Goal: Transaction & Acquisition: Purchase product/service

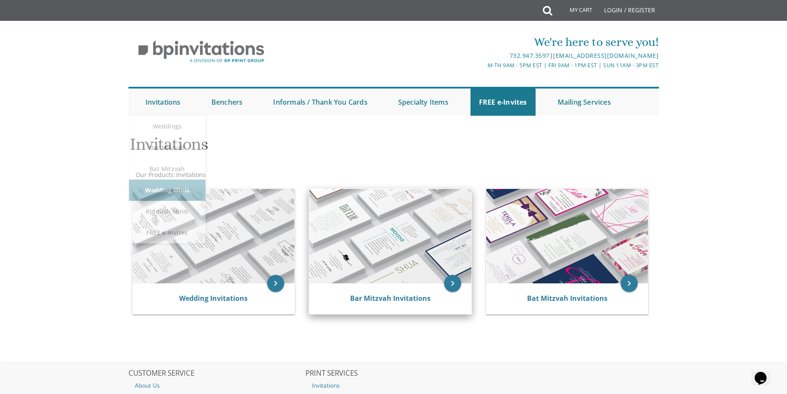
click at [421, 249] on img at bounding box center [390, 236] width 162 height 94
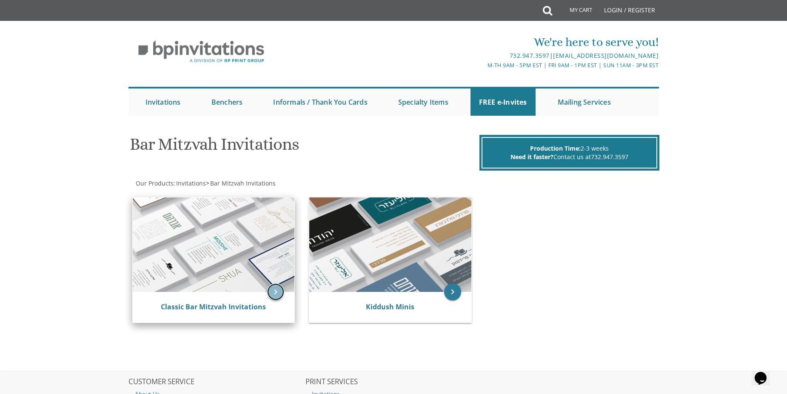
click at [273, 286] on icon "keyboard_arrow_right" at bounding box center [275, 291] width 17 height 17
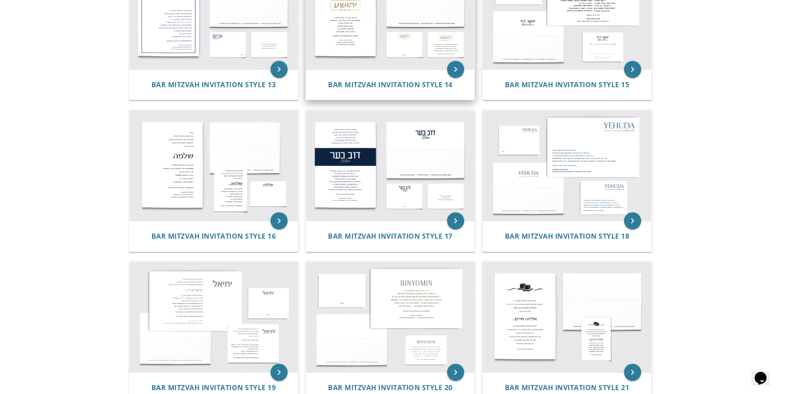
scroll to position [851, 0]
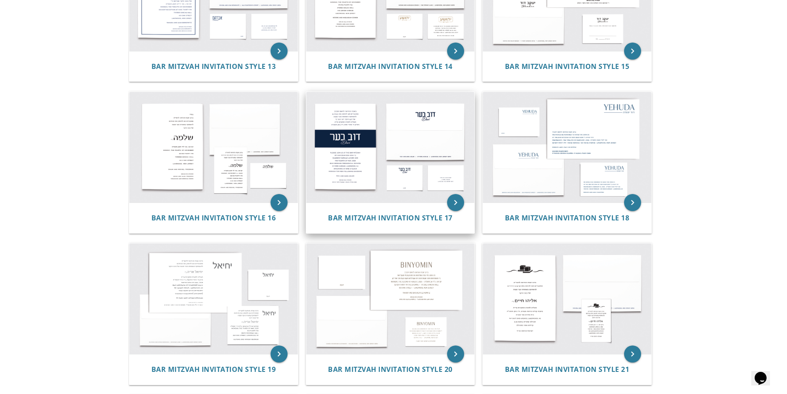
click at [363, 163] on img at bounding box center [390, 147] width 169 height 111
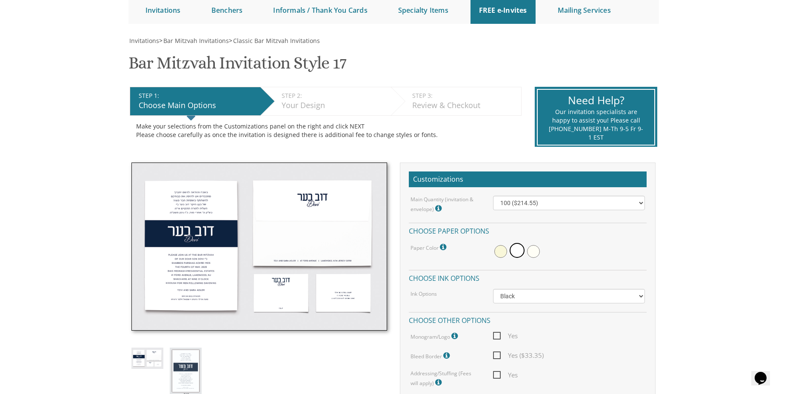
scroll to position [128, 0]
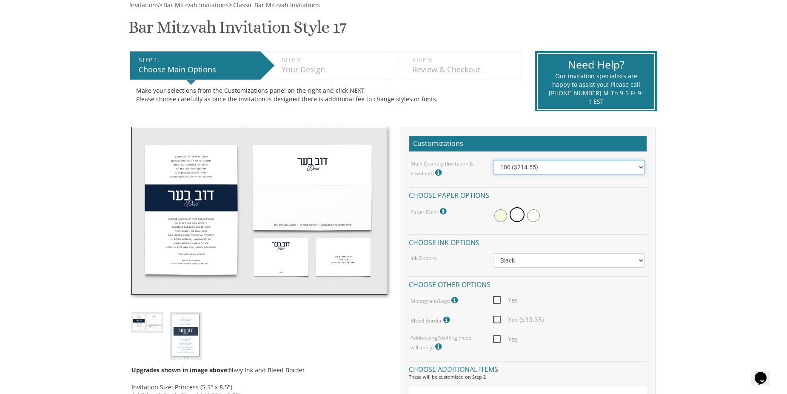
click at [549, 164] on select "100 ($214.55) 200 ($254.60) 300 ($294.25) 400 ($333.55) 500 ($373.90) 600 ($413…" at bounding box center [569, 167] width 152 height 14
click at [563, 167] on select "100 ($214.55) 200 ($254.60) 300 ($294.25) 400 ($333.55) 500 ($373.90) 600 ($413…" at bounding box center [569, 167] width 152 height 14
click at [534, 170] on select "100 ($214.55) 200 ($254.60) 300 ($294.25) 400 ($333.55) 500 ($373.90) 600 ($413…" at bounding box center [569, 167] width 152 height 14
click at [637, 165] on select "100 ($214.55) 200 ($254.60) 300 ($294.25) 400 ($333.55) 500 ($373.90) 600 ($413…" at bounding box center [569, 167] width 152 height 14
select select "300"
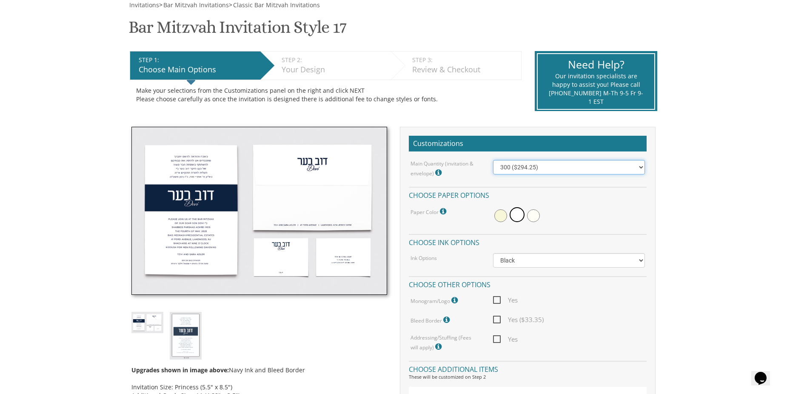
click at [493, 160] on select "100 ($214.55) 200 ($254.60) 300 ($294.25) 400 ($333.55) 500 ($373.90) 600 ($413…" at bounding box center [569, 167] width 152 height 14
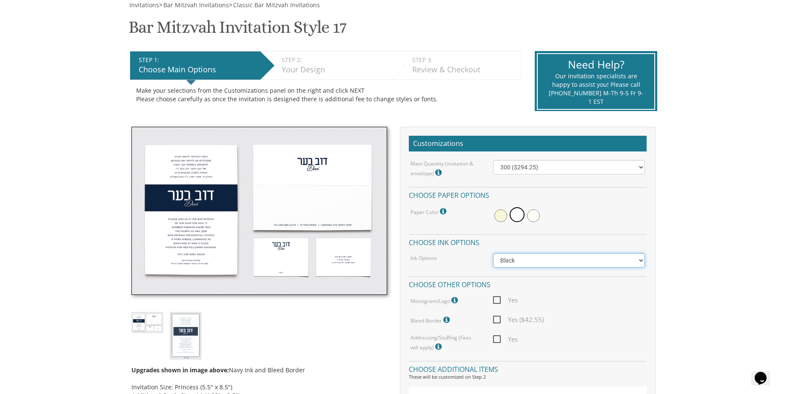
click at [522, 263] on select "Black Colored Ink ($65.00) Black + One Color ($100.00) Two Colors ($165.00)" at bounding box center [569, 260] width 152 height 14
select select "Standard"
click at [493, 253] on select "Black Colored Ink ($65.00) Black + One Color ($100.00) Two Colors ($165.00)" at bounding box center [569, 260] width 152 height 14
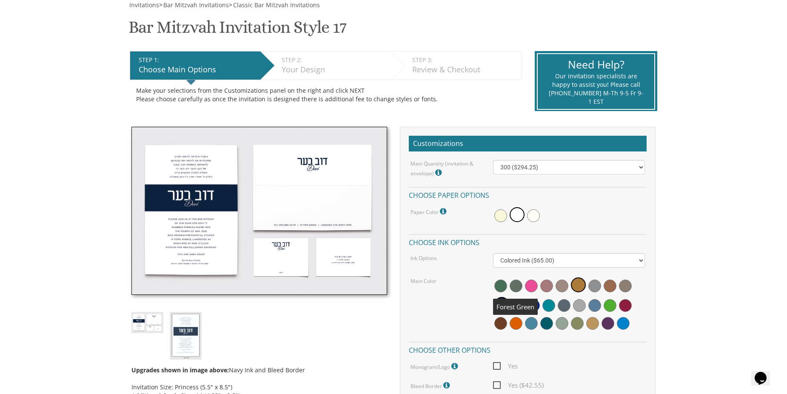
click at [517, 285] on span at bounding box center [516, 286] width 13 height 13
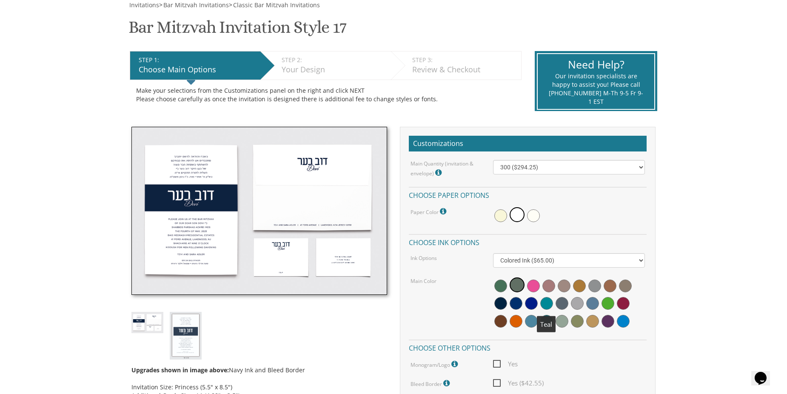
click at [545, 303] on span at bounding box center [546, 303] width 13 height 13
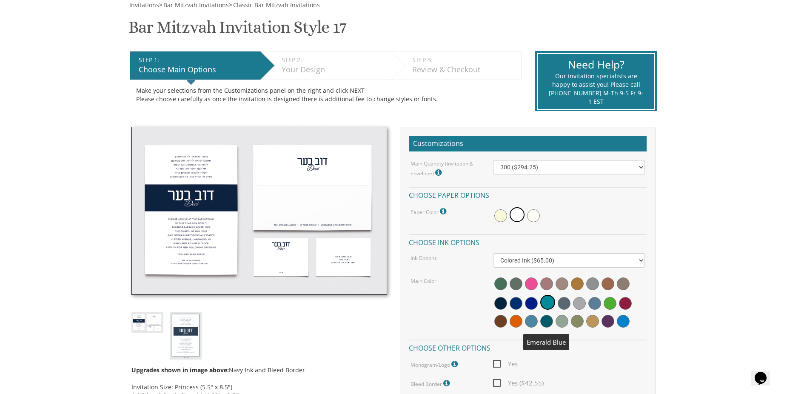
click at [543, 320] on span at bounding box center [546, 321] width 13 height 13
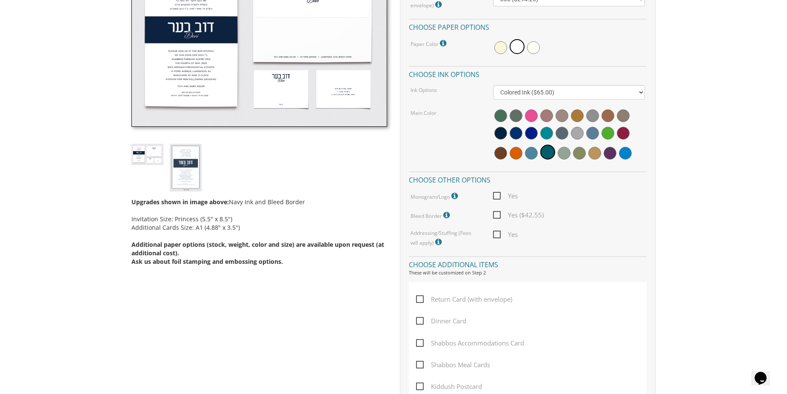
scroll to position [298, 0]
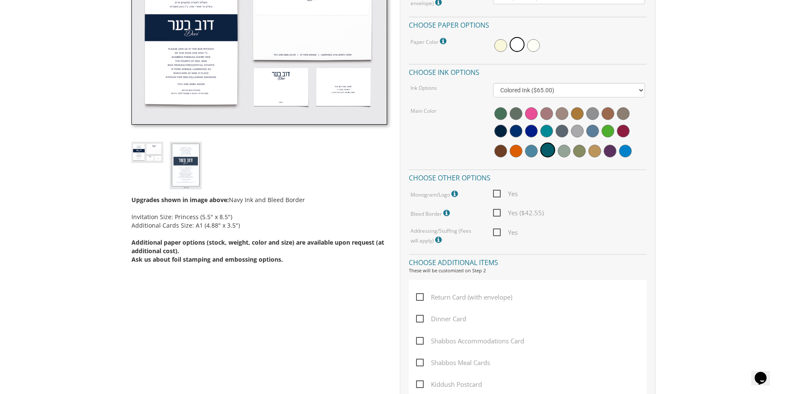
click at [498, 213] on span "Yes ($42.55)" at bounding box center [518, 213] width 51 height 11
click at [498, 213] on input "Yes ($42.55)" at bounding box center [496, 212] width 6 height 6
checkbox input "true"
click at [499, 234] on span "Yes" at bounding box center [505, 232] width 25 height 11
click at [499, 234] on input "Yes" at bounding box center [496, 232] width 6 height 6
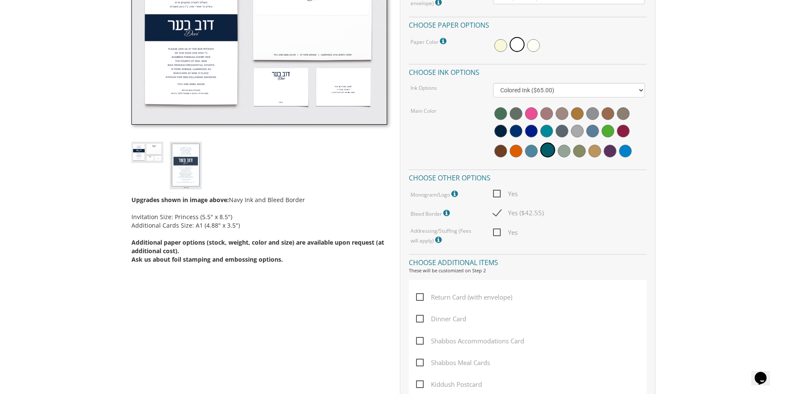
checkbox input "true"
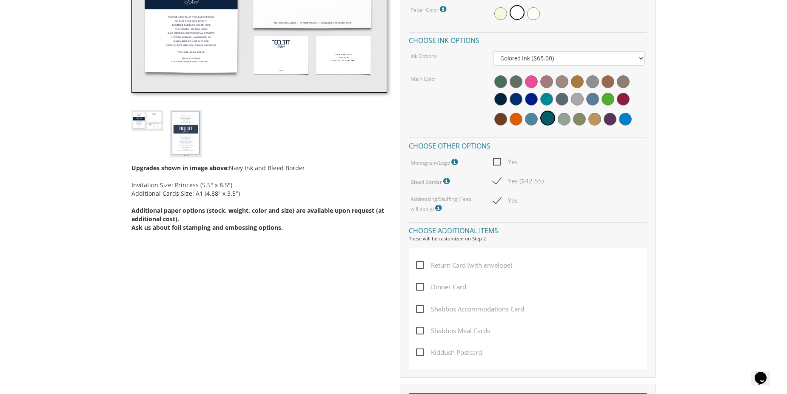
scroll to position [383, 0]
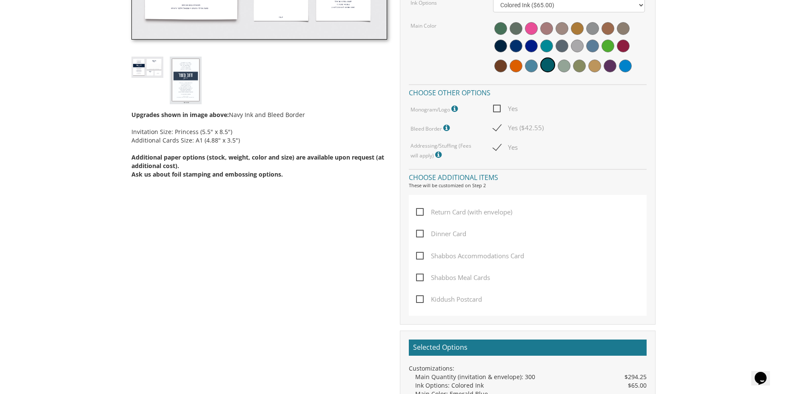
click at [422, 234] on span "Dinner Card" at bounding box center [441, 234] width 50 height 11
click at [422, 234] on input "Dinner Card" at bounding box center [419, 233] width 6 height 6
checkbox input "true"
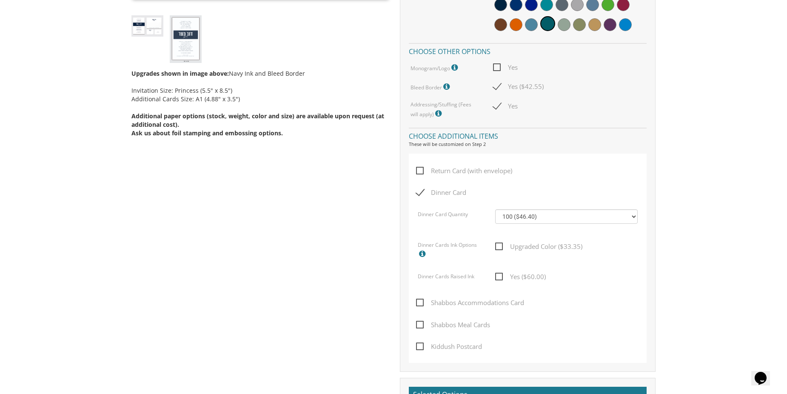
scroll to position [426, 0]
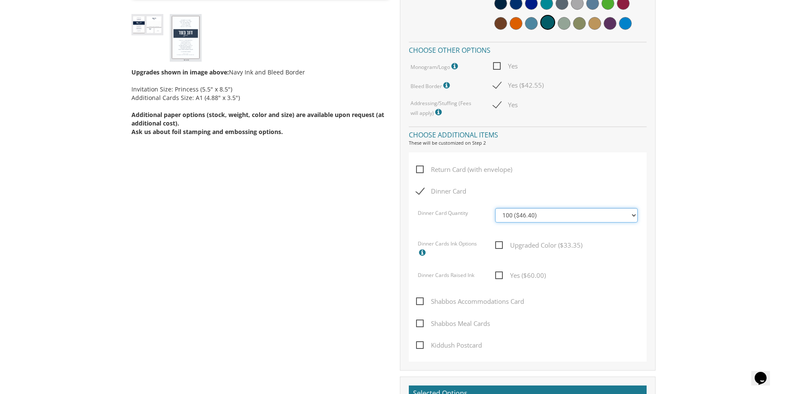
click at [534, 221] on select "100 ($46.40) 200 ($55.20) 300 ($61.85) 400 ($70.60) 500 ($77.20) 600 ($85.95) 7…" at bounding box center [566, 215] width 143 height 14
select select "200"
click at [495, 208] on select "100 ($46.40) 200 ($55.20) 300 ($61.85) 400 ($70.60) 500 ($77.20) 600 ($85.95) 7…" at bounding box center [566, 215] width 143 height 14
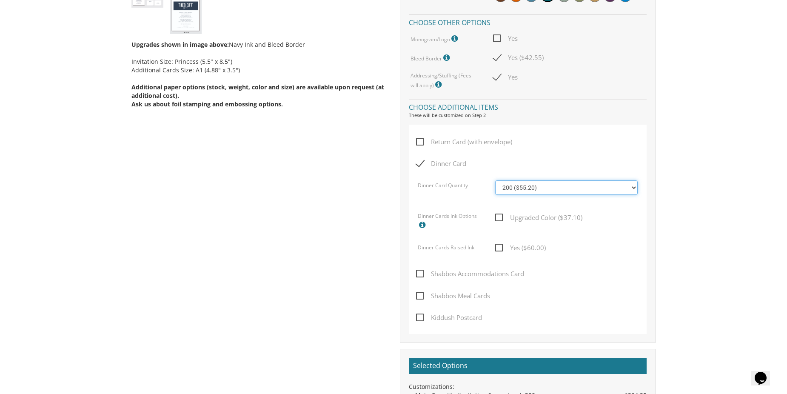
scroll to position [468, 0]
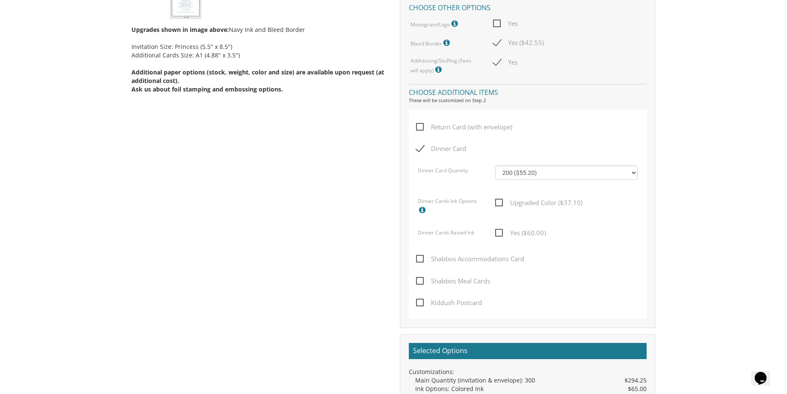
click at [419, 258] on span "Shabbos Accommodations Card" at bounding box center [470, 259] width 108 height 11
click at [419, 258] on input "Shabbos Accommodations Card" at bounding box center [419, 258] width 6 height 6
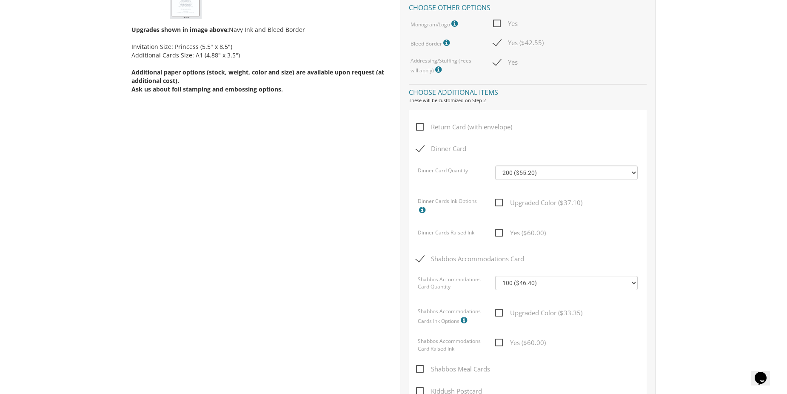
scroll to position [553, 0]
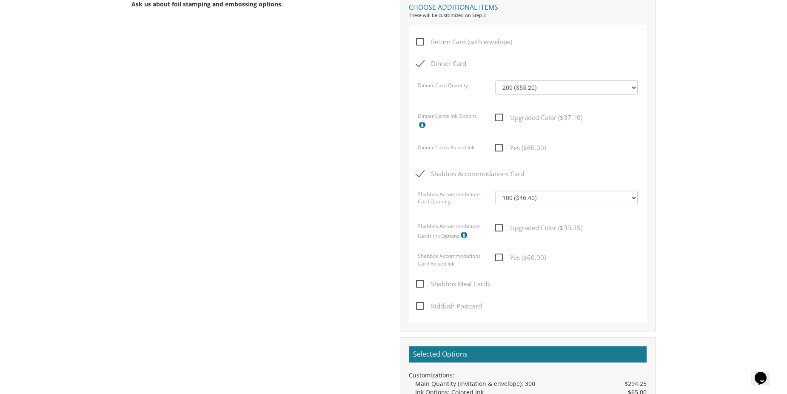
click at [419, 177] on span "Shabbos Accommodations Card" at bounding box center [470, 174] width 108 height 11
click at [419, 176] on input "Shabbos Accommodations Card" at bounding box center [419, 173] width 6 height 6
checkbox input "false"
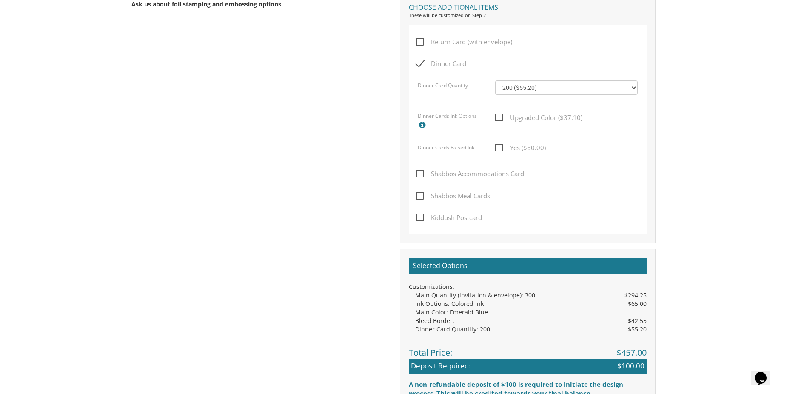
click at [424, 197] on span "Shabbos Meal Cards" at bounding box center [453, 196] width 74 height 11
click at [422, 197] on input "Shabbos Meal Cards" at bounding box center [419, 195] width 6 height 6
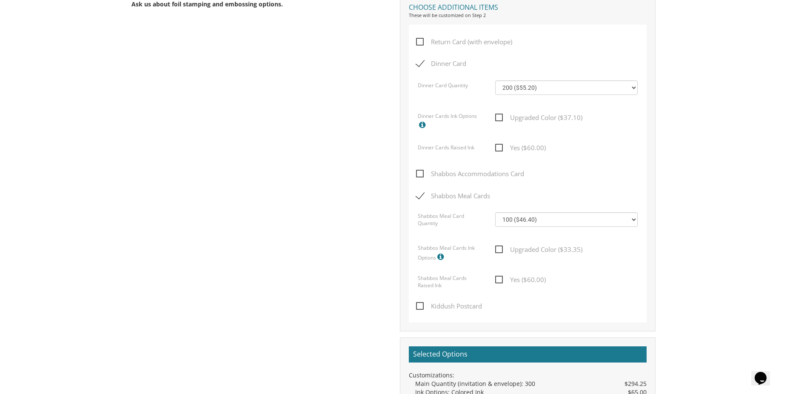
click at [424, 195] on span "Shabbos Meal Cards" at bounding box center [453, 196] width 74 height 11
click at [422, 195] on input "Shabbos Meal Cards" at bounding box center [419, 195] width 6 height 6
checkbox input "false"
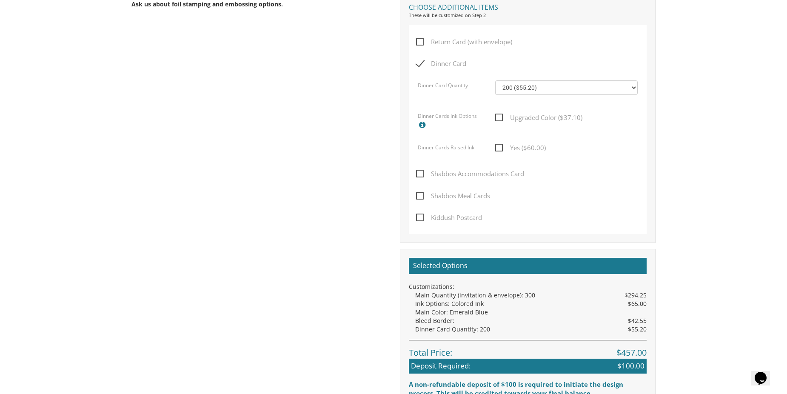
click at [420, 177] on span "Shabbos Accommodations Card" at bounding box center [470, 174] width 108 height 11
click at [420, 176] on input "Shabbos Accommodations Card" at bounding box center [419, 173] width 6 height 6
checkbox input "true"
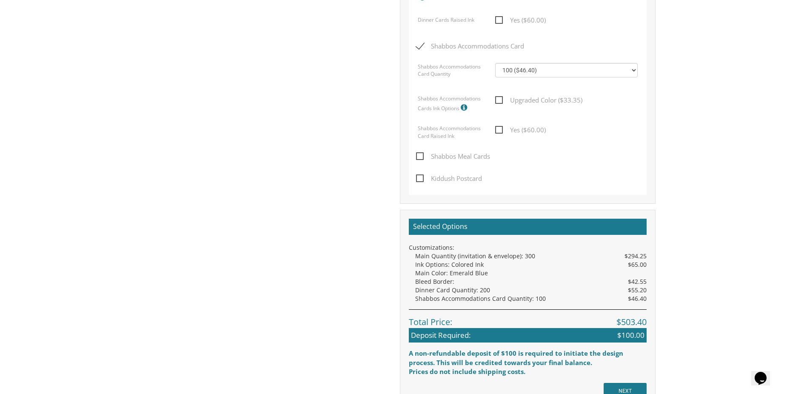
scroll to position [851, 0]
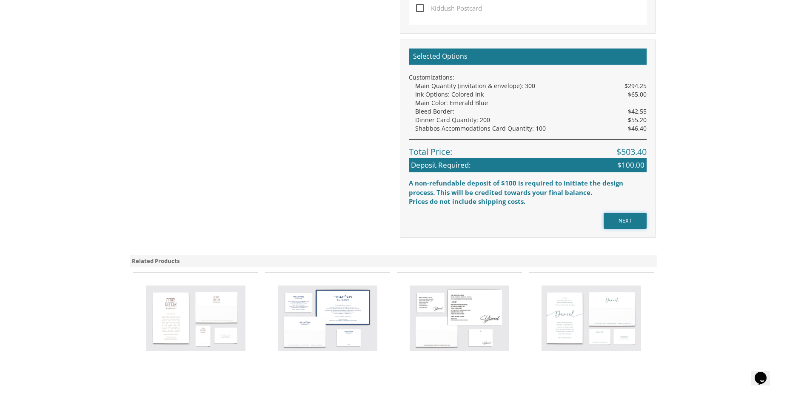
click at [636, 220] on input "NEXT" at bounding box center [625, 221] width 43 height 16
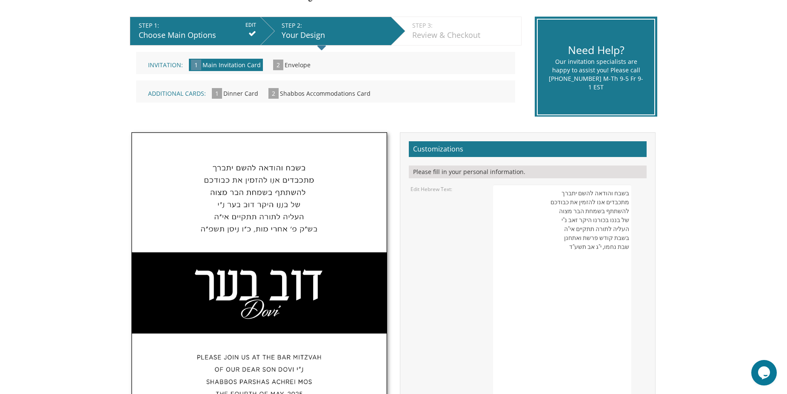
scroll to position [213, 0]
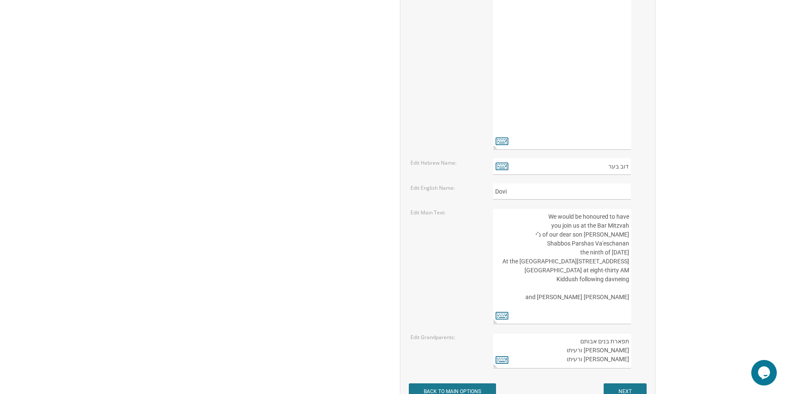
scroll to position [1021, 0]
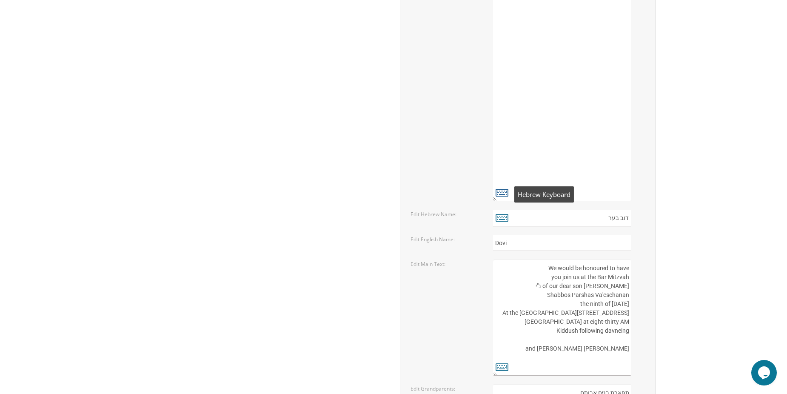
click at [499, 191] on icon at bounding box center [502, 192] width 13 height 12
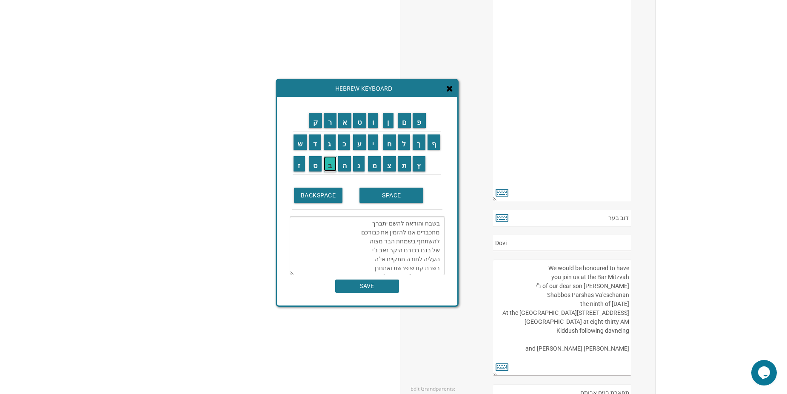
click at [334, 163] on input "ב" at bounding box center [330, 163] width 13 height 15
click at [361, 166] on input "נ" at bounding box center [358, 163] width 11 height 15
click at [377, 146] on input "י" at bounding box center [373, 141] width 11 height 15
click at [377, 143] on input "י" at bounding box center [373, 141] width 11 height 15
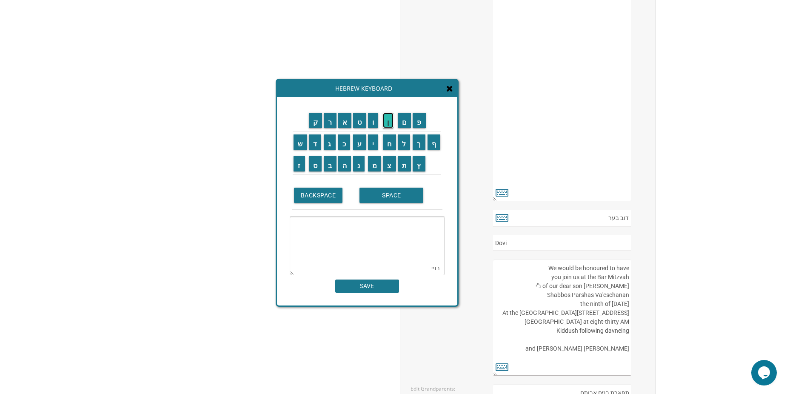
click at [388, 126] on input "ן" at bounding box center [388, 120] width 11 height 15
click at [434, 267] on textarea "בשבח והודאה להשם יתברך מתכבדים אנו להזמין את כבודכם להשתתף בשמחת הבר מצוה של בנ…" at bounding box center [367, 246] width 155 height 59
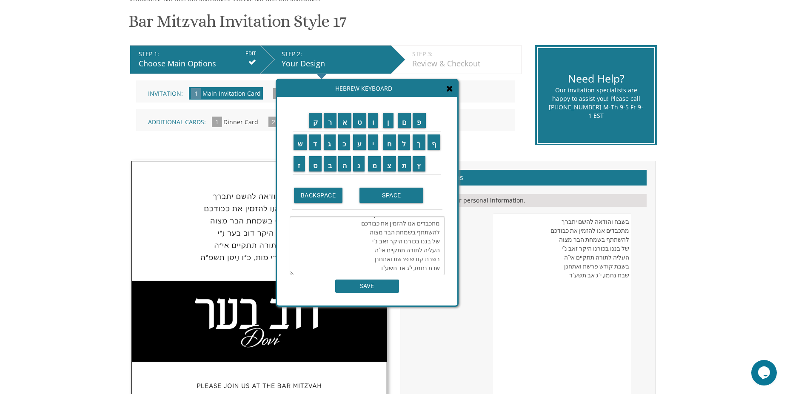
scroll to position [85, 0]
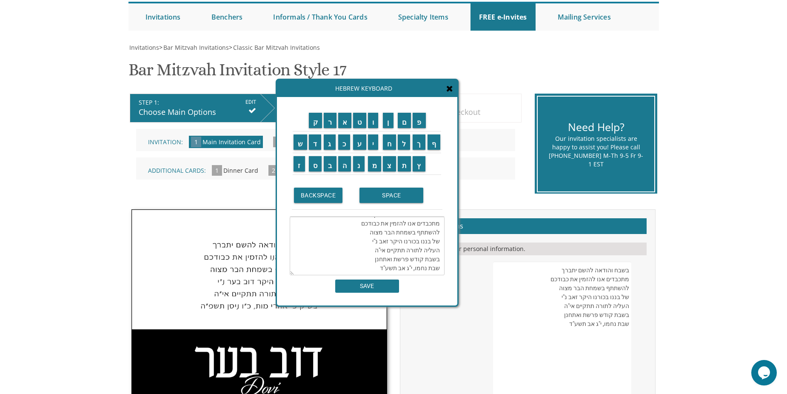
click at [331, 164] on input "ב" at bounding box center [330, 163] width 13 height 15
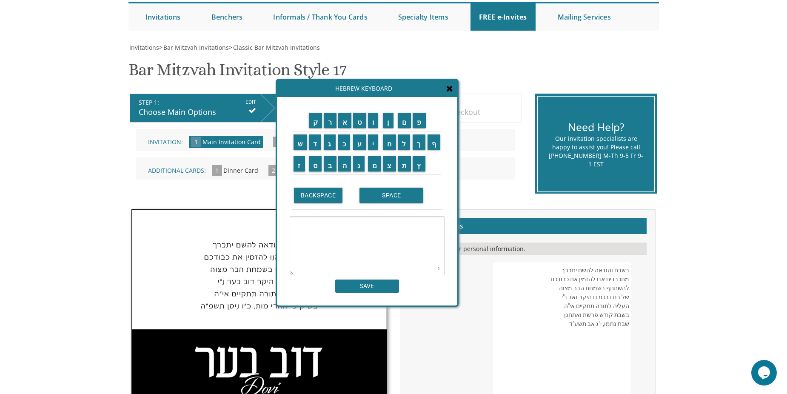
drag, startPoint x: 578, startPoint y: 266, endPoint x: 631, endPoint y: 306, distance: 66.8
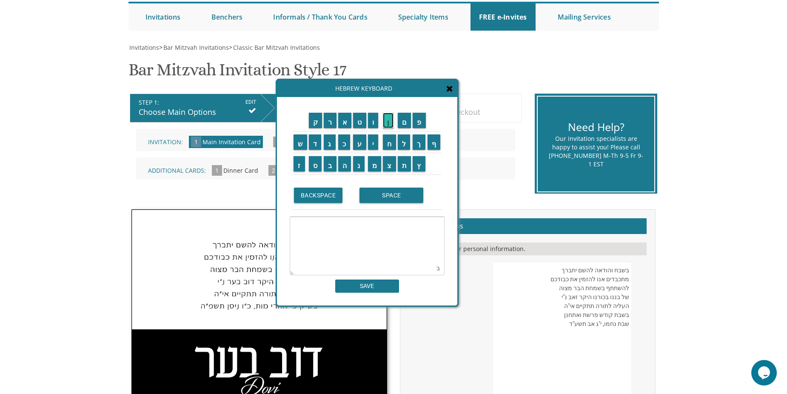
click at [390, 125] on input "ן" at bounding box center [388, 120] width 11 height 15
type textarea "בשבח והודאה להשם יתברך מתכבדים אנו להזמין את כבודכם להשתתף בשמחת הבר מצוה של בנ…"
drag, startPoint x: 629, startPoint y: 326, endPoint x: 543, endPoint y: 256, distance: 110.7
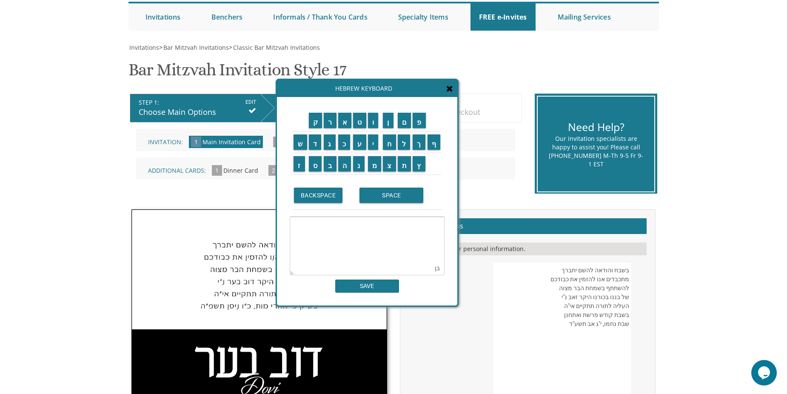
drag, startPoint x: 558, startPoint y: 268, endPoint x: 642, endPoint y: 331, distance: 105.1
drag, startPoint x: 629, startPoint y: 325, endPoint x: 585, endPoint y: 275, distance: 66.3
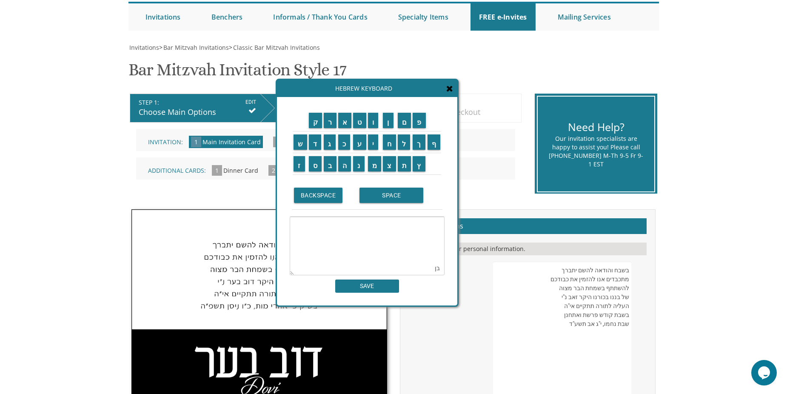
click at [457, 88] on div "Hebrew Keyboard ק ר א ט ו ן ם פ ש ד ג כ ע י ח ל" at bounding box center [367, 193] width 183 height 228
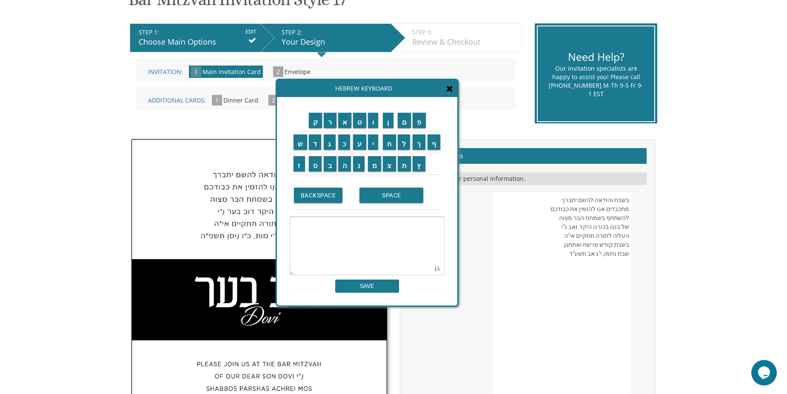
scroll to position [213, 0]
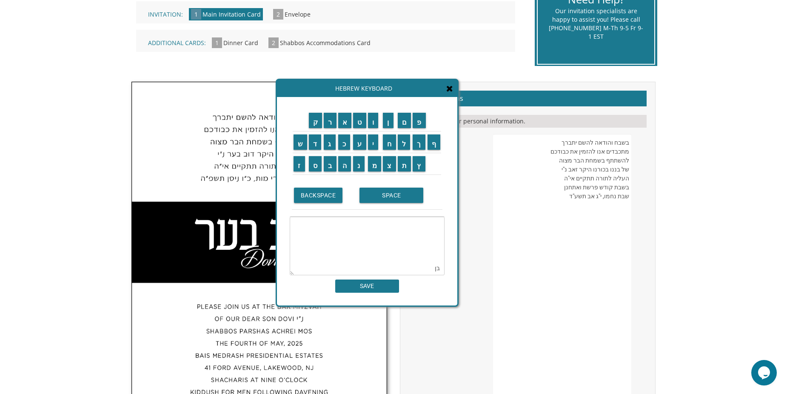
type textarea "בשבח והודאה להשם יתברך מתכבדים אנו להזמין את כבודכם להשתתף בשמחת הבר מצוה של בנ…"
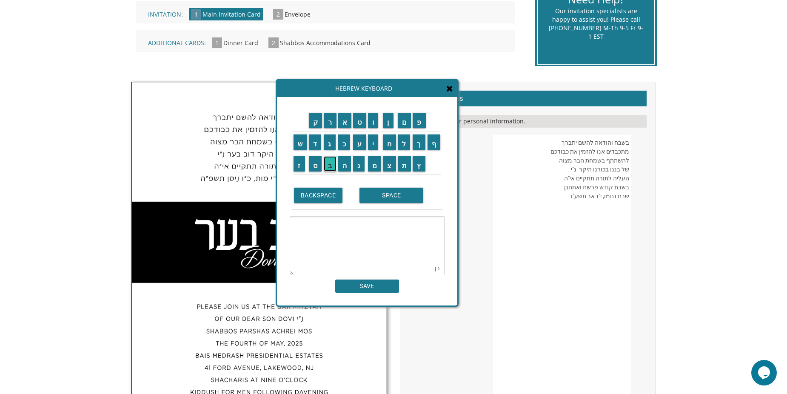
click at [334, 165] on input "ב" at bounding box center [330, 163] width 13 height 15
click at [357, 163] on input "נ" at bounding box center [358, 163] width 11 height 15
click at [331, 161] on input "ב" at bounding box center [330, 163] width 13 height 15
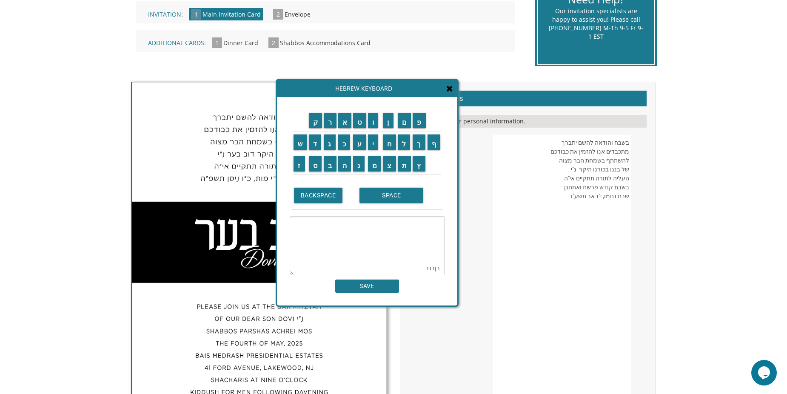
drag, startPoint x: 426, startPoint y: 269, endPoint x: 456, endPoint y: 269, distance: 29.8
click at [456, 269] on div "ק ר א ט ו ן ם פ ש ד ג כ ע י ח ל" at bounding box center [367, 201] width 180 height 209
click at [326, 166] on input "ב" at bounding box center [330, 163] width 13 height 15
click at [360, 161] on input "נ" at bounding box center [358, 163] width 11 height 15
click at [374, 146] on input "י" at bounding box center [373, 141] width 11 height 15
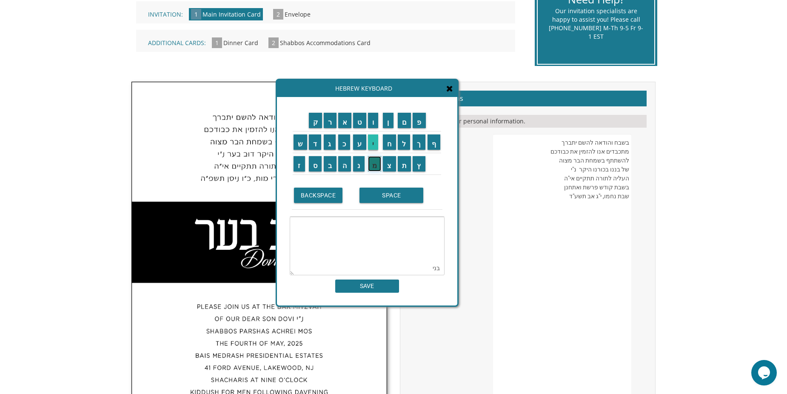
drag, startPoint x: 375, startPoint y: 162, endPoint x: 376, endPoint y: 145, distance: 16.6
click at [375, 161] on input "מ" at bounding box center [375, 163] width 14 height 15
click at [376, 142] on input "י" at bounding box center [373, 141] width 11 height 15
click at [388, 126] on input "ן" at bounding box center [388, 120] width 11 height 15
type textarea "בשבח והודאה להשם יתברך מתכבדים אנו להזמין את כבודכם להשתתף בשמחת הבר מצוה של בנ…"
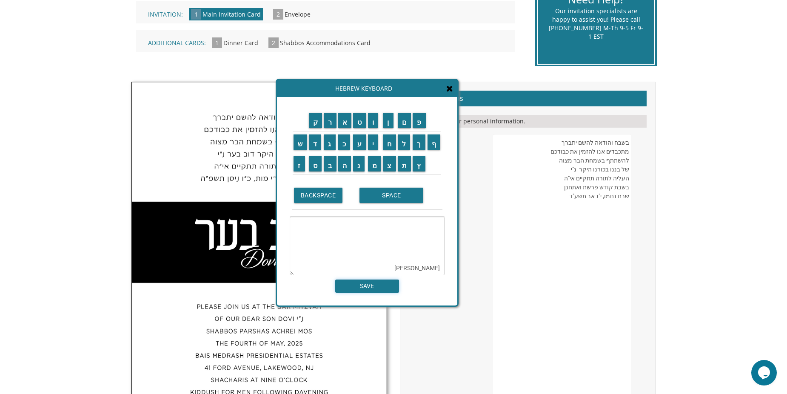
click at [366, 288] on input "SAVE" at bounding box center [367, 286] width 64 height 13
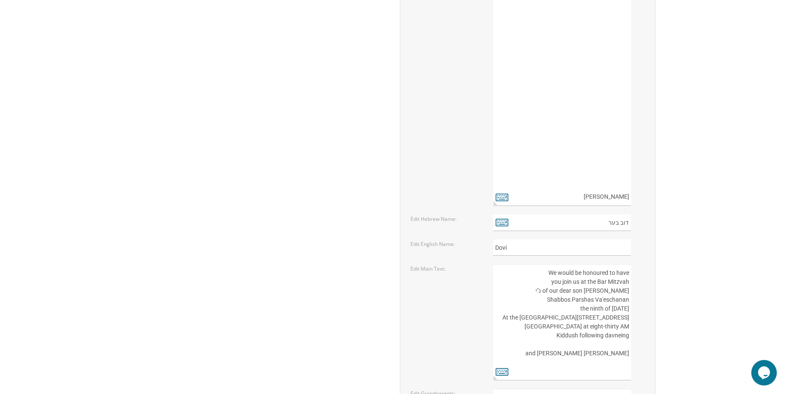
drag, startPoint x: 605, startPoint y: 195, endPoint x: 694, endPoint y: 210, distance: 91.1
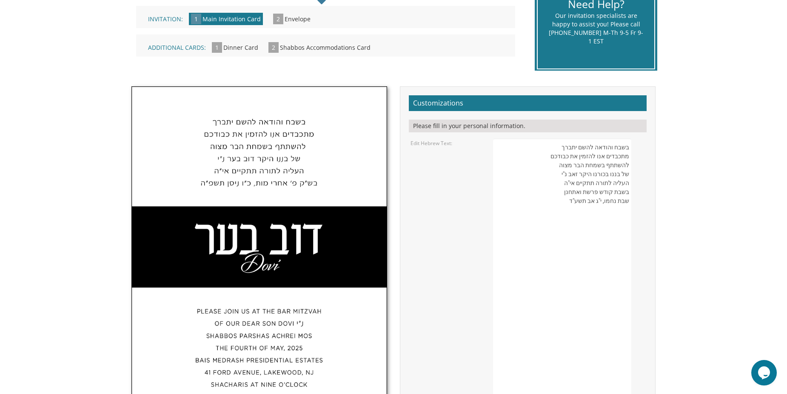
scroll to position [38, 0]
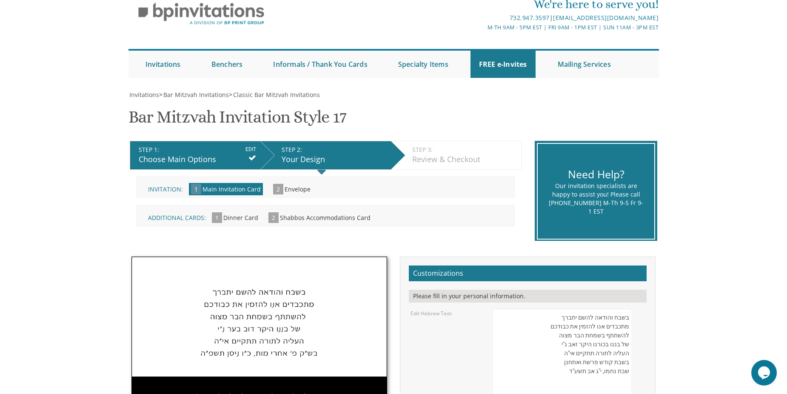
paste textarea "נימין"
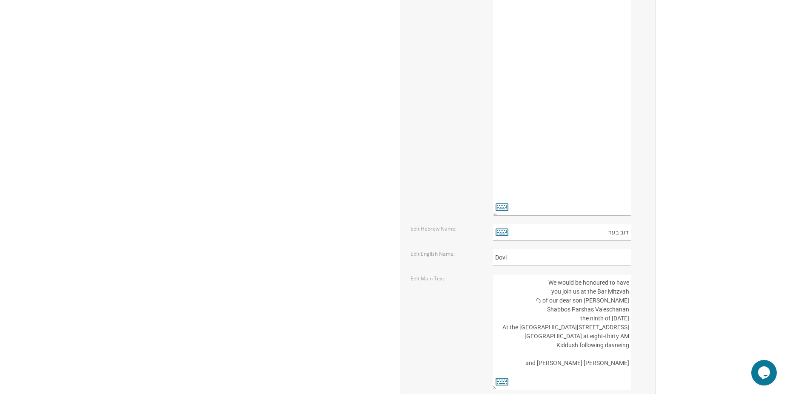
scroll to position [1017, 0]
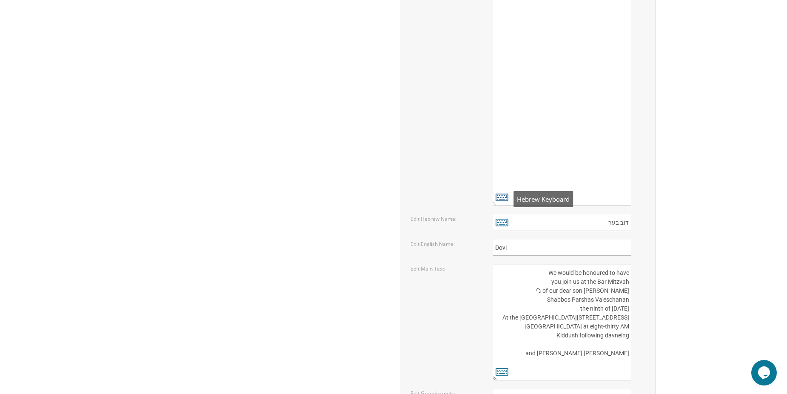
type textarea "בשבח והודאה להשם יתברך מתכבדים אנו להזמין את כבודכם להשתתף בשמחת הבר מצוה של בנ…"
click at [499, 198] on icon at bounding box center [502, 197] width 13 height 12
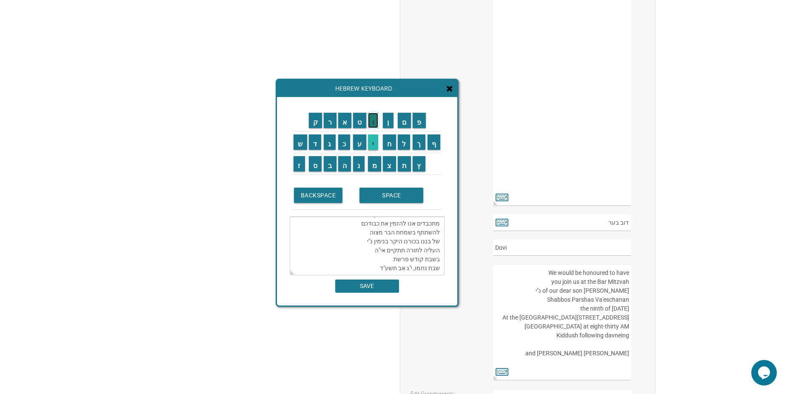
drag, startPoint x: 373, startPoint y: 126, endPoint x: 373, endPoint y: 145, distance: 19.1
click at [373, 126] on input "ו" at bounding box center [373, 120] width 11 height 15
click at [405, 145] on input "ל" at bounding box center [404, 141] width 13 height 15
click at [418, 146] on input "ך" at bounding box center [419, 141] width 13 height 15
click at [437, 269] on textarea "בשבח והודאה להשם יתברך מתכבדים אנו להזמין את כבודכם להשתתף בשמחת הבר מצוה של בנ…" at bounding box center [367, 246] width 155 height 59
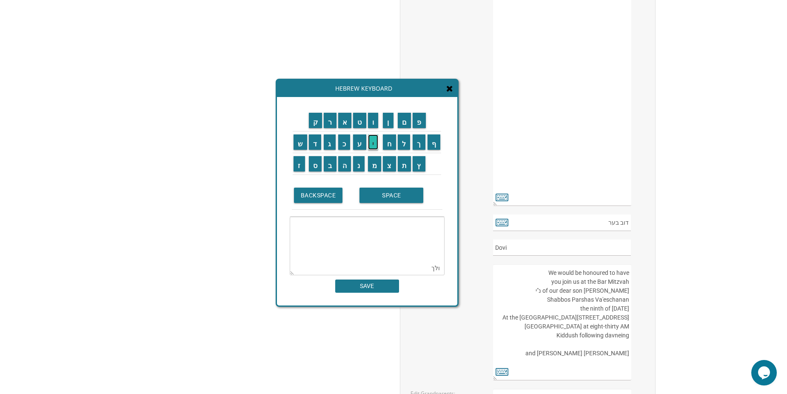
click at [376, 145] on input "י" at bounding box center [373, 141] width 11 height 15
type textarea "בשבח והודאה להשם יתברך מתכבדים אנו להזמין את כבודכם להשתתף בשמחת הבר מצוה של בנ…"
click at [391, 289] on input "SAVE" at bounding box center [367, 286] width 64 height 13
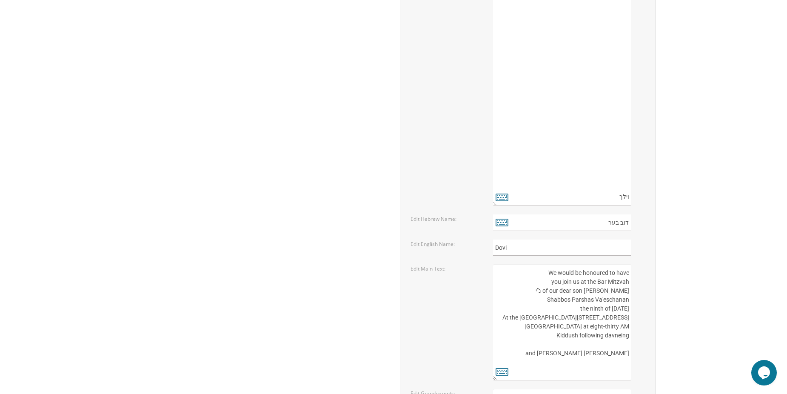
drag, startPoint x: 637, startPoint y: 196, endPoint x: 669, endPoint y: 203, distance: 32.5
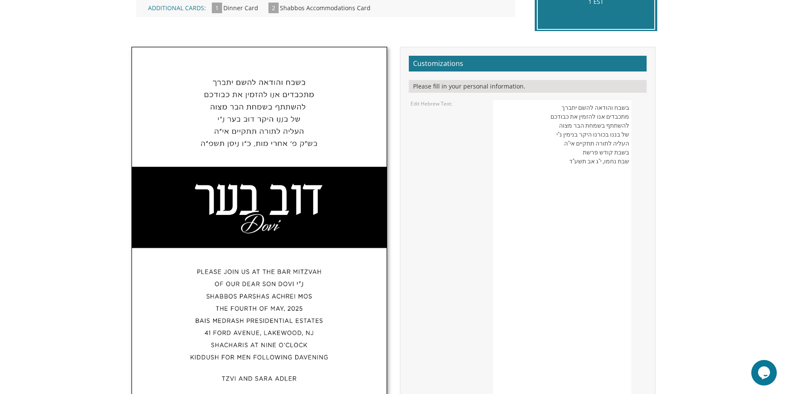
scroll to position [208, 0]
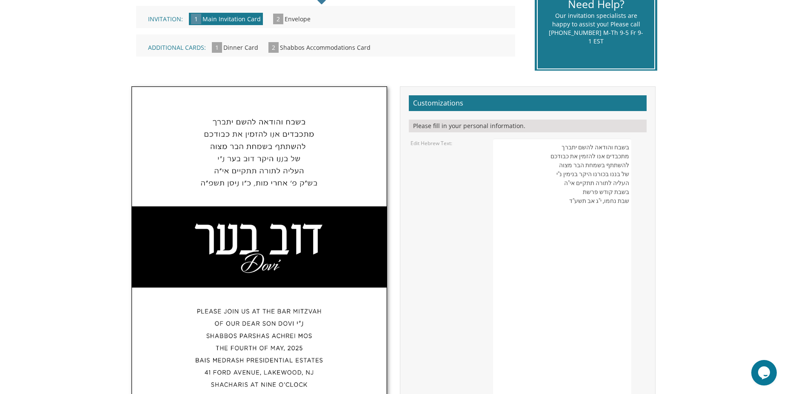
paste textarea "וילך"
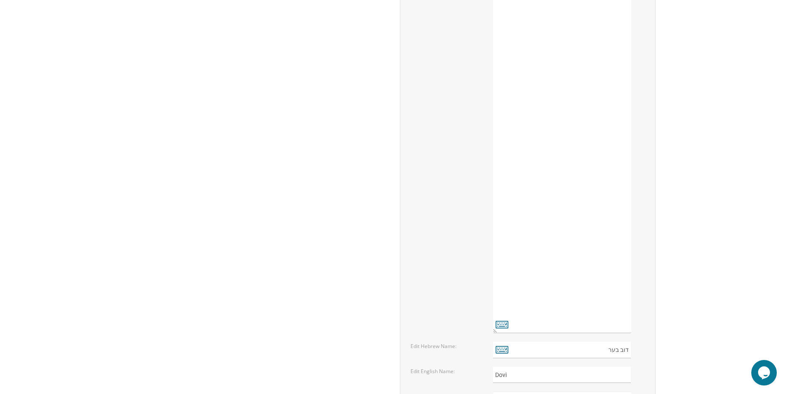
scroll to position [1017, 0]
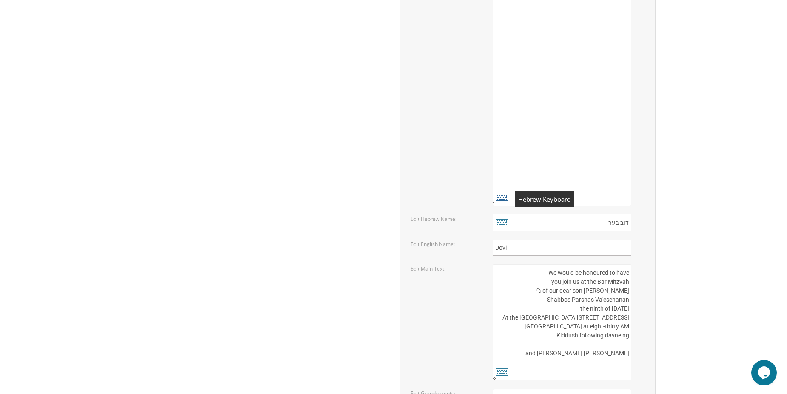
type textarea "בשבח והודאה להשם יתברך מתכבדים אנו להזמין את כבודכם להשתתף בשמחת הבר מצוה של בנ…"
click at [505, 198] on icon at bounding box center [502, 197] width 13 height 12
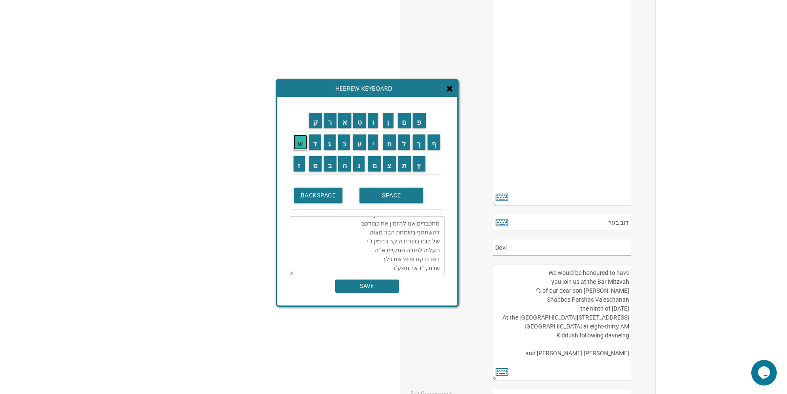
drag, startPoint x: 298, startPoint y: 146, endPoint x: 314, endPoint y: 150, distance: 16.3
click at [298, 146] on input "ש" at bounding box center [301, 141] width 14 height 15
click at [376, 122] on input "ו" at bounding box center [373, 120] width 11 height 15
click at [329, 166] on input "ב" at bounding box center [330, 163] width 13 height 15
click at [344, 162] on input "ה" at bounding box center [344, 163] width 13 height 15
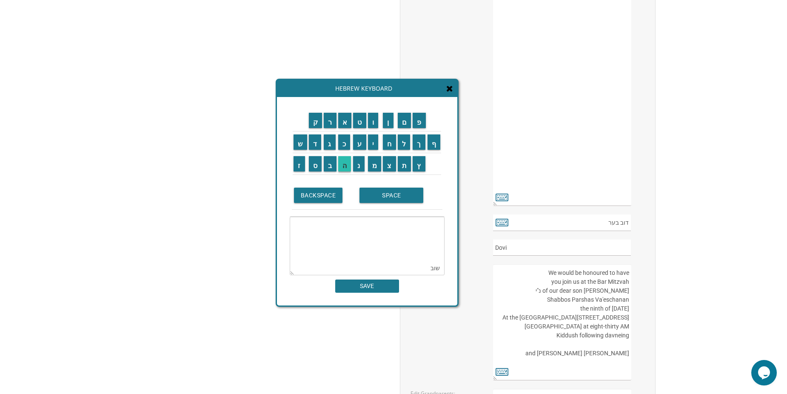
type textarea "בשבח והודאה להשם יתברך מתכבדים אנו להזמין את כבודכם להשתתף בשמחת הבר מצוה של בנ…"
click at [373, 286] on input "SAVE" at bounding box center [367, 286] width 64 height 13
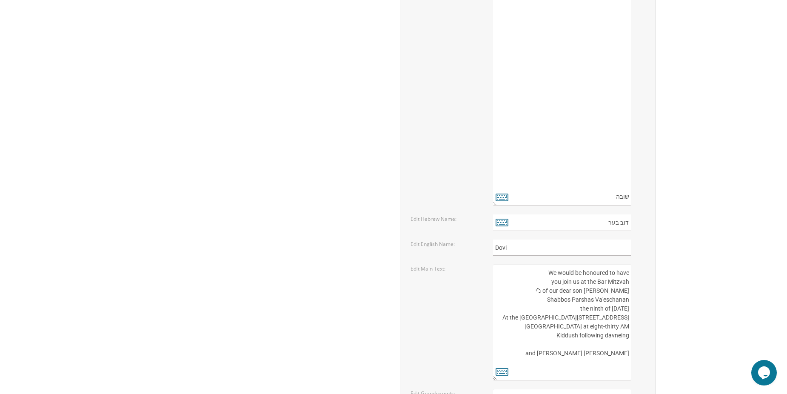
drag, startPoint x: 614, startPoint y: 198, endPoint x: 633, endPoint y: 196, distance: 19.2
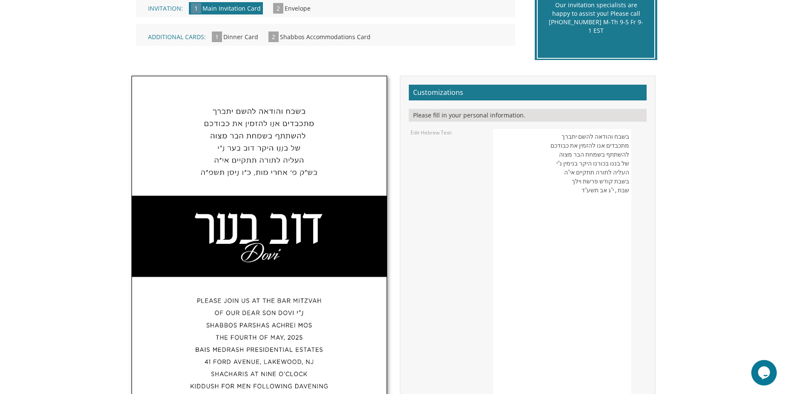
scroll to position [166, 0]
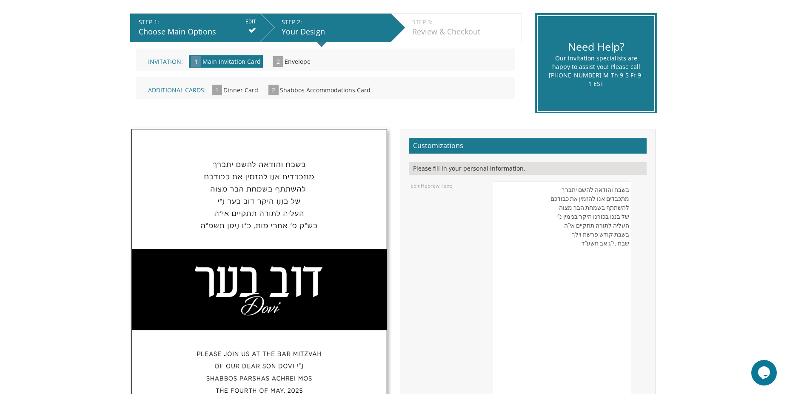
paste textarea "שובה"
drag, startPoint x: 597, startPoint y: 245, endPoint x: 564, endPoint y: 240, distance: 33.5
paste textarea "ה’ תשרי תשפ”ה"
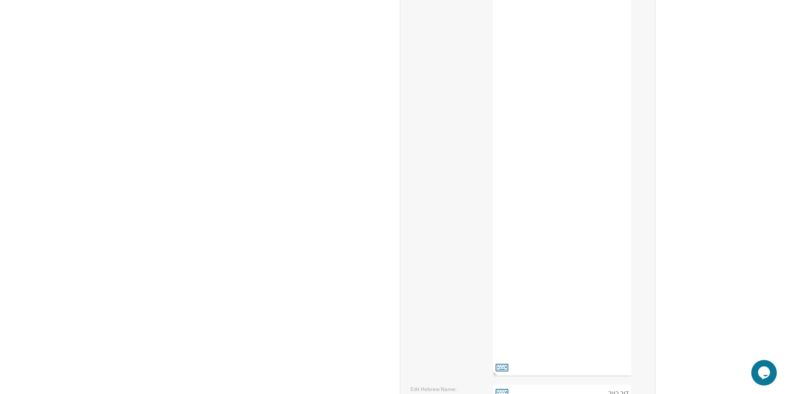
scroll to position [1059, 0]
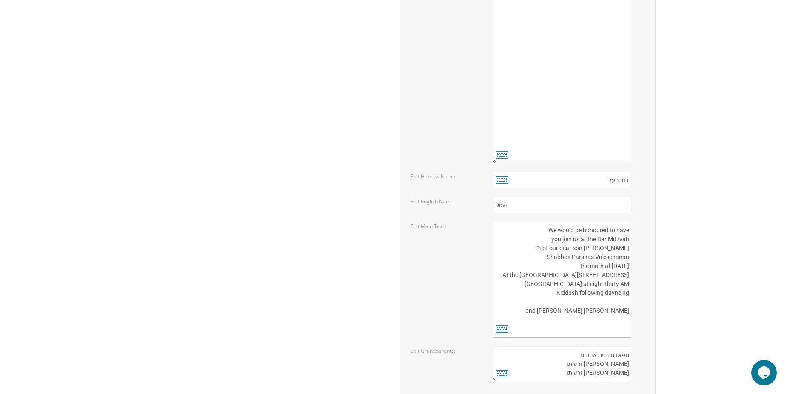
type textarea "בשבח והודאה להשם יתברך מתכבדים אנו להזמין את כבודכם להשתתף בשמחת הבר מצוה של בנ…"
drag, startPoint x: 606, startPoint y: 177, endPoint x: 622, endPoint y: 180, distance: 16.0
click at [636, 181] on div "דוב בער" at bounding box center [569, 180] width 152 height 17
click at [500, 178] on icon at bounding box center [502, 180] width 13 height 12
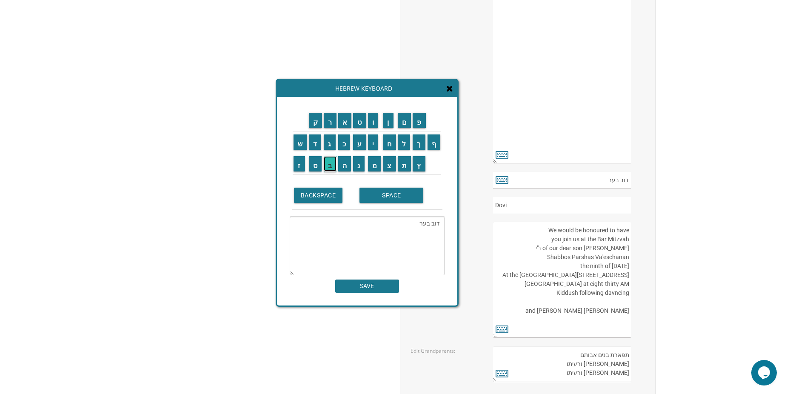
click at [329, 169] on input "ב" at bounding box center [330, 163] width 13 height 15
click at [360, 166] on input "נ" at bounding box center [358, 163] width 11 height 15
click at [381, 146] on td "י" at bounding box center [374, 142] width 15 height 22
click at [421, 226] on textarea "דוב בערבנ" at bounding box center [367, 246] width 155 height 59
click at [420, 225] on textarea "דוב בערבנ" at bounding box center [367, 246] width 155 height 59
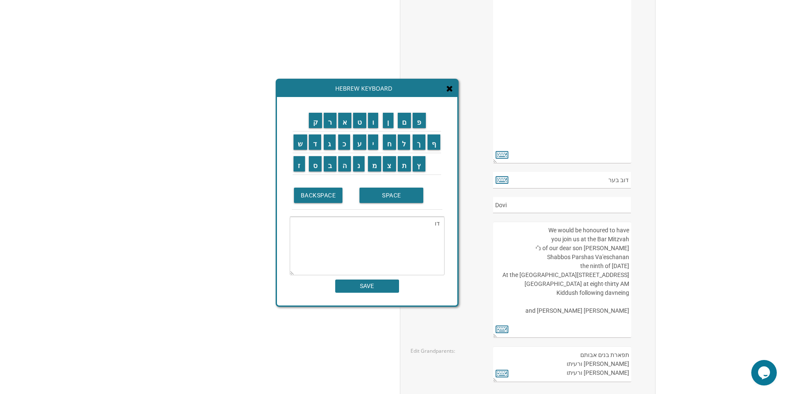
type textarea "ד"
click at [333, 163] on input "ב" at bounding box center [330, 163] width 13 height 15
drag, startPoint x: 358, startPoint y: 166, endPoint x: 362, endPoint y: 161, distance: 6.0
click at [358, 166] on input "נ" at bounding box center [358, 163] width 11 height 15
click at [372, 148] on input "י" at bounding box center [373, 141] width 11 height 15
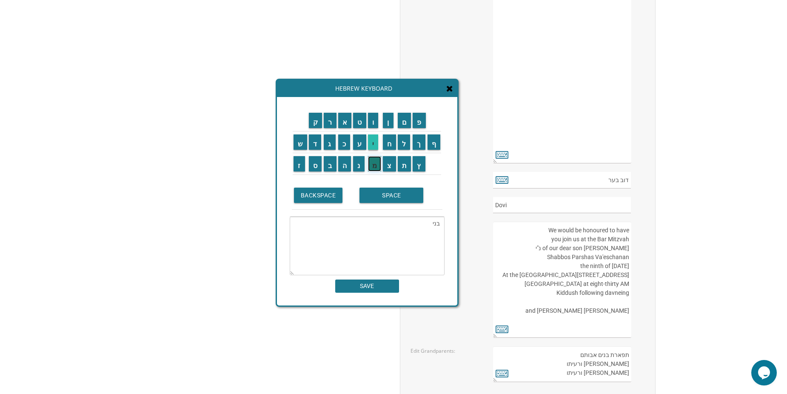
drag, startPoint x: 375, startPoint y: 161, endPoint x: 375, endPoint y: 149, distance: 12.3
click at [374, 160] on input "מ" at bounding box center [375, 163] width 14 height 15
click at [376, 145] on input "י" at bounding box center [373, 141] width 11 height 15
click at [389, 122] on input "ן" at bounding box center [388, 120] width 11 height 15
type textarea "בנימין"
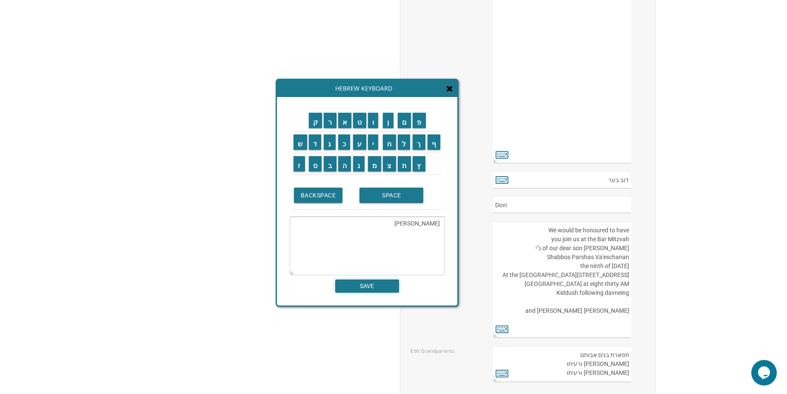
click at [362, 290] on input "SAVE" at bounding box center [367, 286] width 64 height 13
type input "בנימין"
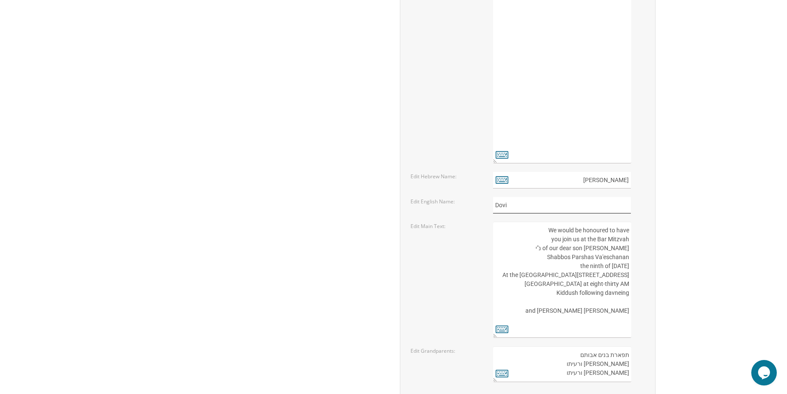
click at [524, 206] on input "Dovi" at bounding box center [562, 205] width 138 height 17
drag, startPoint x: 524, startPoint y: 206, endPoint x: 452, endPoint y: 198, distance: 72.4
click at [452, 198] on div "Edit English Name: Dovi" at bounding box center [528, 205] width 248 height 17
type input "Binyamin"
click at [623, 249] on textarea "We would be honoured to have you join us at the Bar Mitzvah of our dear son Tzv…" at bounding box center [562, 280] width 138 height 116
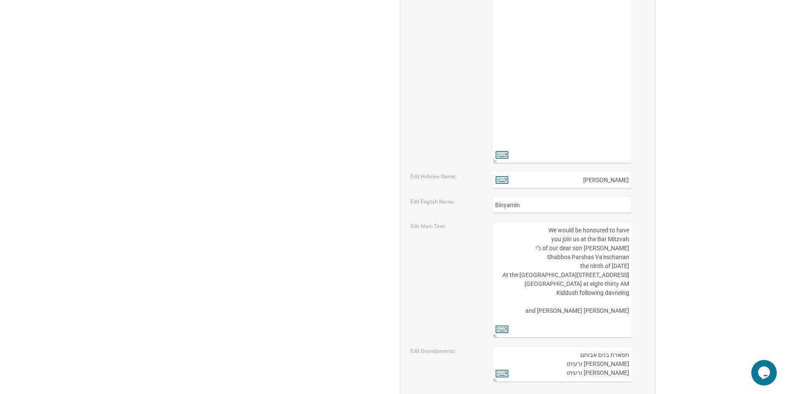
click at [623, 249] on textarea "We would be honoured to have you join us at the Bar Mitzvah of our dear son Tzv…" at bounding box center [562, 280] width 138 height 116
click at [631, 259] on div "We would be honoured to have you join us at the Bar Mitzvah of our dear son Tzv…" at bounding box center [569, 280] width 152 height 116
click at [613, 256] on textarea "We would be honoured to have you join us at the Bar Mitzvah of our dear son Tzv…" at bounding box center [562, 280] width 138 height 116
drag, startPoint x: 608, startPoint y: 258, endPoint x: 633, endPoint y: 257, distance: 25.1
click at [634, 257] on div "We would be honoured to have you join us at the Bar Mitzvah of our dear son Tzv…" at bounding box center [569, 280] width 152 height 116
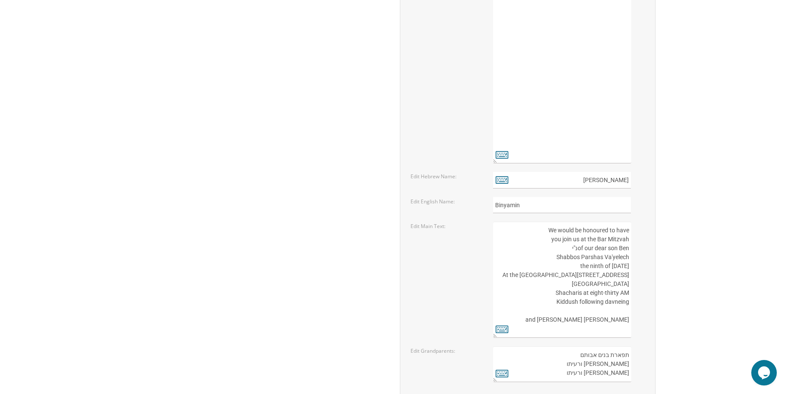
click at [580, 263] on textarea "We would be honoured to have you join us at the Bar Mitzvah of our dear son Tzv…" at bounding box center [562, 280] width 138 height 116
click at [605, 266] on textarea "We would be honoured to have you join us at the Bar Mitzvah of our dear son Tzv…" at bounding box center [562, 280] width 138 height 116
drag, startPoint x: 551, startPoint y: 275, endPoint x: 588, endPoint y: 287, distance: 38.4
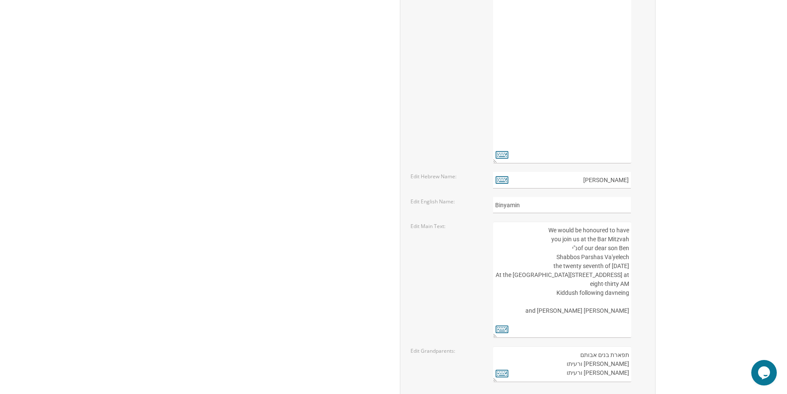
click at [588, 287] on textarea "We would be honoured to have you join us at the Bar Mitzvah of our dear son Tzv…" at bounding box center [562, 280] width 138 height 116
click at [601, 249] on textarea "We would be honoured to have you join us at the Bar Mitzvah of our dear son Tzv…" at bounding box center [562, 280] width 138 height 116
drag, startPoint x: 551, startPoint y: 276, endPoint x: 597, endPoint y: 290, distance: 47.6
click at [597, 291] on textarea "We would be honoured to have you join us at the Bar Mitzvah of our dear son Tzv…" at bounding box center [562, 280] width 138 height 116
drag, startPoint x: 628, startPoint y: 303, endPoint x: 561, endPoint y: 277, distance: 72.2
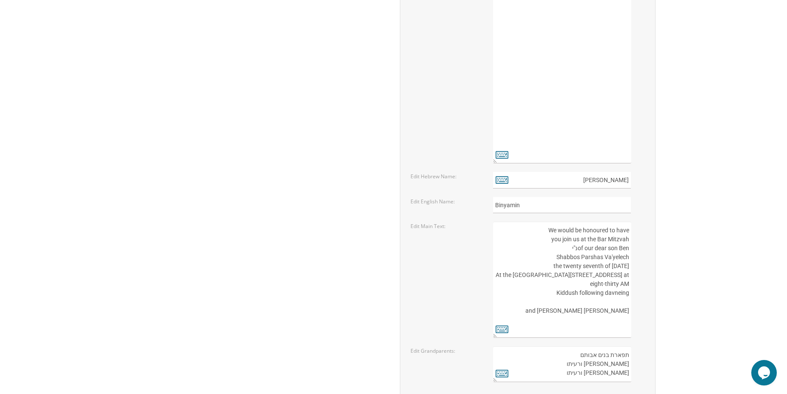
click at [561, 277] on textarea "We would be honoured to have you join us at the Bar Mitzvah of our dear son Tzv…" at bounding box center [562, 280] width 138 height 116
drag, startPoint x: 563, startPoint y: 285, endPoint x: 558, endPoint y: 284, distance: 5.3
click at [562, 285] on textarea "We would be honoured to have you join us at the Bar Mitzvah of our dear son Tzv…" at bounding box center [562, 280] width 138 height 116
click at [552, 275] on textarea "We would be honoured to have you join us at the Bar Mitzvah of our dear son Tzv…" at bounding box center [562, 280] width 138 height 116
click at [551, 276] on textarea "We would be honoured to have you join us at the Bar Mitzvah of our dear son Tzv…" at bounding box center [562, 280] width 138 height 116
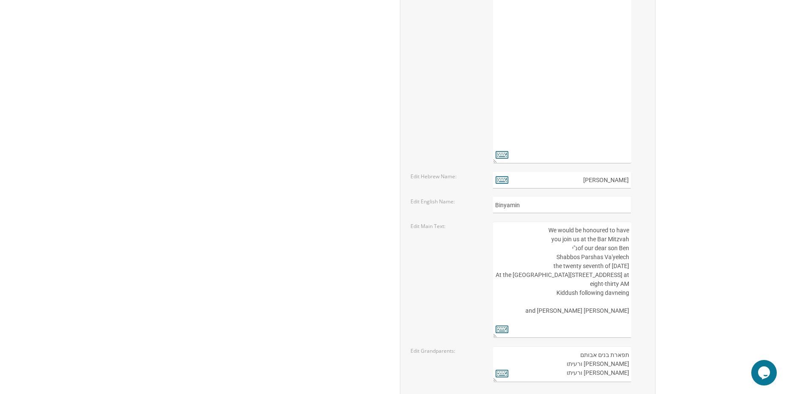
drag, startPoint x: 629, startPoint y: 301, endPoint x: 527, endPoint y: 260, distance: 109.4
click at [527, 260] on textarea "We would be honoured to have you join us at the Bar Mitzvah of our dear son Tzv…" at bounding box center [562, 280] width 138 height 116
paste textarea "The twenty-seventh of September Two thousand and twenty five Congregation Shomr…"
drag, startPoint x: 578, startPoint y: 258, endPoint x: 577, endPoint y: 291, distance: 32.8
click at [578, 258] on textarea "We would be honoured to have you join us at the Bar Mitzvah of our dear son Tzv…" at bounding box center [562, 280] width 138 height 116
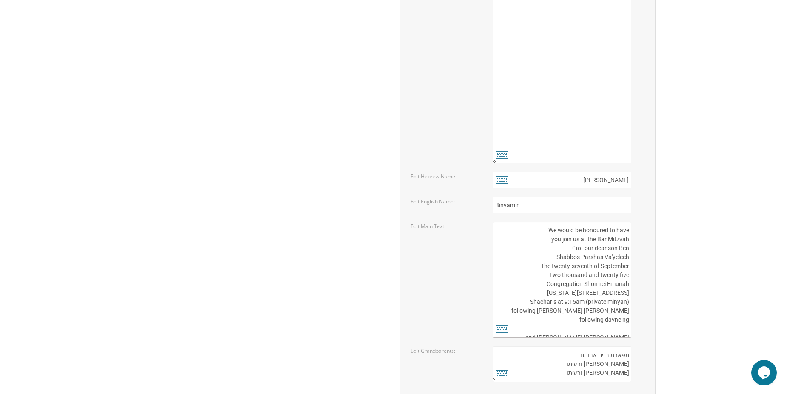
drag, startPoint x: 550, startPoint y: 277, endPoint x: 631, endPoint y: 277, distance: 80.4
click at [631, 277] on textarea "We would be honoured to have you join us at the Bar Mitzvah of our dear son Tzv…" at bounding box center [562, 280] width 138 height 116
type textarea "We would be honoured to have you join us at the Bar Mitzvah of our dear son Ben…"
click at [503, 328] on icon at bounding box center [502, 329] width 13 height 12
type textarea "We would be honoured to have you join us at the Bar Mitzvah of our dear son Ben…"
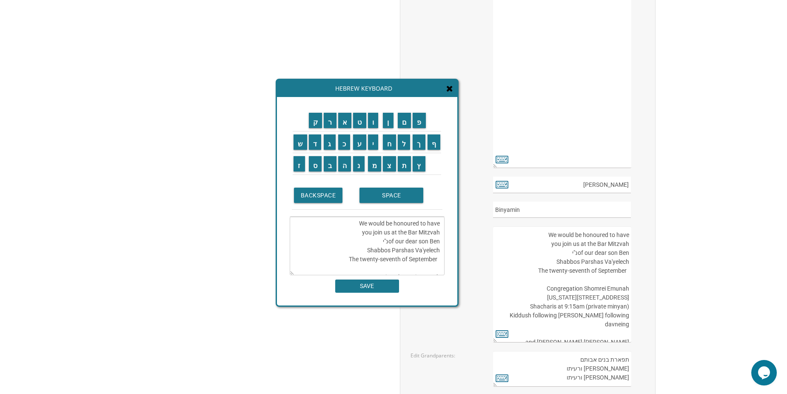
scroll to position [1059, 0]
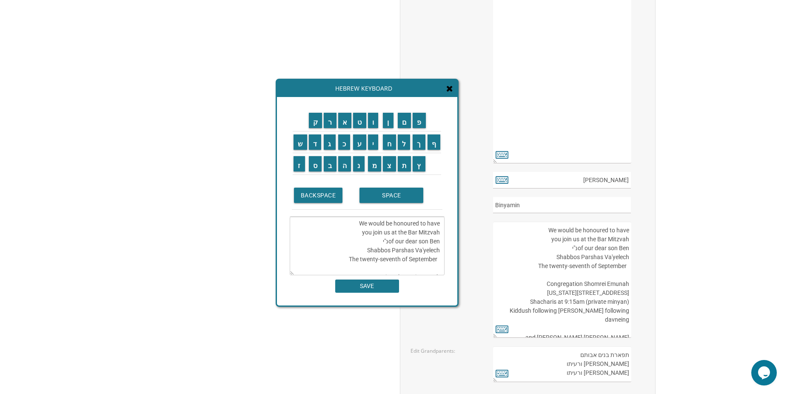
click at [448, 93] on icon at bounding box center [449, 88] width 7 height 9
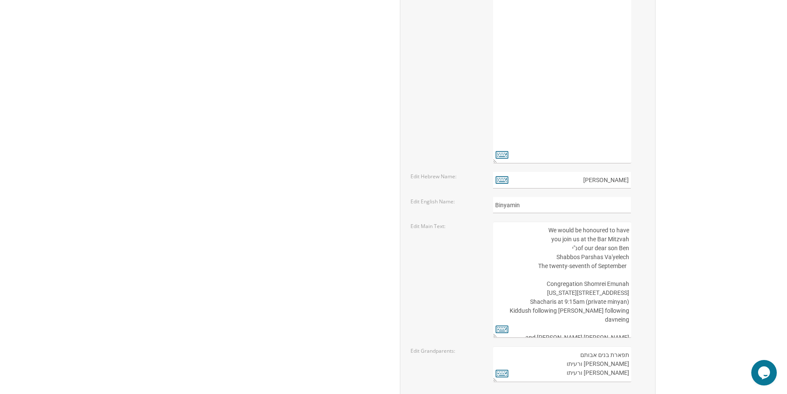
click at [531, 267] on textarea "We would be honoured to have you join us at the Bar Mitzvah of our dear son Tzv…" at bounding box center [562, 280] width 138 height 116
click at [616, 286] on textarea "We would be honoured to have you join us at the Bar Mitzvah of our dear son Tzv…" at bounding box center [562, 280] width 138 height 116
click at [619, 285] on textarea "We would be honoured to have you join us at the Bar Mitzvah of our dear son Tzv…" at bounding box center [562, 280] width 138 height 116
click at [577, 286] on textarea "We would be honoured to have you join us at the Bar Mitzvah of our dear son Tzv…" at bounding box center [562, 280] width 138 height 116
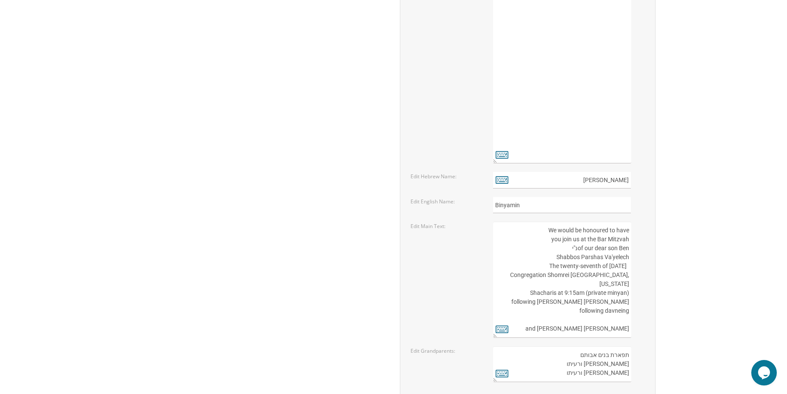
paste textarea "6221"
click at [626, 284] on textarea "We would be honoured to have you join us at the Bar Mitzvah of our dear son Tzv…" at bounding box center [562, 280] width 138 height 116
click at [626, 287] on textarea "We would be honoured to have you join us at the Bar Mitzvah of our dear son Tzv…" at bounding box center [562, 280] width 138 height 116
click at [630, 285] on textarea "We would be honoured to have you join us at the Bar Mitzvah of our dear son Tzv…" at bounding box center [562, 280] width 138 height 116
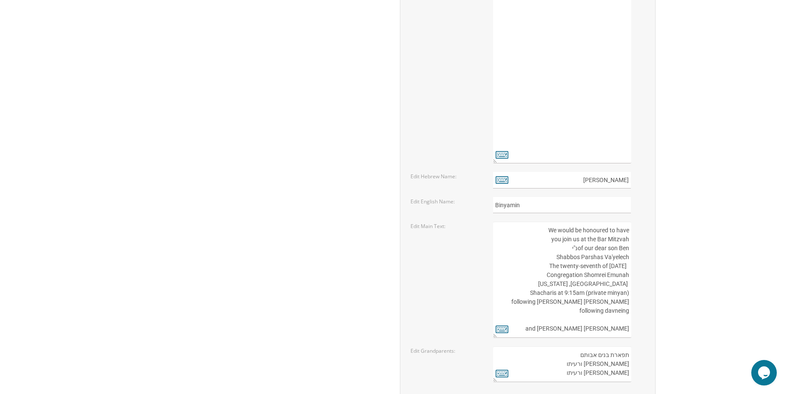
scroll to position [0, 0]
click at [578, 251] on textarea "We would be honoured to have you join us at the Bar Mitzvah of our dear son Tzv…" at bounding box center [562, 280] width 138 height 116
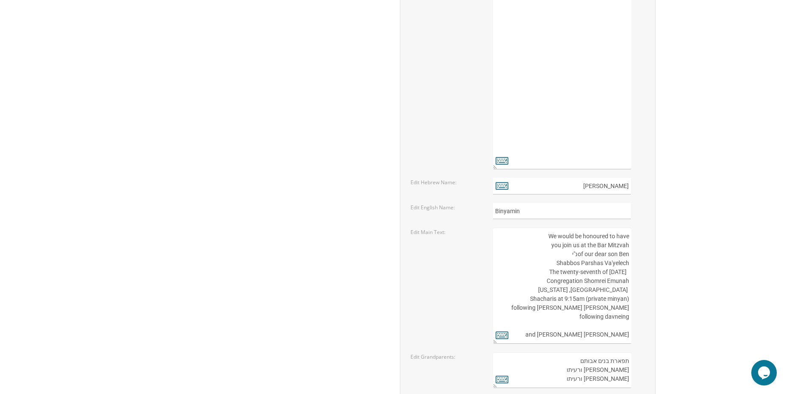
scroll to position [1102, 0]
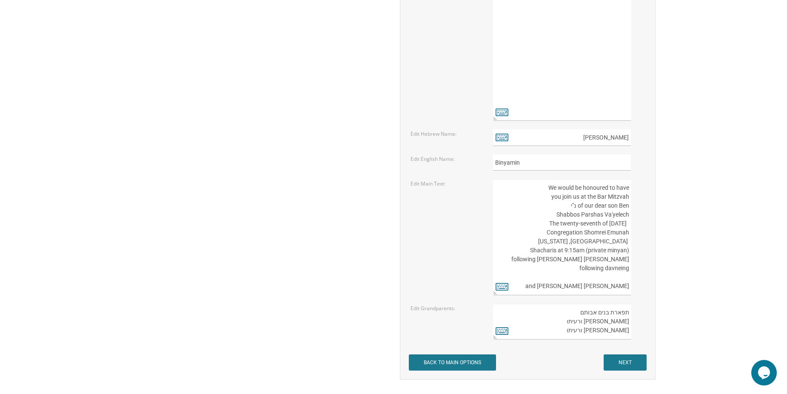
click at [626, 224] on textarea "We would be honoured to have you join us at the Bar Mitzvah of our dear son Tzv…" at bounding box center [562, 237] width 138 height 116
click at [574, 243] on textarea "We would be honoured to have you join us at the Bar Mitzvah of our dear son Tzv…" at bounding box center [562, 237] width 138 height 116
click at [596, 257] on textarea "We would be honoured to have you join us at the Bar Mitzvah of our dear son Tzv…" at bounding box center [562, 237] width 138 height 116
click at [596, 258] on textarea "We would be honoured to have you join us at the Bar Mitzvah of our dear son Tzv…" at bounding box center [562, 237] width 138 height 116
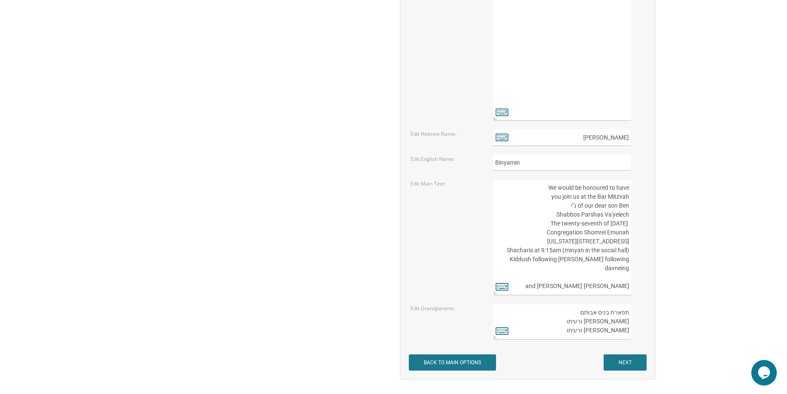
click at [596, 258] on textarea "We would be honoured to have you join us at the Bar Mitzvah of our dear son Tzv…" at bounding box center [562, 237] width 138 height 116
drag, startPoint x: 557, startPoint y: 277, endPoint x: 646, endPoint y: 277, distance: 89.4
click at [646, 277] on div "We would be honoured to have you join us at the Bar Mitzvah of our dear son Tzv…" at bounding box center [569, 237] width 165 height 116
drag, startPoint x: 574, startPoint y: 278, endPoint x: 650, endPoint y: 281, distance: 75.8
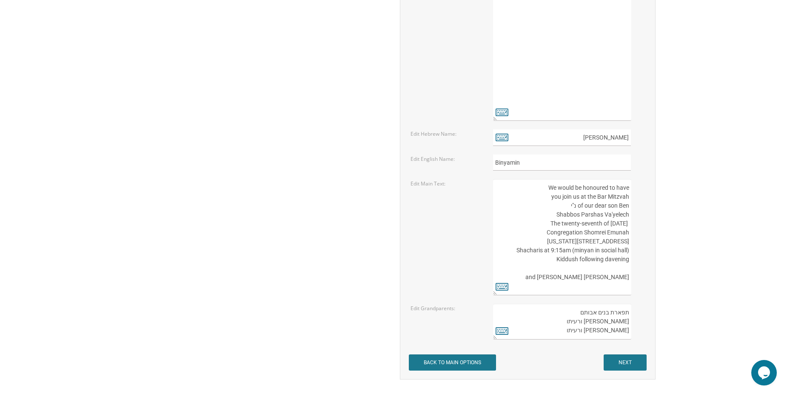
click at [650, 281] on div "We would be honoured to have you join us at the Bar Mitzvah of our dear son Tzv…" at bounding box center [569, 237] width 165 height 116
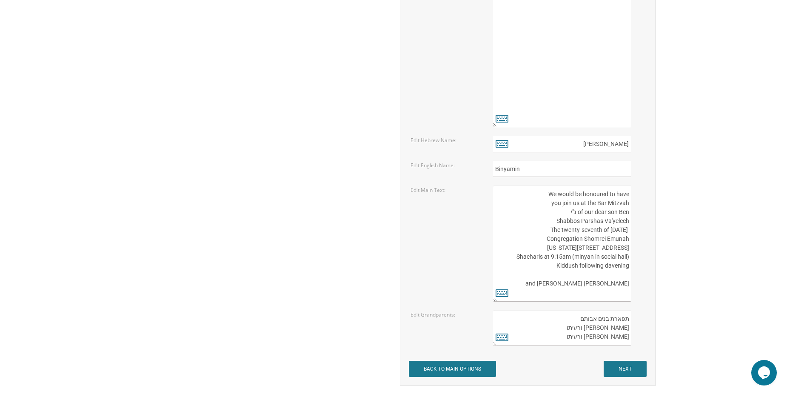
scroll to position [1144, 0]
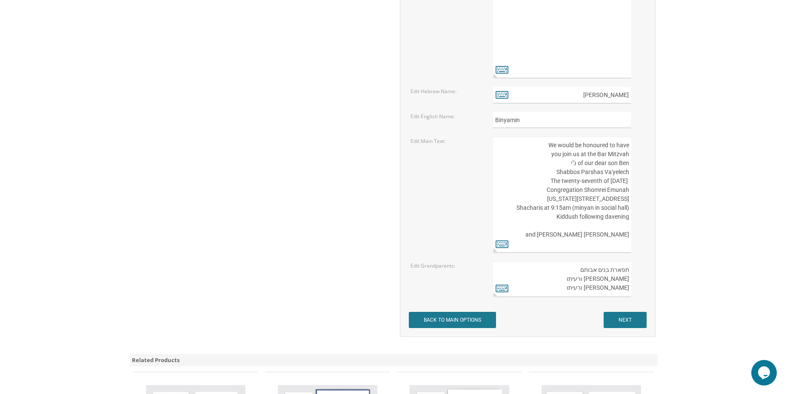
type textarea "We would be honoured to have you join us at the Bar Mitzvah of our dear son Ben…"
drag, startPoint x: 629, startPoint y: 280, endPoint x: 582, endPoint y: 277, distance: 46.5
click at [582, 277] on textarea "תפארת בנים אבותם משה אדלר ורעיתו שמואל זילבר ורעיתו" at bounding box center [562, 279] width 138 height 36
click at [506, 289] on icon at bounding box center [502, 288] width 13 height 12
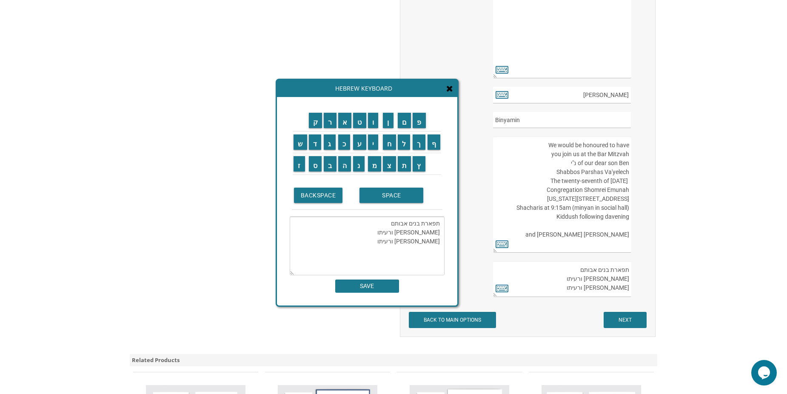
drag, startPoint x: 395, startPoint y: 234, endPoint x: 441, endPoint y: 230, distance: 46.2
click at [443, 233] on textarea "תפארת בנים אבותם משה אדלר ורעיתו שמואל זילבר ורעיתו" at bounding box center [367, 246] width 155 height 59
click at [376, 147] on input "י" at bounding box center [373, 141] width 11 height 15
click at [346, 168] on input "ה" at bounding box center [344, 163] width 13 height 15
click at [378, 126] on input "ו" at bounding box center [373, 120] width 11 height 15
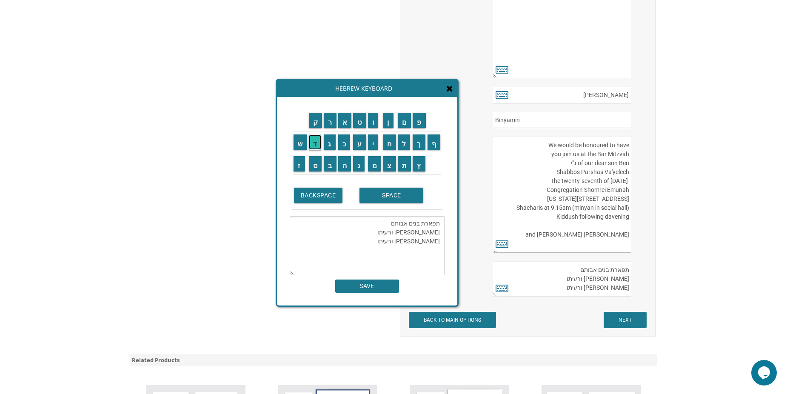
click at [312, 147] on input "ד" at bounding box center [315, 141] width 13 height 15
click at [349, 171] on input "ה" at bounding box center [344, 163] width 13 height 15
click at [401, 145] on input "ל" at bounding box center [404, 141] width 13 height 15
click at [378, 147] on input "י" at bounding box center [373, 141] width 11 height 15
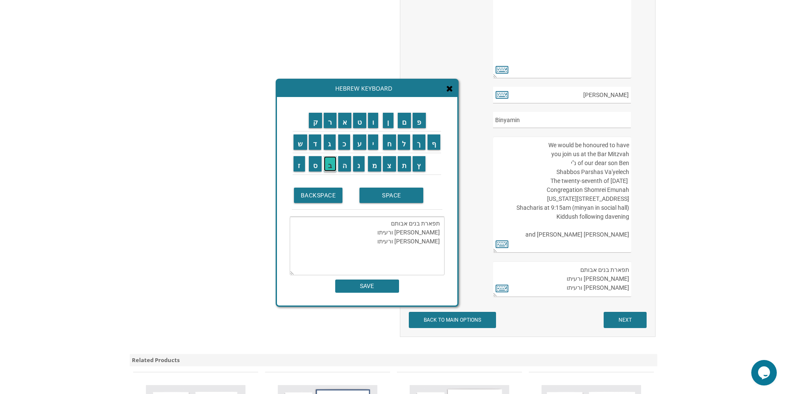
click at [329, 165] on input "ב" at bounding box center [330, 163] width 13 height 15
click at [380, 125] on td "ו" at bounding box center [374, 121] width 15 height 22
click at [374, 123] on input "ו" at bounding box center [373, 120] width 11 height 15
click at [333, 166] on input "ב" at bounding box center [330, 163] width 13 height 15
click at [333, 126] on input "ר" at bounding box center [330, 120] width 13 height 15
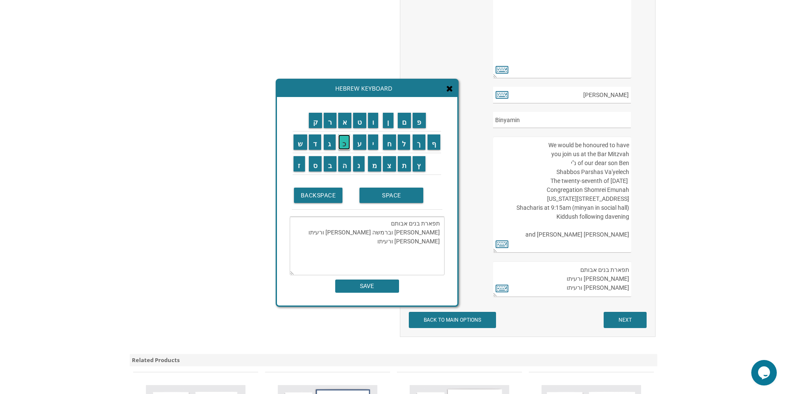
click at [345, 145] on input "כ" at bounding box center [344, 141] width 12 height 15
click at [346, 165] on input "ה" at bounding box center [344, 163] width 13 height 15
click at [314, 124] on input "ק" at bounding box center [316, 120] width 14 height 15
click at [402, 148] on input "ל" at bounding box center [404, 141] width 13 height 15
click at [379, 169] on input "מ" at bounding box center [375, 163] width 14 height 15
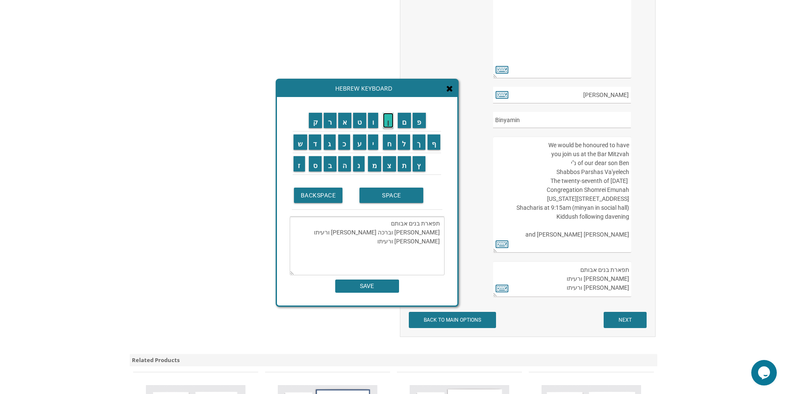
click at [393, 126] on input "ן" at bounding box center [388, 120] width 11 height 15
drag, startPoint x: 381, startPoint y: 231, endPoint x: 339, endPoint y: 229, distance: 41.8
click at [339, 229] on textarea "תפארת בנים אבותם יהודה לייב וברכה קלמןמשה אדלר ורעיתו שמואל זילבר ורעיתו" at bounding box center [367, 246] width 155 height 59
click at [373, 143] on input "י" at bounding box center [373, 141] width 11 height 15
click at [371, 126] on input "ו" at bounding box center [373, 120] width 11 height 15
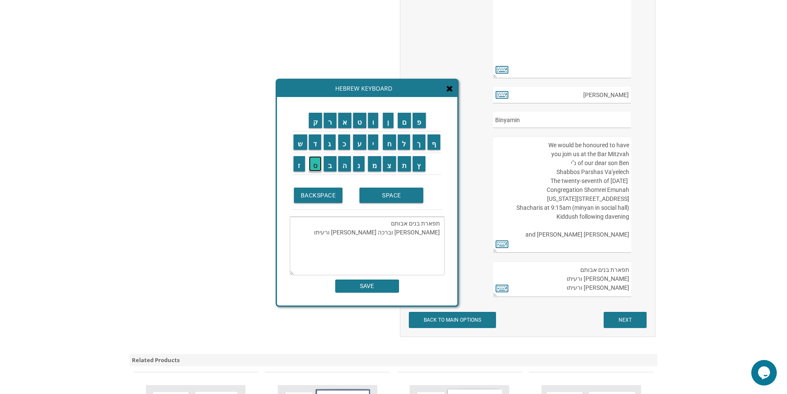
click at [314, 164] on input "ס" at bounding box center [315, 163] width 13 height 15
click at [436, 148] on input "ף" at bounding box center [434, 141] width 13 height 15
click at [357, 165] on input "נ" at bounding box center [358, 163] width 11 height 15
click at [420, 126] on input "פ" at bounding box center [419, 120] width 13 height 15
click at [363, 122] on input "ט" at bounding box center [359, 120] width 13 height 15
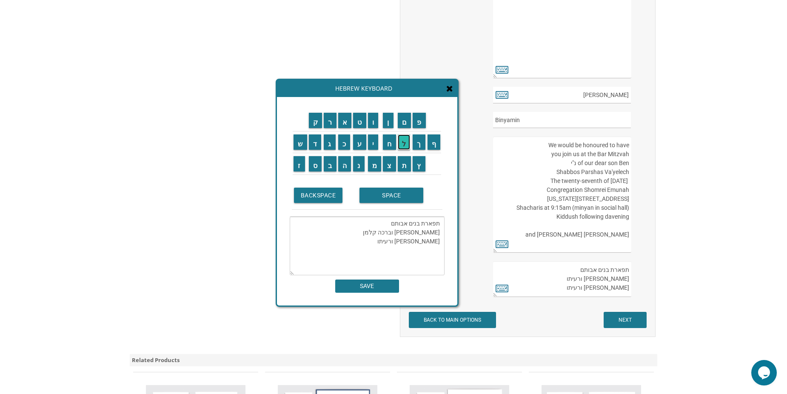
click at [403, 146] on input "ל" at bounding box center [404, 141] width 13 height 15
click at [380, 144] on td "י" at bounding box center [374, 142] width 15 height 22
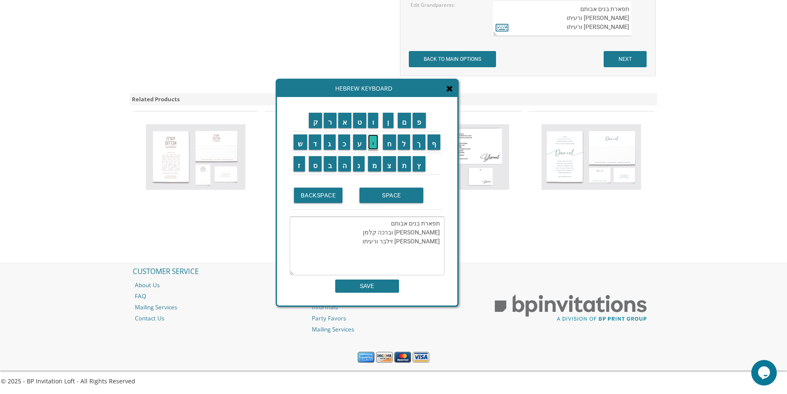
click at [375, 148] on input "י" at bounding box center [373, 141] width 11 height 15
click at [375, 124] on input "ו" at bounding box center [373, 120] width 11 height 15
click at [331, 164] on input "ב" at bounding box center [330, 163] width 13 height 15
click at [404, 145] on input "ל" at bounding box center [404, 141] width 13 height 15
click at [378, 123] on input "ו" at bounding box center [373, 120] width 11 height 15
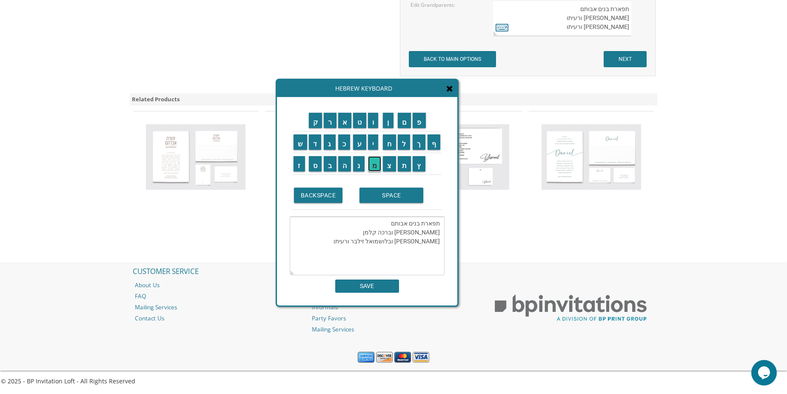
click at [375, 169] on input "מ" at bounding box center [375, 163] width 14 height 15
click at [344, 162] on input "ה" at bounding box center [344, 163] width 13 height 15
click at [406, 149] on input "ל" at bounding box center [404, 141] width 13 height 15
click at [364, 143] on input "ע" at bounding box center [359, 141] width 13 height 15
click at [331, 166] on input "ב" at bounding box center [330, 163] width 13 height 15
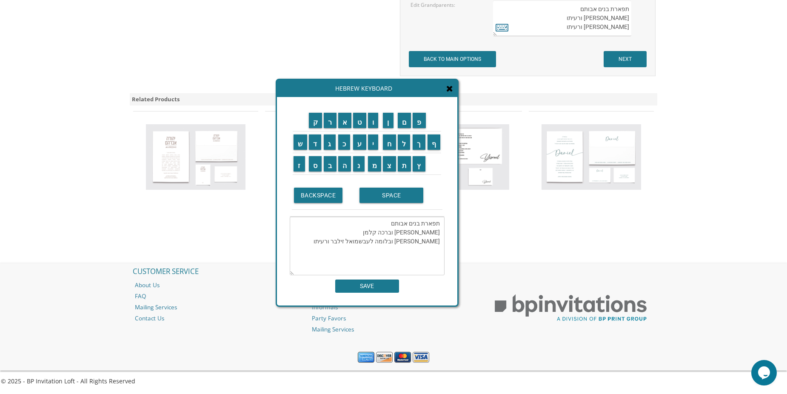
drag, startPoint x: 380, startPoint y: 242, endPoint x: 326, endPoint y: 237, distance: 54.7
click at [326, 237] on textarea "תפארת בנים אבותם יהודה לייב וברכה קלמן יוסף נפטלי ובלומה לעבשמואל זילבר ורעיתו" at bounding box center [367, 246] width 155 height 59
click at [440, 243] on textarea "תפארת בנים אבותם יהודה לייב וברכה קלמן יוסף נפטלי ובלומה לעב" at bounding box center [367, 246] width 155 height 59
click at [377, 243] on textarea "תפארת בנים אבותם יהודה לייב וברכה קלמן יוסף נפטלי ובלומה לעב" at bounding box center [367, 246] width 155 height 59
click at [373, 167] on input "מ" at bounding box center [375, 163] width 14 height 15
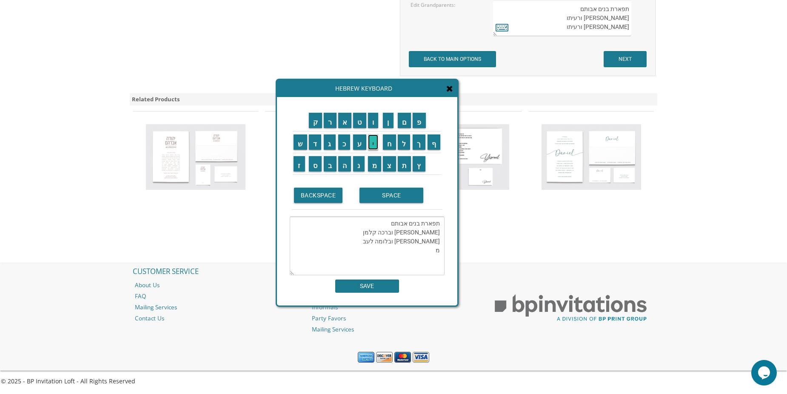
click at [373, 142] on input "י" at bounding box center [373, 141] width 11 height 15
click at [345, 147] on input "כ" at bounding box center [344, 141] width 12 height 15
click at [402, 143] on input "ל" at bounding box center [404, 141] width 13 height 15
click at [348, 168] on input "ה" at bounding box center [344, 163] width 13 height 15
click at [297, 143] on input "ש" at bounding box center [301, 141] width 14 height 15
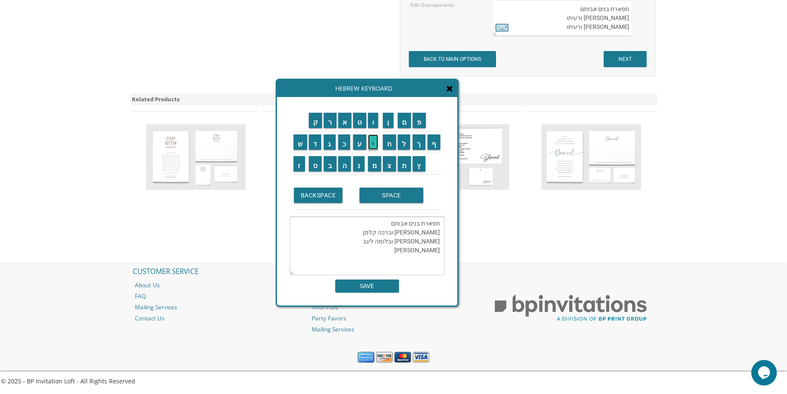
click at [377, 141] on input "י" at bounding box center [373, 141] width 11 height 15
click at [423, 128] on input "פ" at bounding box center [419, 120] width 13 height 15
click at [330, 120] on input "ר" at bounding box center [330, 120] width 13 height 15
click at [345, 164] on input "ה" at bounding box center [344, 163] width 13 height 15
click at [300, 145] on input "ש" at bounding box center [301, 141] width 14 height 15
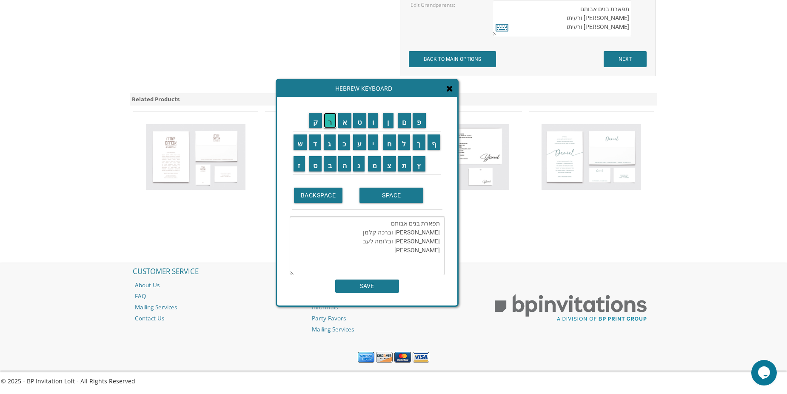
click at [332, 123] on input "ר" at bounding box center [330, 120] width 13 height 15
click at [347, 166] on input "ה" at bounding box center [344, 163] width 13 height 15
click at [341, 145] on input "כ" at bounding box center [344, 141] width 12 height 15
click at [403, 144] on input "ל" at bounding box center [404, 141] width 13 height 15
click at [343, 163] on input "ה" at bounding box center [344, 163] width 13 height 15
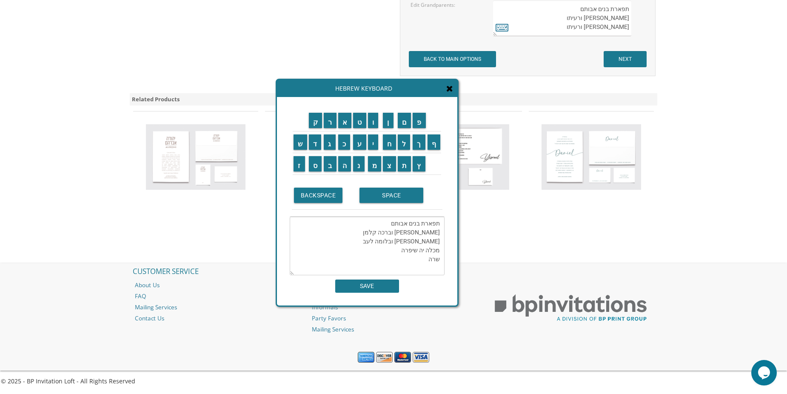
drag, startPoint x: 424, startPoint y: 251, endPoint x: 420, endPoint y: 254, distance: 4.5
click at [418, 252] on textarea "תפארת בנים אבותם יהודה לייב וברכה קלמן יוסף נפטלי ובלומה לעב מכלה יה שיפרה שרה" at bounding box center [367, 246] width 155 height 59
click at [400, 146] on input "ל" at bounding box center [404, 141] width 13 height 15
click at [343, 121] on input "א" at bounding box center [345, 120] width 14 height 15
click at [422, 254] on textarea "תפארת בנים אבותם יהודה לייב וברכה קלמן יוסף נפטלי ובלומה לעב מכלאה שיפרה שרה" at bounding box center [367, 246] width 155 height 59
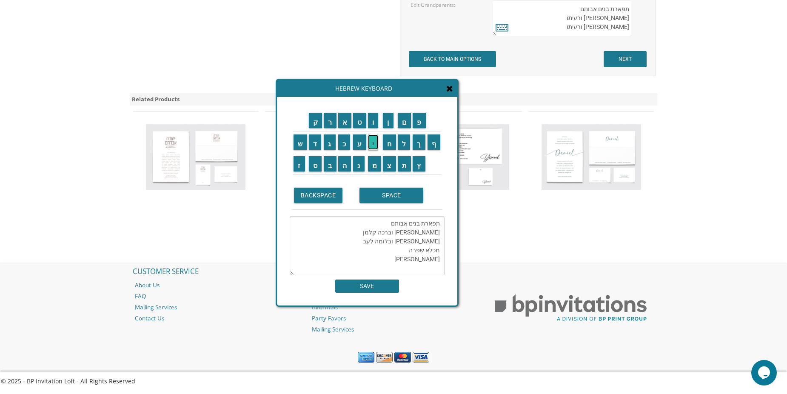
click at [373, 145] on input "י" at bounding box center [373, 141] width 11 height 15
drag, startPoint x: 411, startPoint y: 251, endPoint x: 403, endPoint y: 251, distance: 7.7
click at [403, 251] on textarea "תפארת בנים אבותם יהודה לייב וברכה קלמן יוסף נפטלי ובלומה לעב מכלא שפירה שרה" at bounding box center [367, 246] width 155 height 59
click at [344, 125] on input "א" at bounding box center [345, 120] width 14 height 15
click at [405, 251] on textarea "תפארת בנים אבותם יהודה לייב וברכה קלמן יוסף נפטלי ובלומה לעב מכלא שפיראה שרה" at bounding box center [367, 246] width 155 height 59
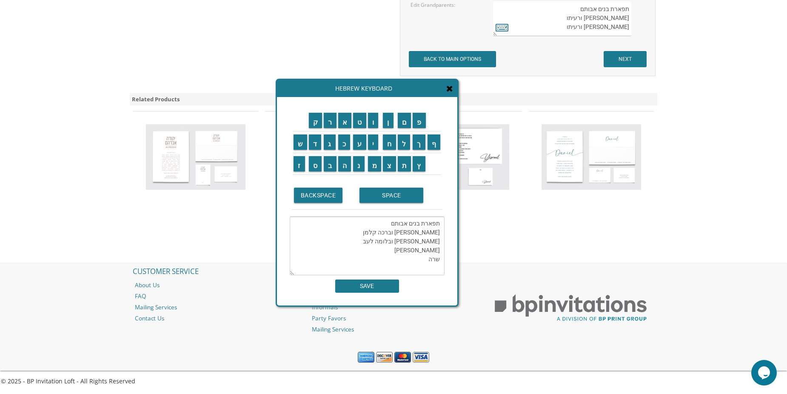
click at [427, 261] on textarea "תפארת בנים אבותם יהודה לייב וברכה קלמן יוסף נפטלי ובלומה לעב מכלא שפירא שרה" at bounding box center [367, 246] width 155 height 59
click at [329, 125] on input "ר" at bounding box center [330, 120] width 13 height 15
click at [391, 148] on input "ח" at bounding box center [389, 141] width 13 height 15
click at [404, 142] on input "ל" at bounding box center [404, 141] width 13 height 15
click at [420, 121] on input "פ" at bounding box center [419, 120] width 13 height 15
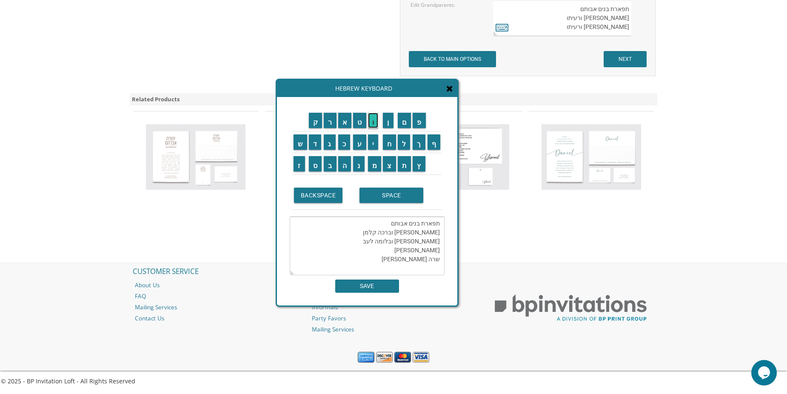
click at [376, 124] on input "ו" at bounding box center [373, 120] width 11 height 15
click at [402, 143] on input "ל" at bounding box center [404, 141] width 13 height 15
click at [310, 123] on input "ק" at bounding box center [316, 120] width 14 height 15
click at [411, 261] on textarea "תפארת בנים אבותם יהודה לייב וברכה קלמן יוסף נפטלי ובלומה לעב מכלא שפירא שרה רחל…" at bounding box center [367, 246] width 155 height 59
click at [342, 124] on input "א" at bounding box center [345, 120] width 14 height 15
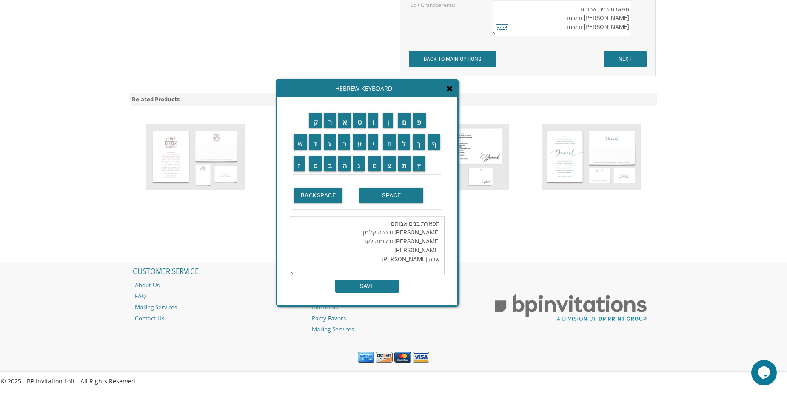
click at [406, 260] on textarea "תפארת בנים אבותם יהודה לייב וברכה קלמן יוסף נפטלי ובלומה לעב מכלא שפירא שרה רחל…" at bounding box center [367, 246] width 155 height 59
click at [402, 258] on textarea "תפארת בנים אבותם יהודה לייב וברכה קלמן יוסף נפטלי ובלומה לעב מכלא שפירא שרה רחל…" at bounding box center [367, 246] width 155 height 59
click at [403, 143] on input "ל" at bounding box center [404, 141] width 13 height 15
click at [343, 124] on input "א" at bounding box center [345, 120] width 14 height 15
type textarea "תפארת בנים [PERSON_NAME] [PERSON_NAME] וברכה [PERSON_NAME] [PERSON_NAME] לעב [P…"
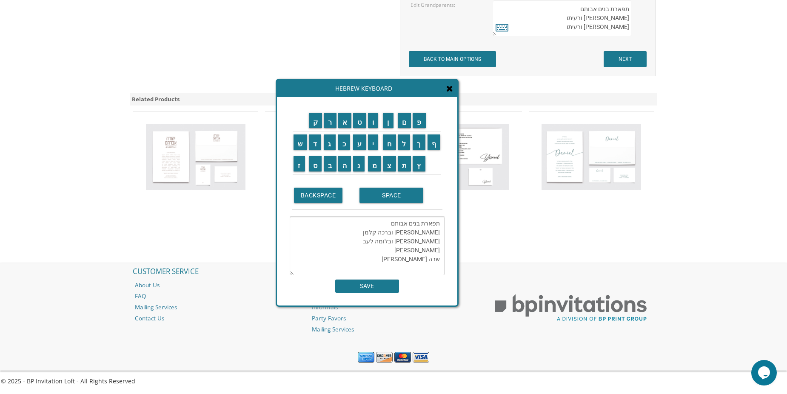
drag, startPoint x: 439, startPoint y: 262, endPoint x: 379, endPoint y: 255, distance: 60.8
click at [379, 255] on textarea "תפארת בנים [PERSON_NAME] [PERSON_NAME] וברכה [PERSON_NAME] [PERSON_NAME] לעב [P…" at bounding box center [367, 246] width 155 height 59
click at [415, 269] on textarea "תפארת בנים [PERSON_NAME] [PERSON_NAME] וברכה [PERSON_NAME] [PERSON_NAME] לעב [P…" at bounding box center [367, 246] width 155 height 59
click at [375, 288] on input "SAVE" at bounding box center [367, 286] width 64 height 13
type textarea "תפארת בנים [PERSON_NAME] [PERSON_NAME] וברכה [PERSON_NAME] [PERSON_NAME] לעב [P…"
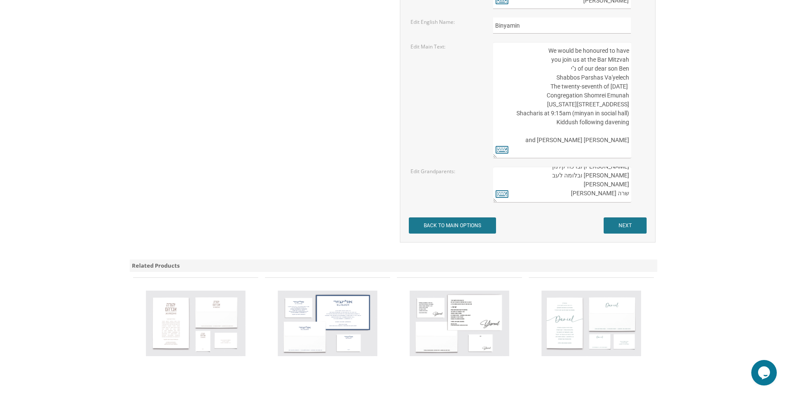
scroll to position [1235, 0]
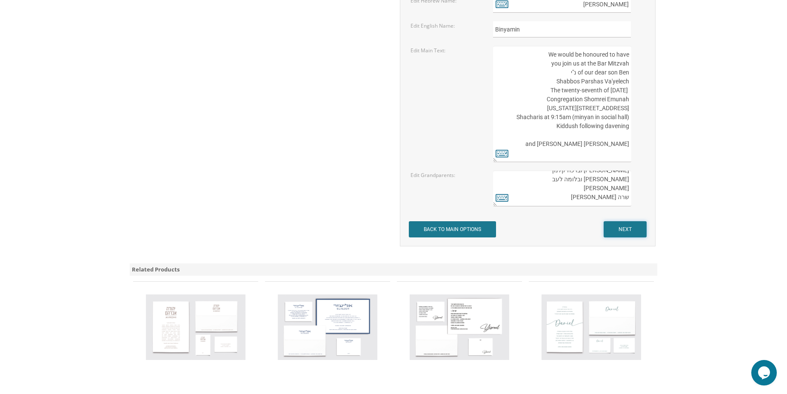
click at [626, 227] on input "NEXT" at bounding box center [625, 229] width 43 height 16
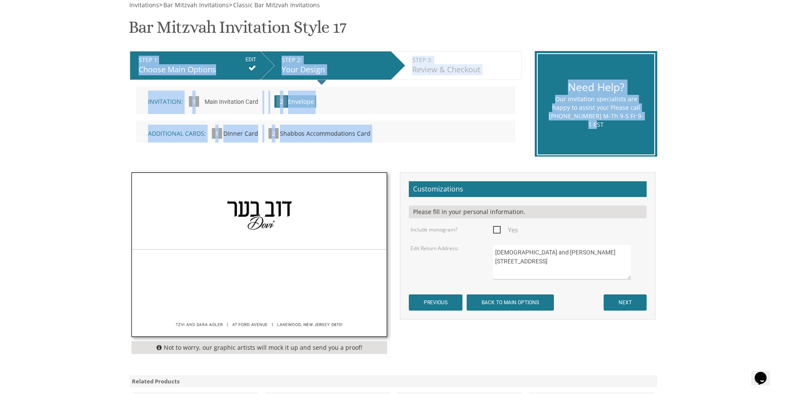
drag, startPoint x: 683, startPoint y: 154, endPoint x: 96, endPoint y: 45, distance: 597.3
click at [96, 45] on body "My Cart {{shoppingcart.totalQuantityDisplay}} Total: {{shoppingcart.subtotal}} …" at bounding box center [393, 274] width 787 height 804
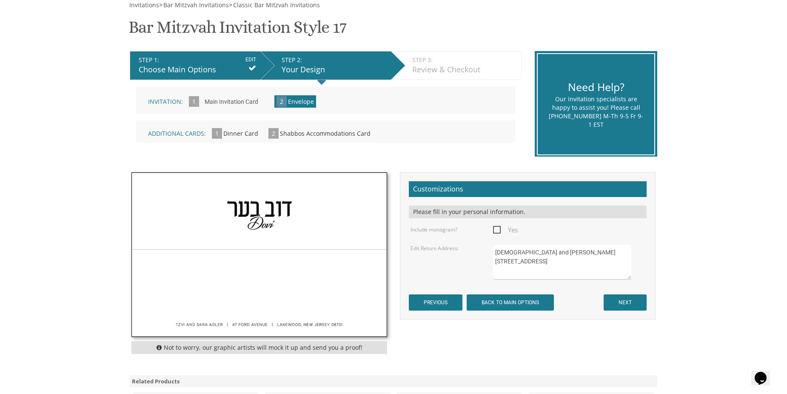
click at [97, 44] on body "My Cart {{shoppingcart.totalQuantityDisplay}} Total: {{shoppingcart.subtotal}} …" at bounding box center [393, 274] width 787 height 804
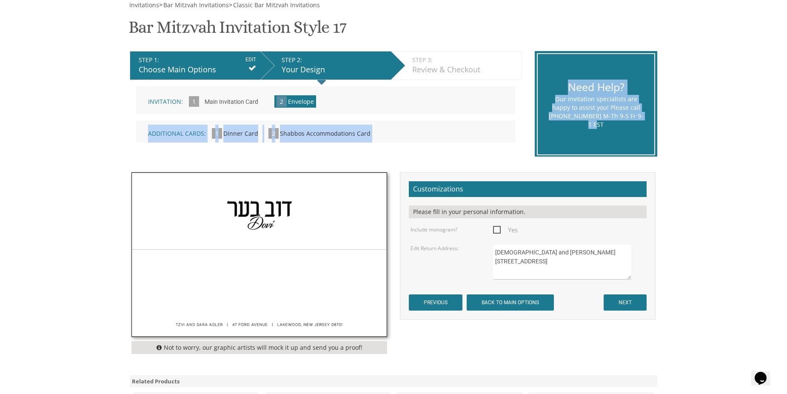
drag, startPoint x: 654, startPoint y: 127, endPoint x: 523, endPoint y: 80, distance: 139.9
click at [523, 80] on div "STEP 1: EDIT Choose Main Options STEP 2: EDIT Your Design STEP 3: EDIT Review &…" at bounding box center [393, 104] width 540 height 119
click at [659, 55] on div "Need Help? Our invitation specialists are happy to assist you! Please call 732.…" at bounding box center [596, 100] width 135 height 111
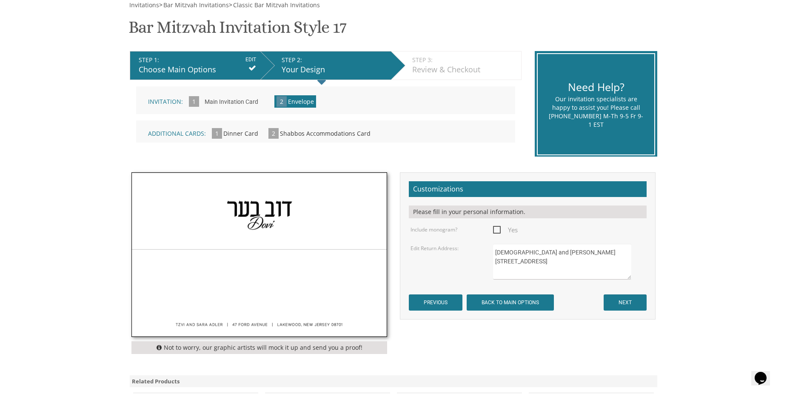
click at [497, 230] on span "Yes" at bounding box center [505, 230] width 25 height 11
click at [497, 230] on input "Yes" at bounding box center [496, 229] width 6 height 6
checkbox input "true"
drag, startPoint x: 557, startPoint y: 275, endPoint x: 467, endPoint y: 246, distance: 94.9
click at [467, 246] on div "Edit Return Address: Rabbi and Mrs. Boruch Kohn 583 Ridge Avenue Lakewood, NJ 0…" at bounding box center [528, 262] width 248 height 36
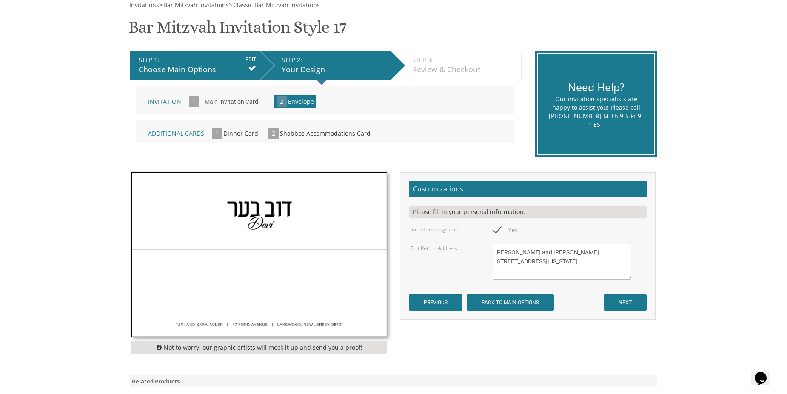
type textarea "Dovid and Leah Kelman 2305 Blackberry Road Baltimore, Maryland 21209"
click at [632, 303] on input "NEXT" at bounding box center [625, 302] width 43 height 16
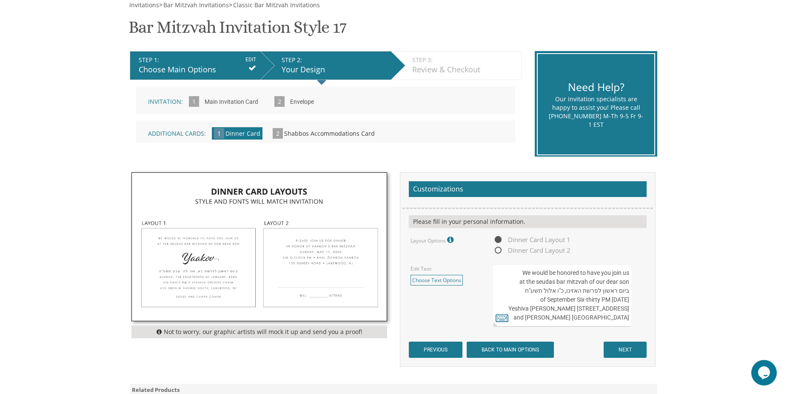
drag, startPoint x: 629, startPoint y: 291, endPoint x: 518, endPoint y: 294, distance: 111.1
click at [518, 294] on textarea "We would be honored to have you join us at the seudas bar mitzvah of our dear s…" at bounding box center [562, 295] width 138 height 63
click at [509, 289] on textarea "We would be honored to have you join us at the seudas bar mitzvah of our dear s…" at bounding box center [562, 295] width 138 height 63
click at [574, 291] on textarea "We would be honored to have you join us at the seudas bar mitzvah of our dear s…" at bounding box center [562, 295] width 138 height 63
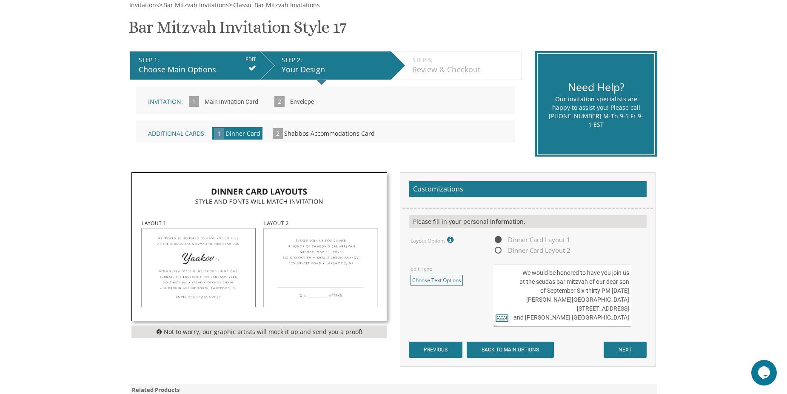
click at [574, 291] on textarea "We would be honored to have you join us at the seudas bar mitzvah of our dear s…" at bounding box center [562, 295] width 138 height 63
type textarea "We would be honored to have you join us at the seudas bar mitzvah of our dear s…"
click at [440, 352] on input "PREVIOUS" at bounding box center [436, 350] width 54 height 16
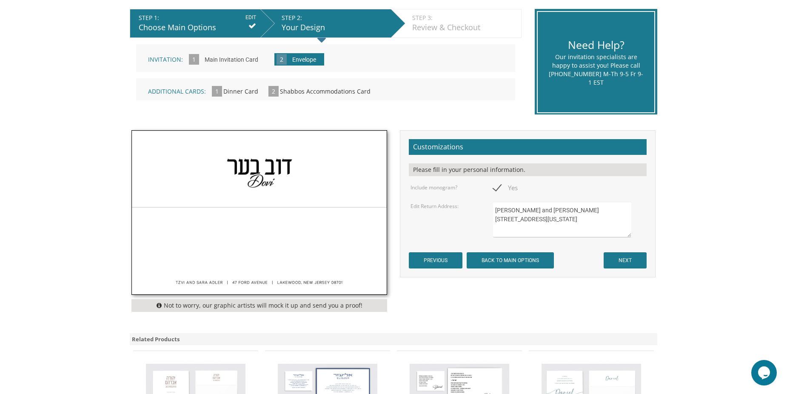
scroll to position [170, 0]
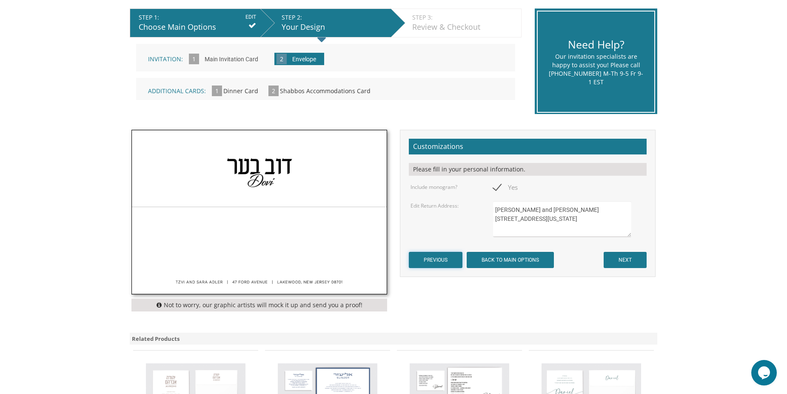
click at [440, 262] on input "PREVIOUS" at bounding box center [436, 260] width 54 height 16
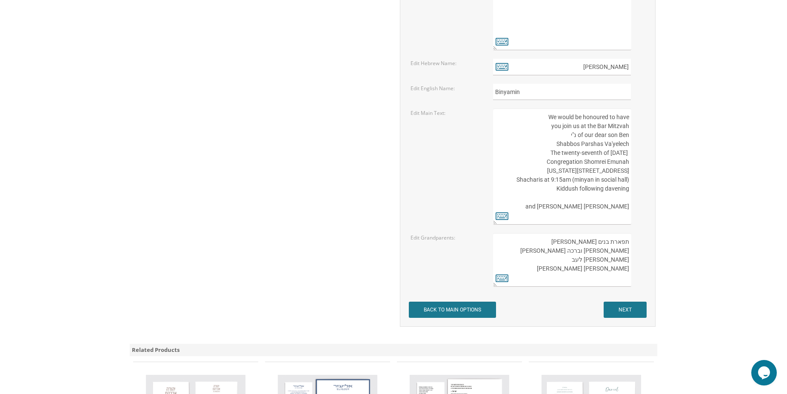
scroll to position [1234, 0]
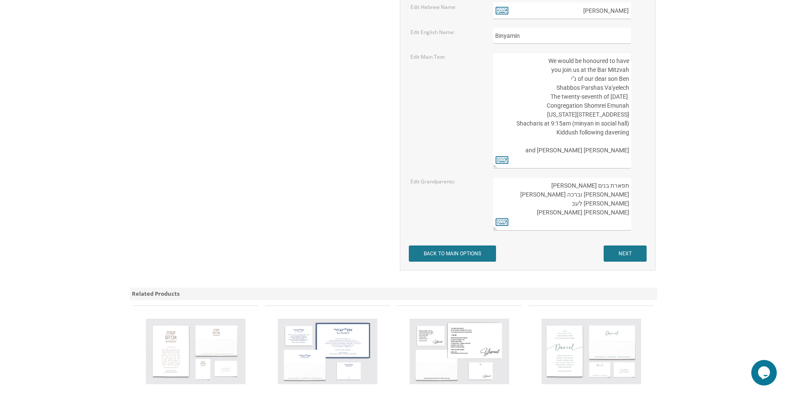
click at [629, 214] on textarea "תפארת בנים [PERSON_NAME] [PERSON_NAME] וברכה [PERSON_NAME] [PERSON_NAME] לעב [P…" at bounding box center [562, 204] width 138 height 54
type textarea "תפארת בנים [PERSON_NAME] [PERSON_NAME] וברכה [PERSON_NAME] [PERSON_NAME] לעב [P…"
click at [501, 224] on icon at bounding box center [502, 222] width 13 height 12
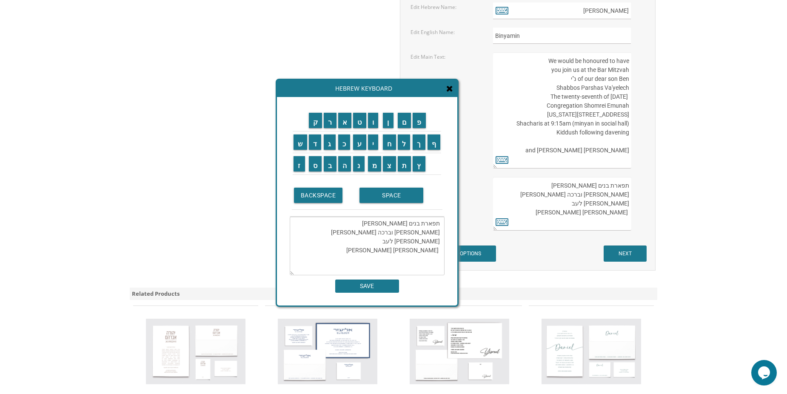
click at [438, 254] on textarea "תפארת בנים [PERSON_NAME] [PERSON_NAME] וברכה [PERSON_NAME] [PERSON_NAME] לעב [P…" at bounding box center [367, 246] width 155 height 59
click at [377, 165] on input "מ" at bounding box center [375, 163] width 14 height 15
click at [435, 250] on textarea "תפארת בנים אבותם יהודה לייב וברכה קלמן יוסף נפטלי ובלומה לעב מכלא שפירא שרה רחל…" at bounding box center [367, 246] width 155 height 59
click at [342, 169] on input "ה" at bounding box center [344, 163] width 13 height 15
click at [329, 123] on input "ר" at bounding box center [330, 120] width 13 height 15
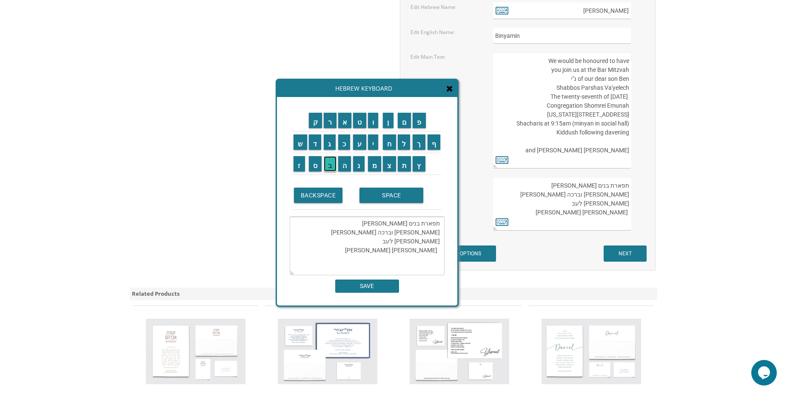
click at [329, 169] on input "ב" at bounding box center [330, 163] width 13 height 15
click at [442, 235] on textarea "תפארת בנים אבותם יהודה לייב וברכה קלמן יוסף נפטלי ובלומה לעב הרבמכלא שפירא שרה …" at bounding box center [367, 246] width 155 height 59
click at [374, 140] on input "י" at bounding box center [373, 141] width 11 height 15
click at [439, 236] on textarea "תפארת בנים אבותם יהודה לייב וברכה קלמן יוסף נפטלי ובלומה לעב הרבמכלא שפירא שרה …" at bounding box center [367, 246] width 155 height 59
click at [349, 165] on input "ה" at bounding box center [344, 163] width 13 height 15
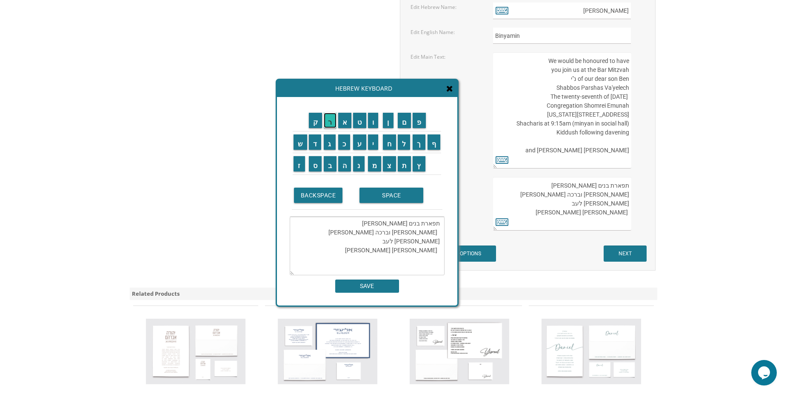
click at [335, 123] on input "ר" at bounding box center [330, 120] width 13 height 15
click at [331, 164] on input "ב" at bounding box center [330, 163] width 13 height 15
click at [442, 243] on textarea "תפארת בנים אבותם הרב יהודה לייב וברכה קלמן יוסף נפטלי ובלומה לעב הרבמכלא שפירא …" at bounding box center [367, 246] width 155 height 59
click at [375, 144] on input "י" at bounding box center [373, 141] width 11 height 15
click at [439, 242] on textarea "תפארת בנים אבותם הרב יהודה לייב וברכה קלמן יוסף נפטלי ובלומה לעב הרבמכלא שפירא …" at bounding box center [367, 246] width 155 height 59
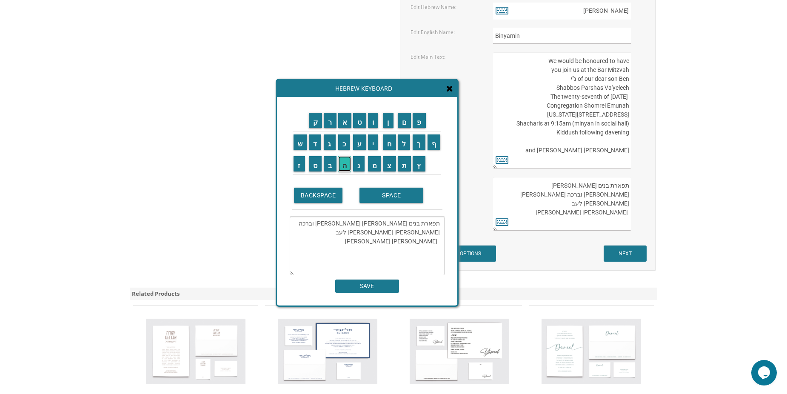
click at [342, 166] on input "ה" at bounding box center [344, 163] width 13 height 15
click at [389, 148] on input "ח" at bounding box center [389, 141] width 13 height 15
click at [331, 171] on input "ב" at bounding box center [330, 163] width 13 height 15
click at [330, 127] on input "ר" at bounding box center [330, 120] width 13 height 15
click at [438, 250] on textarea "תפארת בנים אבותם הרב יהודה לייב וברכה קלמן החבר יוסף נפטלי ובלומה לעב הרבמכלא ש…" at bounding box center [367, 246] width 155 height 59
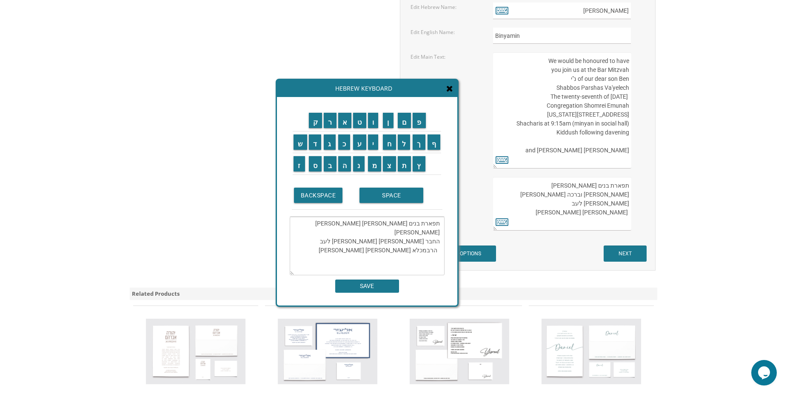
click at [431, 251] on textarea "תפארת בנים אבותם הרב יהודה לייב וברכה קלמן החבר יוסף נפטלי ובלומה לעב הרבמכלא ש…" at bounding box center [367, 246] width 155 height 59
click at [427, 249] on textarea "תפארת בנים אבותם הרב יהודה לייב וברכה קלמן החבר יוסף נפטלי ובלומה לעב הרבמכלא ש…" at bounding box center [367, 246] width 155 height 59
click at [359, 171] on input "נ" at bounding box center [358, 163] width 11 height 15
click at [374, 151] on td "י" at bounding box center [374, 142] width 15 height 22
click at [376, 148] on input "י" at bounding box center [373, 141] width 11 height 15
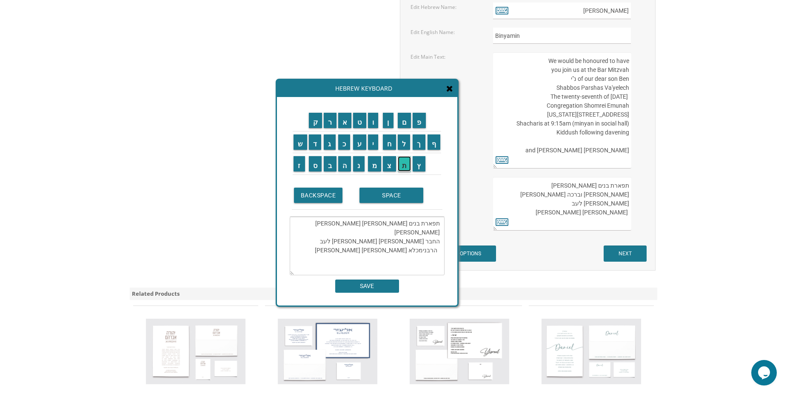
click at [405, 164] on input "ת" at bounding box center [405, 163] width 14 height 15
click at [437, 251] on textarea "תפארת בנים אבותם הרב יהודה לייב וברכה קלמן החבר יוסף נפטלי ובלומה לעב הרבנית מכ…" at bounding box center [367, 246] width 155 height 59
click at [404, 243] on textarea "תפארת בנים אבותם הרב יהודה לייב וברכה קלמן החבר יוסף נפטלי ובלומה לעב הרבנית מכ…" at bounding box center [367, 246] width 155 height 59
click at [406, 165] on input "ת" at bounding box center [405, 163] width 14 height 15
drag, startPoint x: 437, startPoint y: 249, endPoint x: 442, endPoint y: 251, distance: 5.7
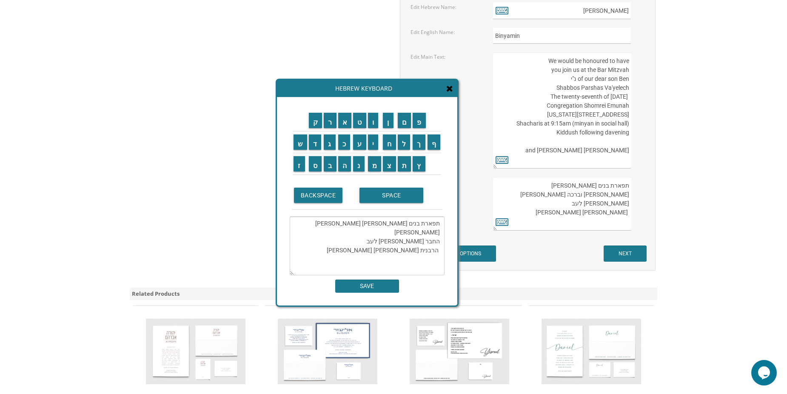
click at [442, 251] on textarea "תפארת בנים אבותם הרב יהודה לייב וברכה קלמן החבר יוסף נפתלי ובלומה לעב הרבנית מכ…" at bounding box center [367, 246] width 155 height 59
paste textarea "רבנית"
type textarea "תפארת בנים אבותם הרב יהודה לייב וברכה קלמן החבר יוסף נפתלי ובלומה לעב הרבנית מכ…"
click at [381, 285] on input "SAVE" at bounding box center [367, 286] width 64 height 13
type textarea "תפארת בנים אבותם הרב יהודה לייב וברכה קלמן החבר יוסף נפתלי ובלומה לעב הרבנית מכ…"
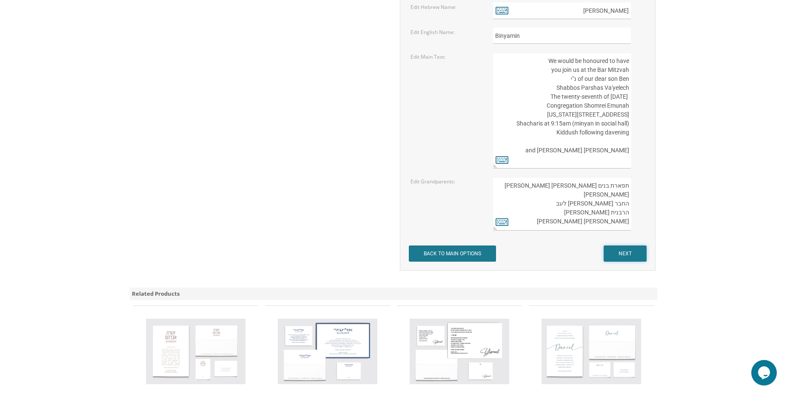
click at [623, 251] on input "NEXT" at bounding box center [625, 254] width 43 height 16
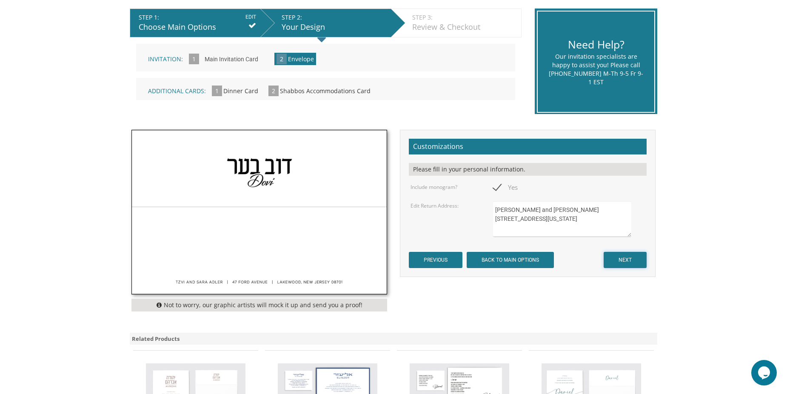
click at [634, 257] on input "NEXT" at bounding box center [625, 260] width 43 height 16
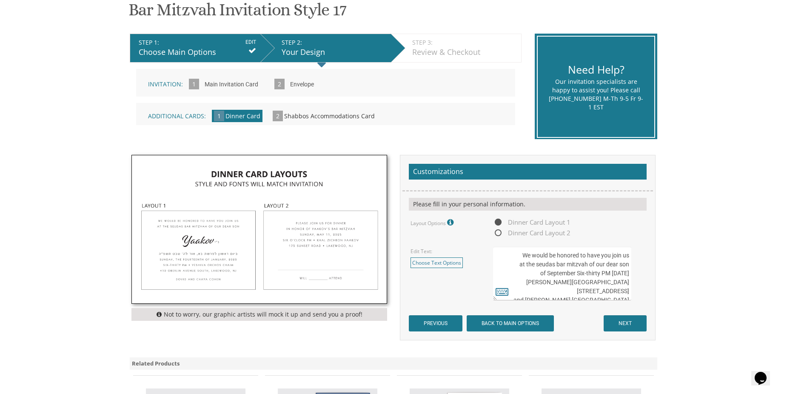
scroll to position [170, 0]
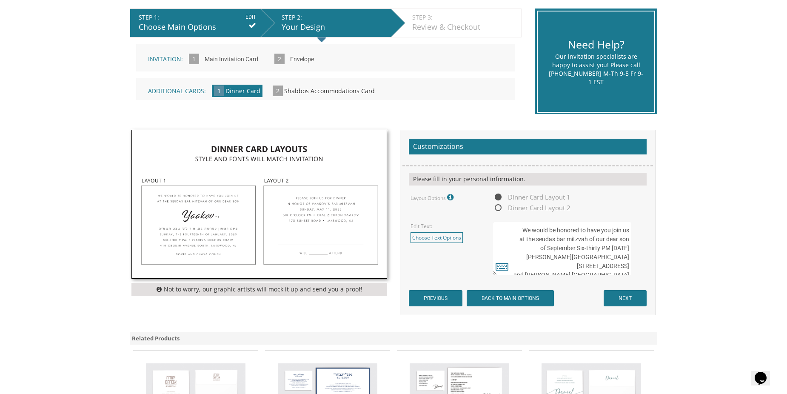
drag, startPoint x: 552, startPoint y: 247, endPoint x: 628, endPoint y: 245, distance: 76.2
click at [628, 245] on textarea "We would be honored to have you join us at the seudas bar mitzvah of our dear s…" at bounding box center [562, 249] width 138 height 54
click at [619, 248] on textarea "We would be honored to have you join us at the seudas bar mitzvah of our dear s…" at bounding box center [562, 249] width 138 height 54
drag, startPoint x: 580, startPoint y: 249, endPoint x: 552, endPoint y: 251, distance: 28.6
click at [552, 251] on textarea "We would be honored to have you join us at the seudas bar mitzvah of our dear s…" at bounding box center [562, 249] width 138 height 54
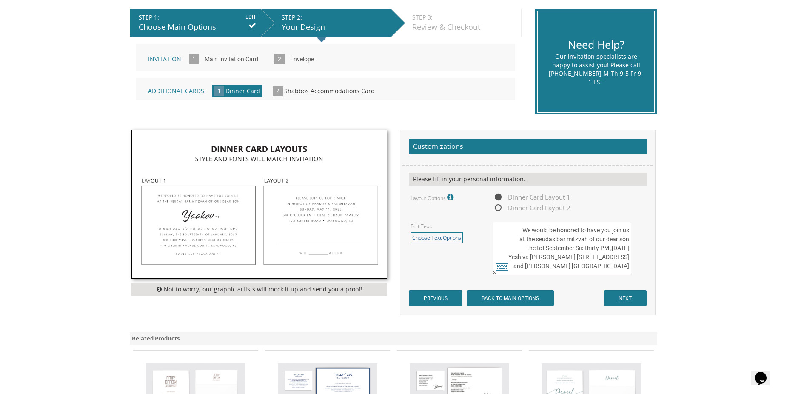
click at [439, 238] on link "Choose Text Options" at bounding box center [437, 237] width 52 height 11
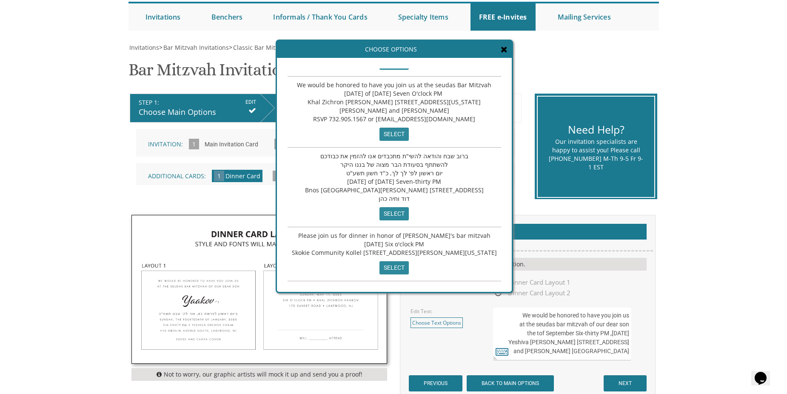
scroll to position [128, 0]
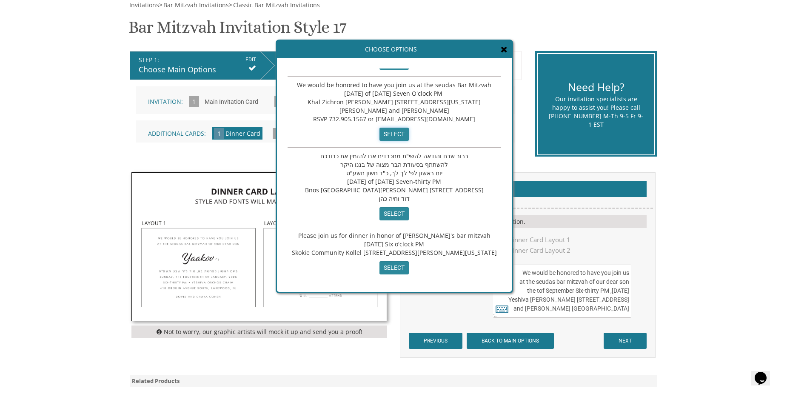
click at [388, 131] on input "select" at bounding box center [394, 134] width 29 height 13
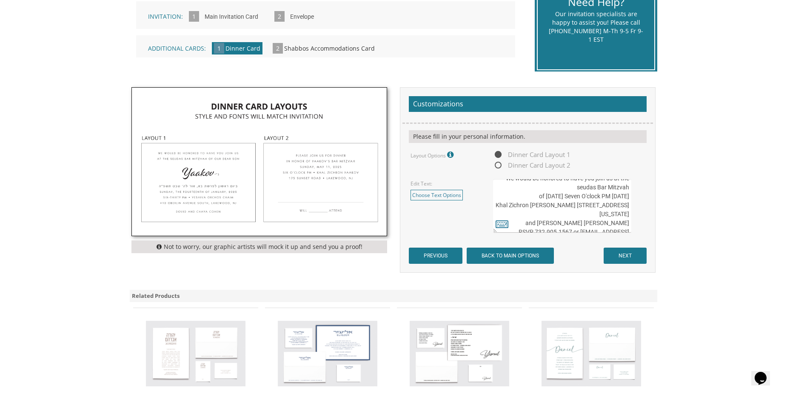
scroll to position [0, 0]
click at [529, 207] on textarea "We would be honored to have you join us at the seudas bar mitzvah of our dear s…" at bounding box center [562, 206] width 138 height 54
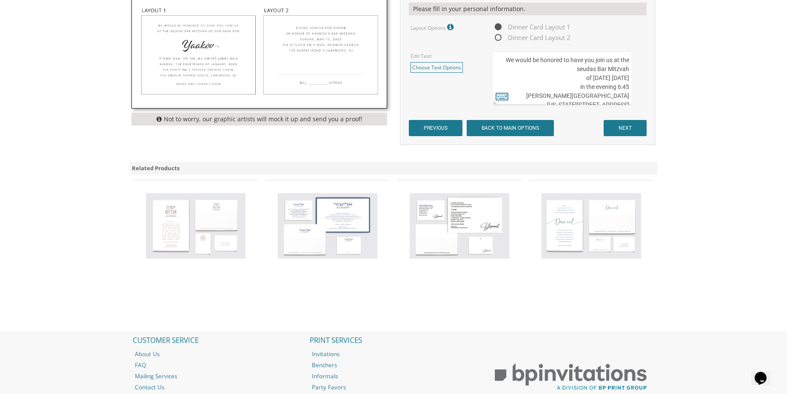
scroll to position [27, 0]
drag, startPoint x: 557, startPoint y: 73, endPoint x: 571, endPoint y: 104, distance: 34.1
click at [571, 104] on textarea "We would be honored to have you join us at the seudas bar mitzvah of our dear s…" at bounding box center [562, 78] width 138 height 54
click at [576, 99] on textarea "We would be honored to have you join us at the seudas bar mitzvah of our dear s…" at bounding box center [562, 78] width 138 height 54
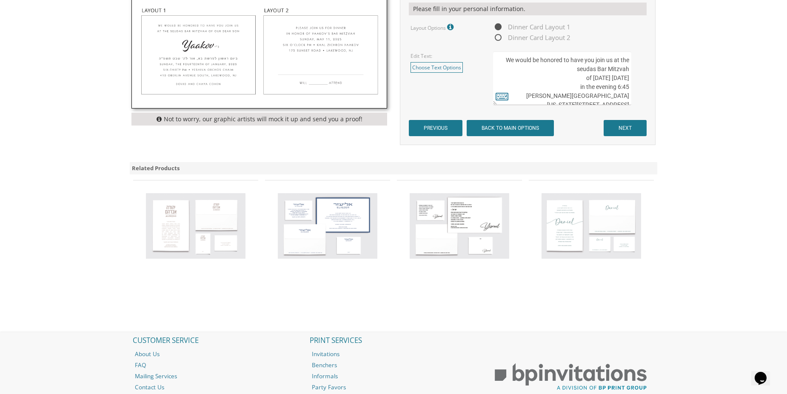
click at [617, 77] on textarea "We would be honored to have you join us at the seudas bar mitzvah of our dear s…" at bounding box center [562, 78] width 138 height 54
drag, startPoint x: 530, startPoint y: 96, endPoint x: 631, endPoint y: 85, distance: 101.5
click at [631, 85] on textarea "We would be honored to have you join us at the seudas bar mitzvah of our dear s…" at bounding box center [562, 78] width 138 height 54
paste textarea "Congregation Shomrei Emunah [STREET_ADDRESS][US_STATE]"
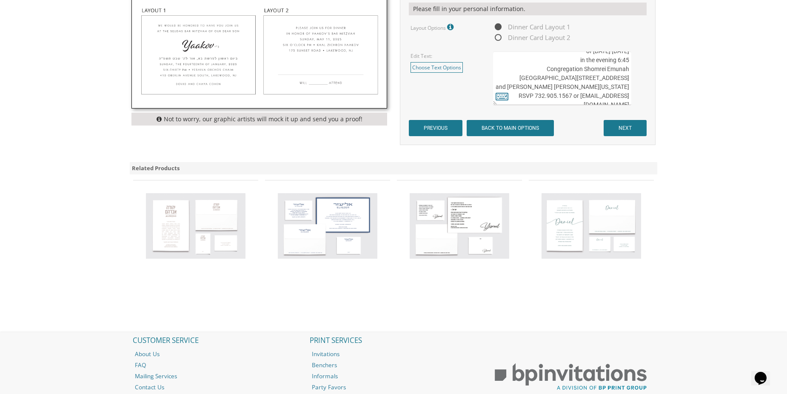
scroll to position [36, 0]
drag, startPoint x: 571, startPoint y: 95, endPoint x: 623, endPoint y: 89, distance: 52.7
click at [628, 89] on textarea "We would be honored to have you join us at the seudas bar mitzvah of our dear s…" at bounding box center [562, 78] width 138 height 54
drag, startPoint x: 563, startPoint y: 96, endPoint x: 538, endPoint y: 98, distance: 25.2
click at [530, 97] on textarea "We would be honored to have you join us at the seudas bar mitzvah of our dear s…" at bounding box center [562, 78] width 138 height 54
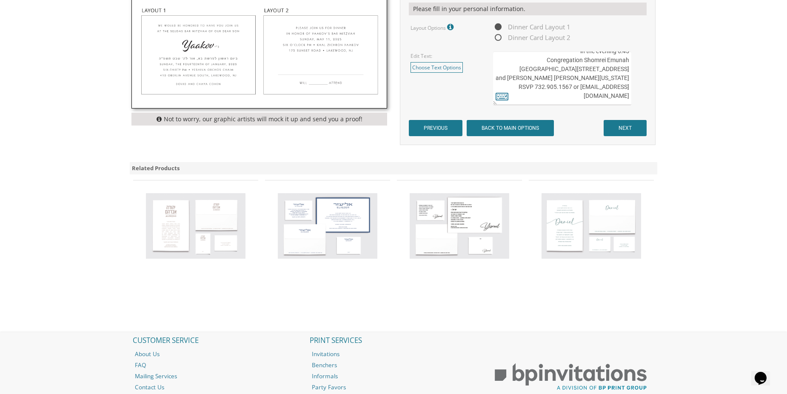
click at [551, 98] on textarea "We would be honored to have you join us at the seudas bar mitzvah of our dear s…" at bounding box center [562, 78] width 138 height 54
drag, startPoint x: 565, startPoint y: 93, endPoint x: 533, endPoint y: 94, distance: 32.3
click at [533, 94] on textarea "We would be honored to have you join us at the seudas bar mitzvah of our dear s…" at bounding box center [562, 78] width 138 height 54
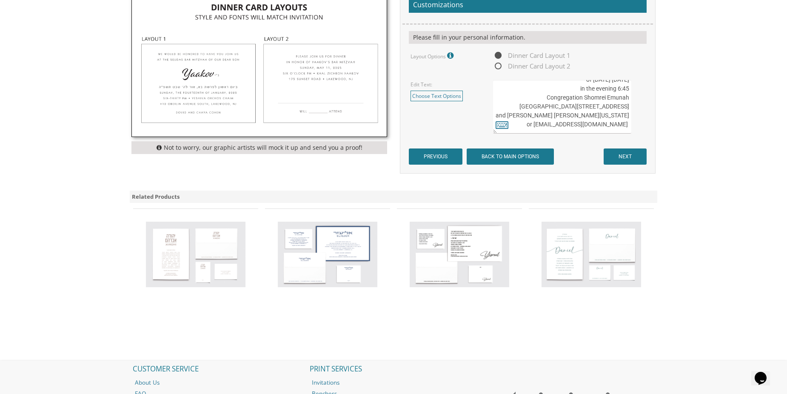
scroll to position [255, 0]
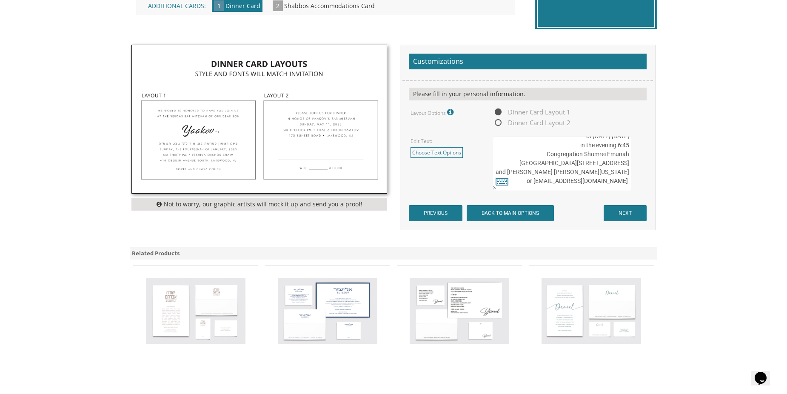
click at [568, 182] on textarea "We would be honored to have you join us at the seudas bar mitzvah of our dear s…" at bounding box center [562, 164] width 138 height 54
drag, startPoint x: 594, startPoint y: 178, endPoint x: 566, endPoint y: 182, distance: 28.8
click at [566, 182] on textarea "We would be honored to have you join us at the seudas bar mitzvah of our dear s…" at bounding box center [562, 164] width 138 height 54
type textarea "We would be honored to have you join us at the seudas Bar Mitzvah [DATE] of [DA…"
click at [626, 211] on input "NEXT" at bounding box center [625, 213] width 43 height 16
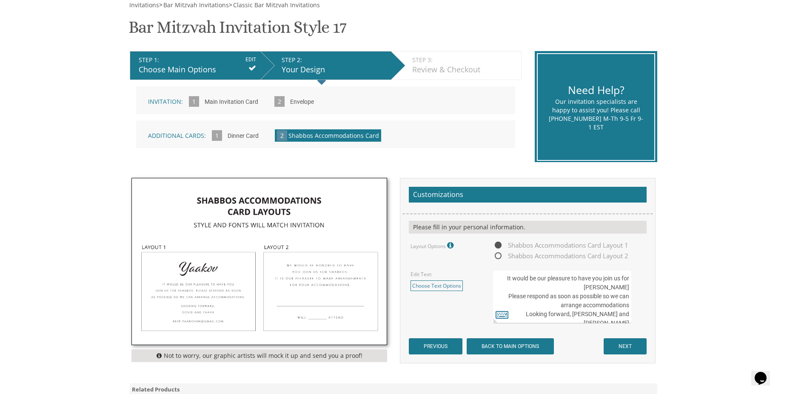
scroll to position [255, 0]
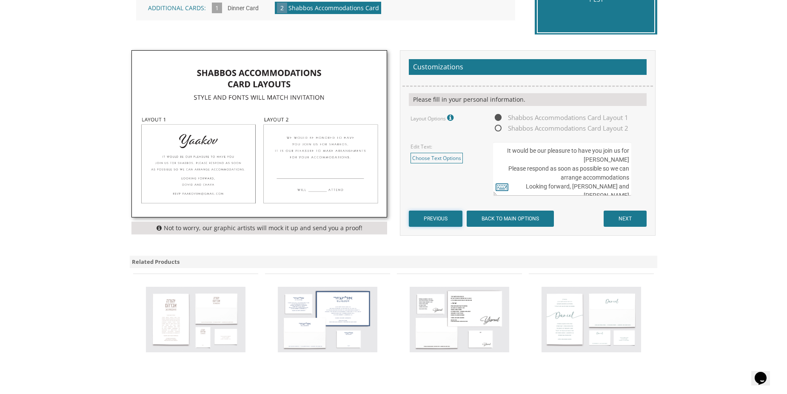
click at [436, 216] on input "PREVIOUS" at bounding box center [436, 219] width 54 height 16
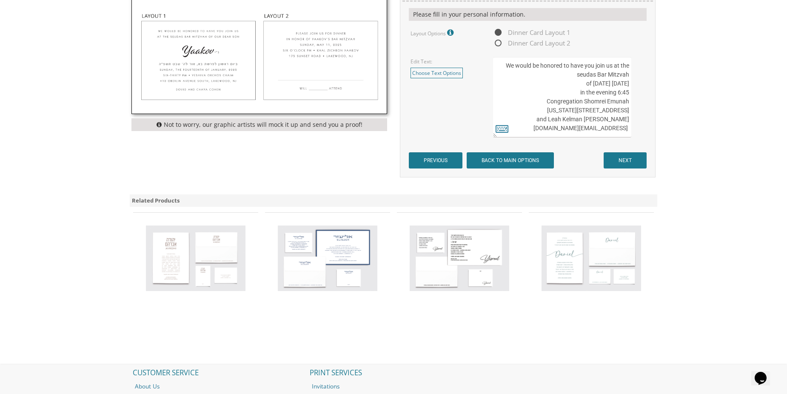
click at [546, 129] on textarea "We would be honored to have you join us at the seudas Bar Mitzvah Thursday, the…" at bounding box center [562, 97] width 138 height 80
type textarea "We would be honored to have you join us at the seudas Bar Mitzvah Thursday, the…"
click at [643, 162] on input "NEXT" at bounding box center [625, 160] width 43 height 16
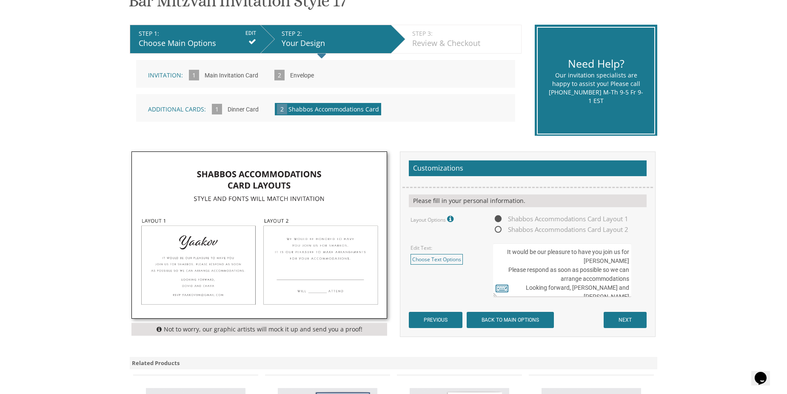
scroll to position [170, 0]
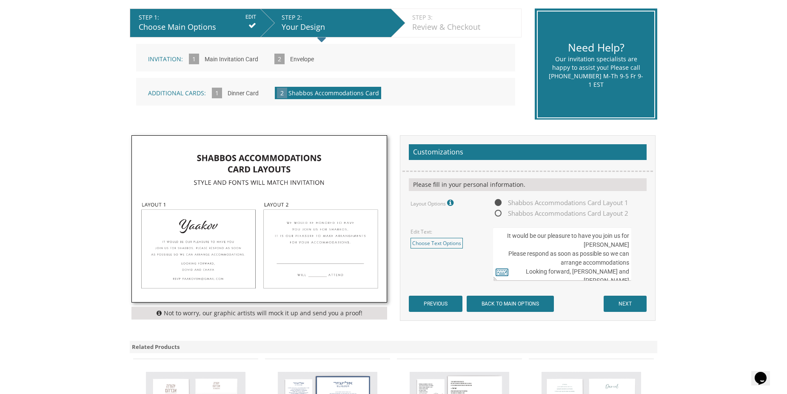
click at [206, 259] on img at bounding box center [259, 219] width 255 height 167
click at [209, 244] on img at bounding box center [259, 219] width 255 height 167
click at [213, 241] on img at bounding box center [259, 219] width 255 height 167
drag, startPoint x: 586, startPoint y: 254, endPoint x: 634, endPoint y: 251, distance: 48.2
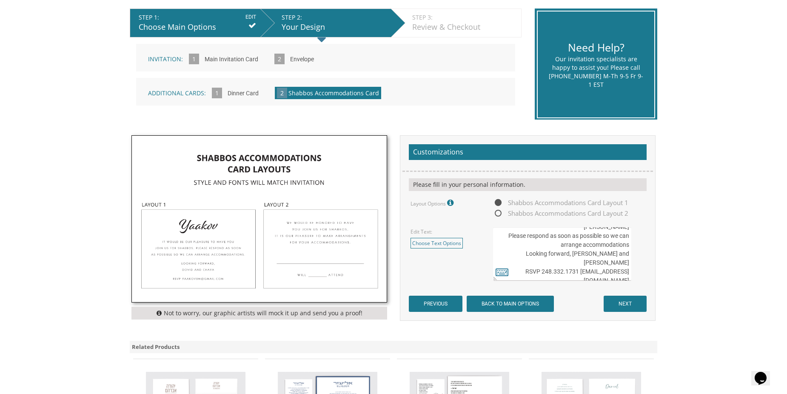
click at [634, 251] on div "It would be our pleasure to have you join us for Shabbos Please respond as soon…" at bounding box center [569, 254] width 152 height 54
drag, startPoint x: 539, startPoint y: 263, endPoint x: 595, endPoint y: 262, distance: 55.8
click at [595, 262] on textarea "It would be our pleasure to have you join us for Shabbos Please respond as soon…" at bounding box center [562, 254] width 138 height 54
type textarea "It would be our pleasure to have you join us for Shabbos Please respond as soon…"
click at [614, 305] on input "NEXT" at bounding box center [625, 304] width 43 height 16
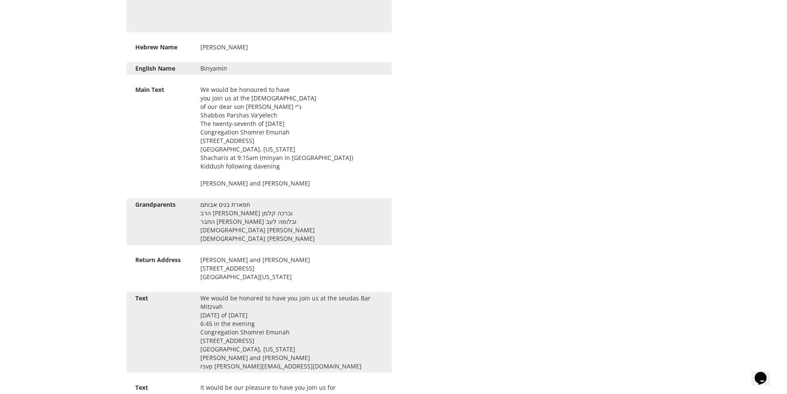
scroll to position [1064, 0]
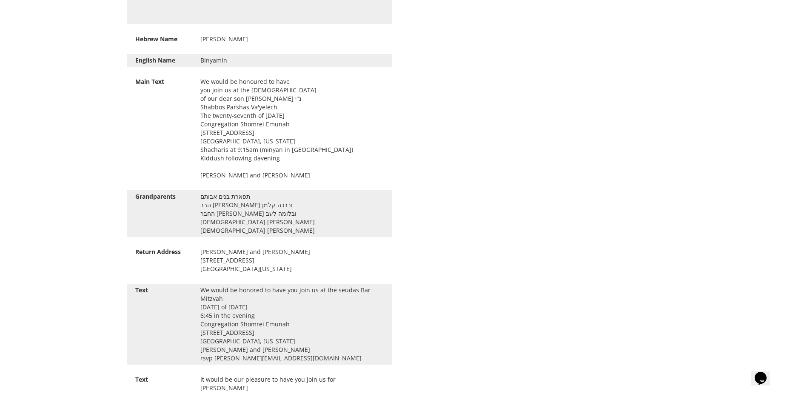
click at [205, 358] on div "We would be honored to have you join us at the seudas Bar Mitzvah [DATE] of [DA…" at bounding box center [292, 324] width 196 height 77
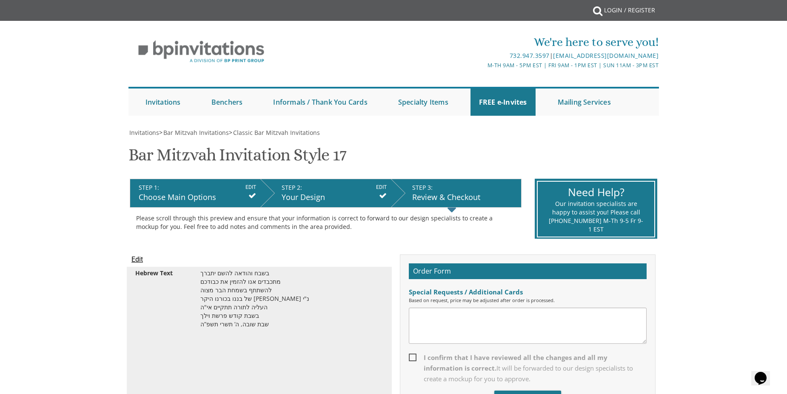
scroll to position [43, 0]
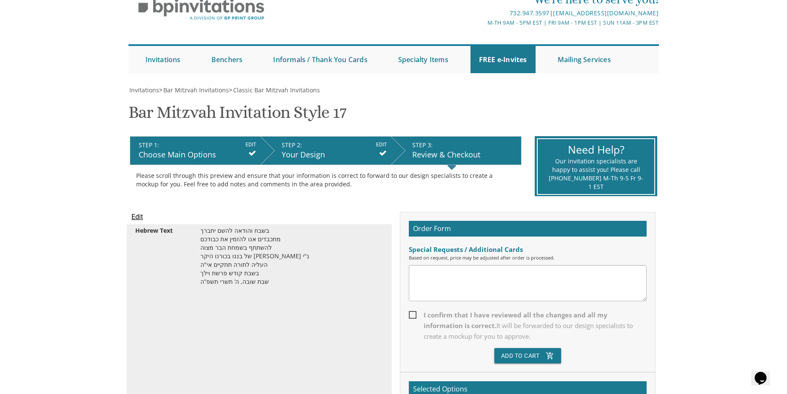
click at [377, 147] on input "EDIT" at bounding box center [381, 145] width 11 height 8
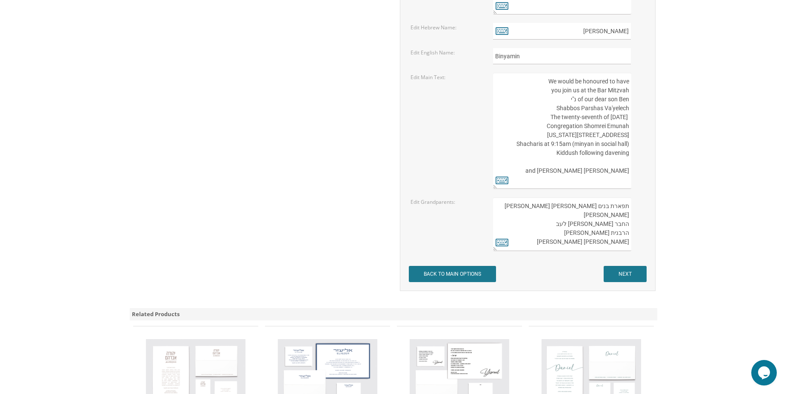
scroll to position [1234, 0]
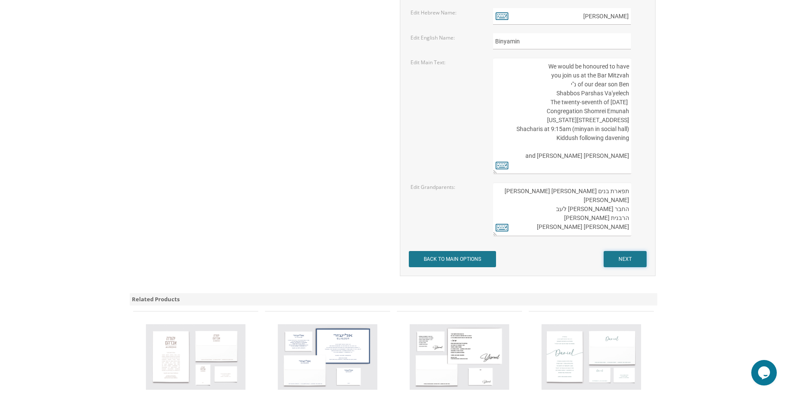
click at [622, 256] on input "NEXT" at bounding box center [625, 259] width 43 height 16
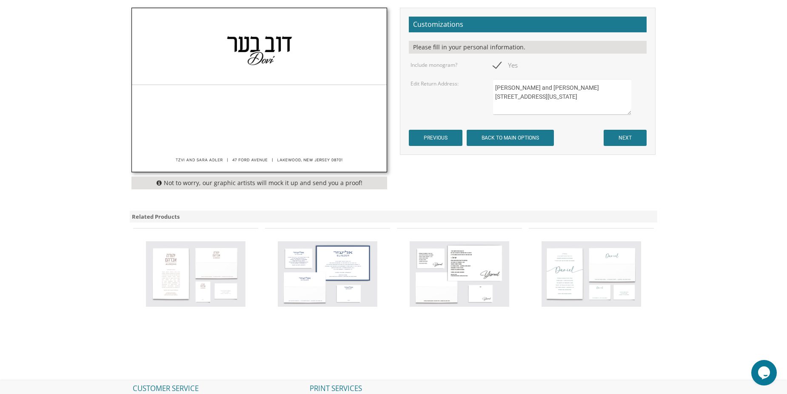
scroll to position [383, 0]
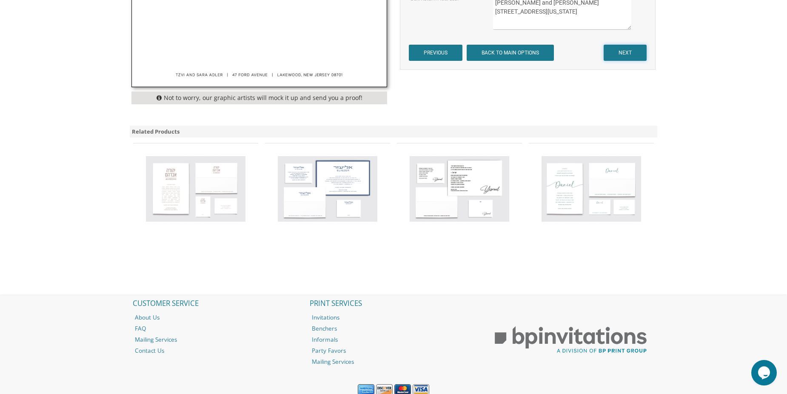
click at [613, 47] on input "NEXT" at bounding box center [625, 53] width 43 height 16
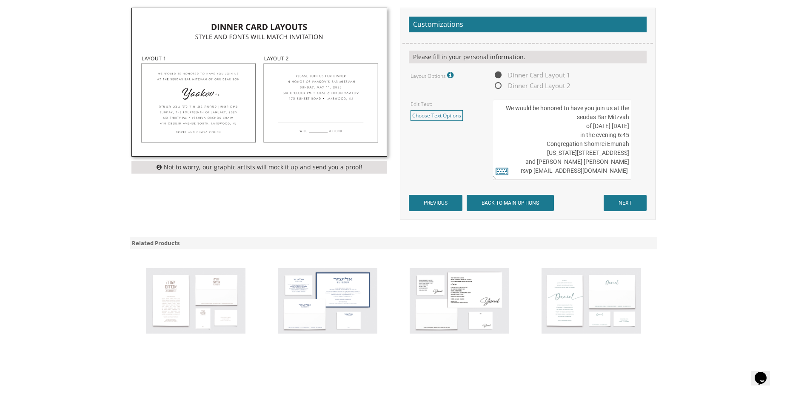
scroll to position [9, 0]
click at [534, 173] on textarea "We would be honored to have you join us at the seudas Bar Mitzvah [DATE] of [DA…" at bounding box center [562, 140] width 138 height 80
type textarea "We would be honored to have you join us at the seudas Bar Mitzvah Thursday, the…"
click at [631, 202] on input "NEXT" at bounding box center [625, 203] width 43 height 16
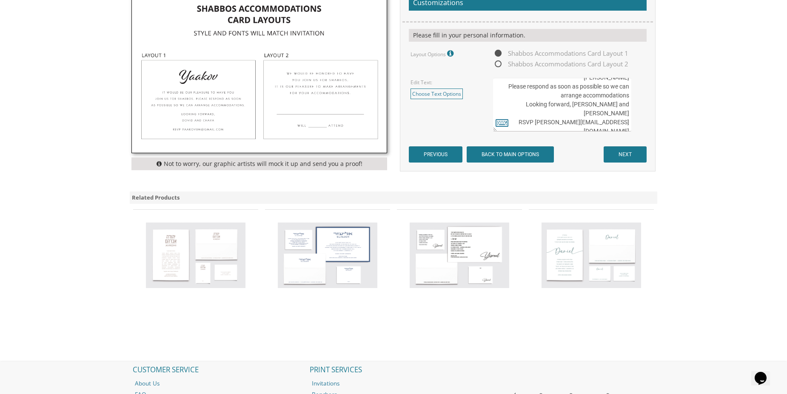
scroll to position [340, 0]
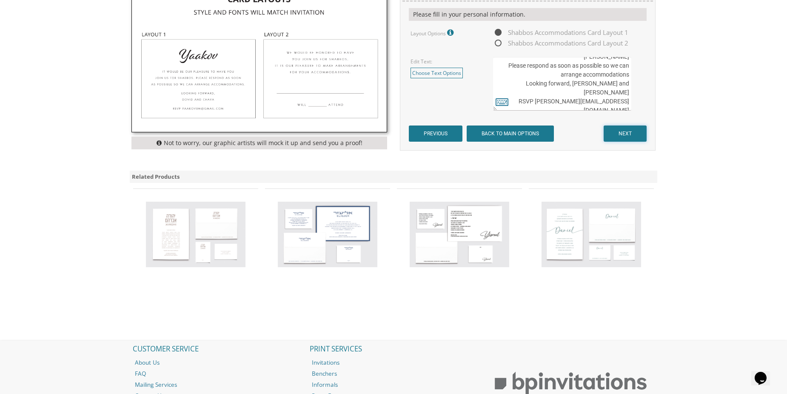
click at [618, 134] on input "NEXT" at bounding box center [625, 134] width 43 height 16
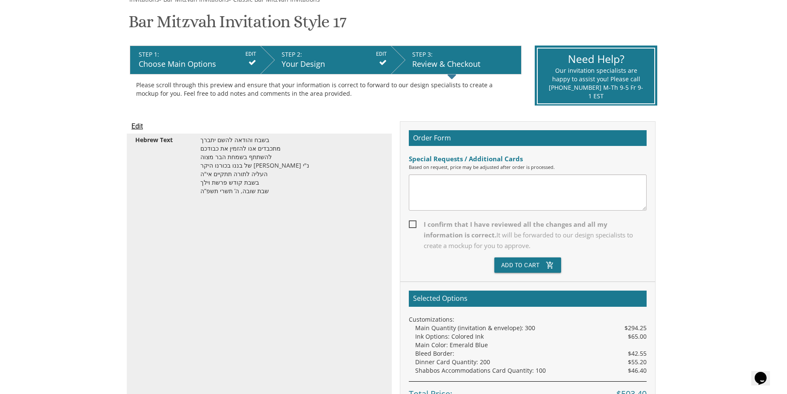
scroll to position [85, 0]
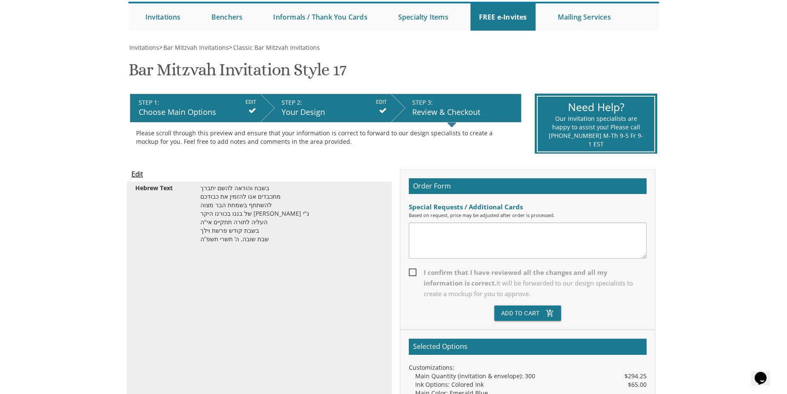
click at [346, 109] on div "Your Design" at bounding box center [334, 112] width 105 height 11
click at [379, 109] on icon at bounding box center [383, 111] width 8 height 8
click at [315, 108] on div "Your Design" at bounding box center [334, 112] width 105 height 11
click at [377, 106] on div "STEP 2: EDIT" at bounding box center [334, 102] width 105 height 9
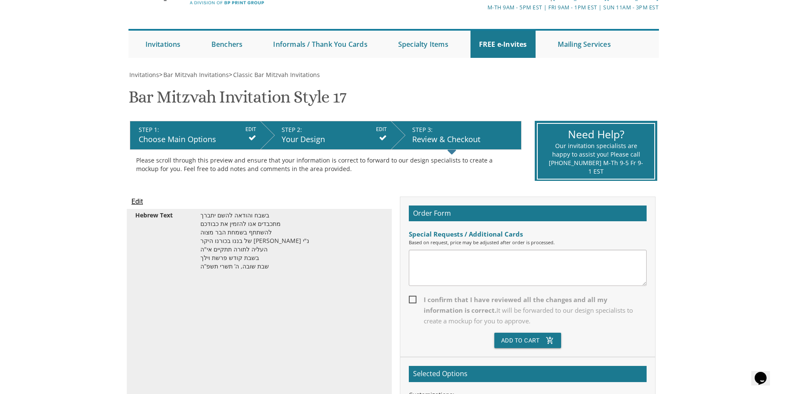
scroll to position [43, 0]
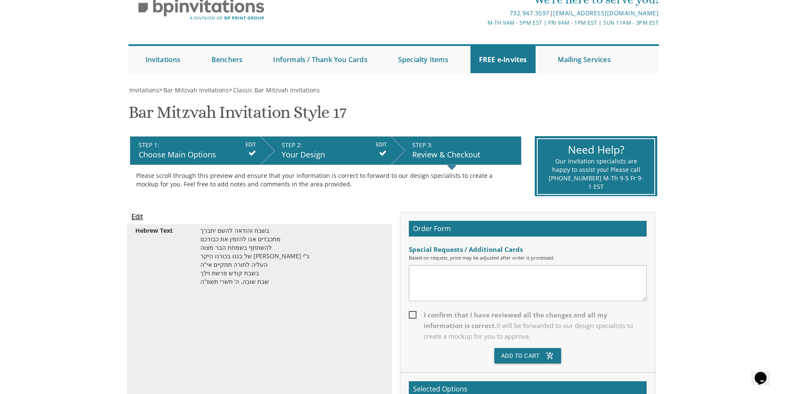
click at [382, 150] on icon at bounding box center [383, 153] width 8 height 8
click at [383, 145] on input "EDIT" at bounding box center [381, 145] width 11 height 8
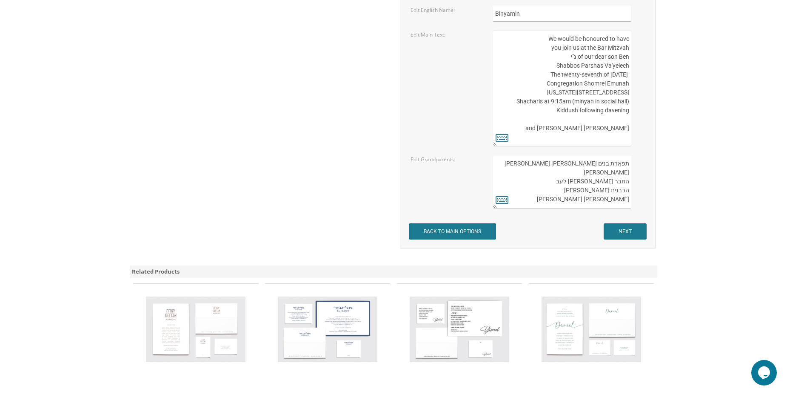
scroll to position [1277, 0]
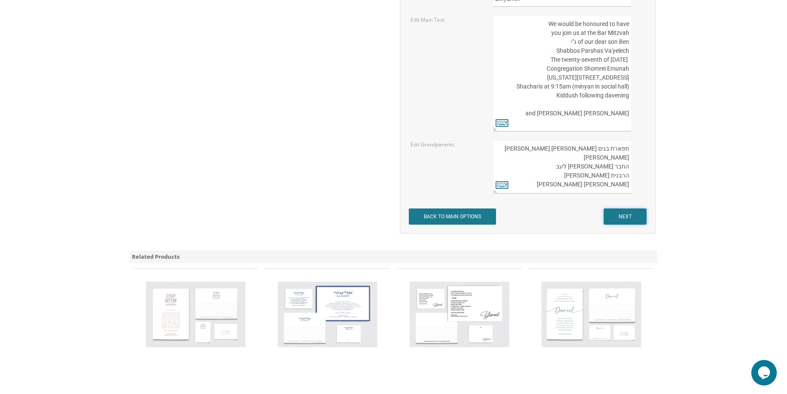
click at [620, 219] on input "NEXT" at bounding box center [625, 217] width 43 height 16
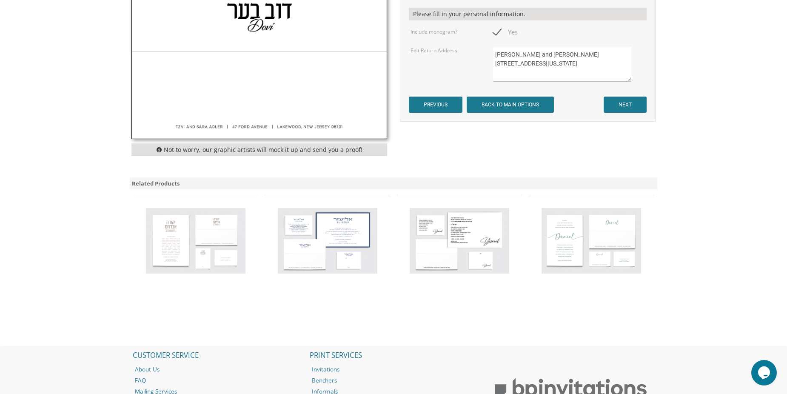
scroll to position [255, 0]
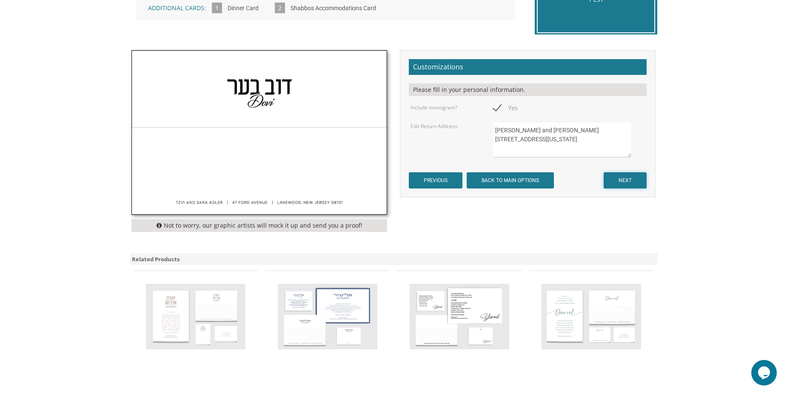
click at [618, 177] on input "NEXT" at bounding box center [625, 180] width 43 height 16
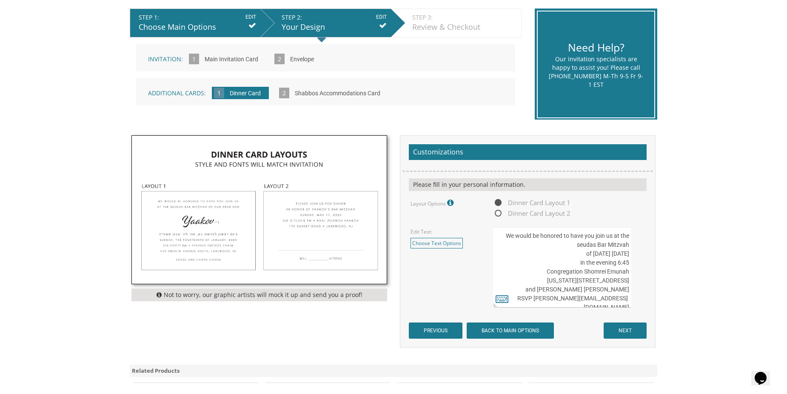
scroll to position [9, 0]
drag, startPoint x: 545, startPoint y: 300, endPoint x: 596, endPoint y: 297, distance: 51.1
click at [596, 297] on textarea "We would be honored to have you join us at the seudas Bar Mitzvah Thursday, the…" at bounding box center [562, 267] width 138 height 80
drag, startPoint x: 595, startPoint y: 297, endPoint x: 571, endPoint y: 300, distance: 24.0
click at [571, 300] on textarea "We would be honored to have you join us at the seudas Bar Mitzvah Thursday, the…" at bounding box center [562, 267] width 138 height 80
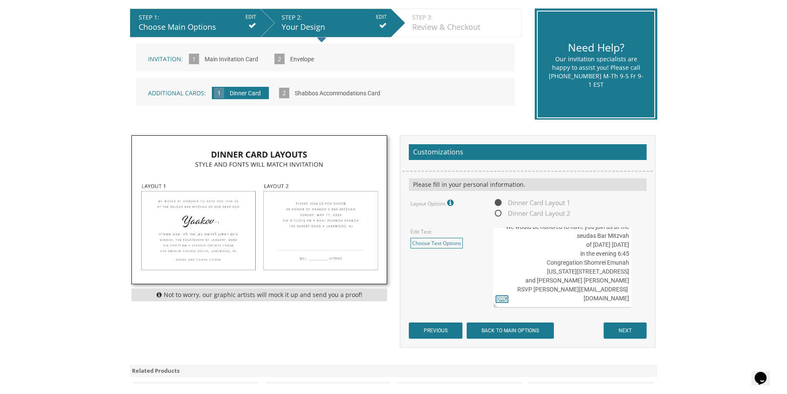
type textarea "We would be honored to have you join us at the seudas Bar Mitzvah Thursday, the…"
click at [631, 333] on input "NEXT" at bounding box center [625, 331] width 43 height 16
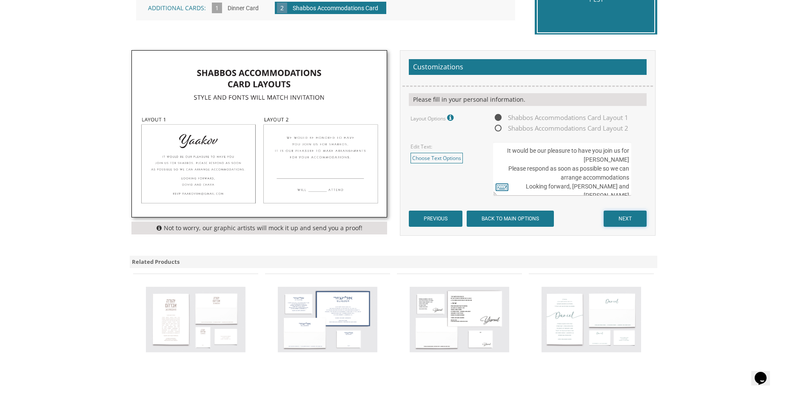
click at [629, 216] on input "NEXT" at bounding box center [625, 219] width 43 height 16
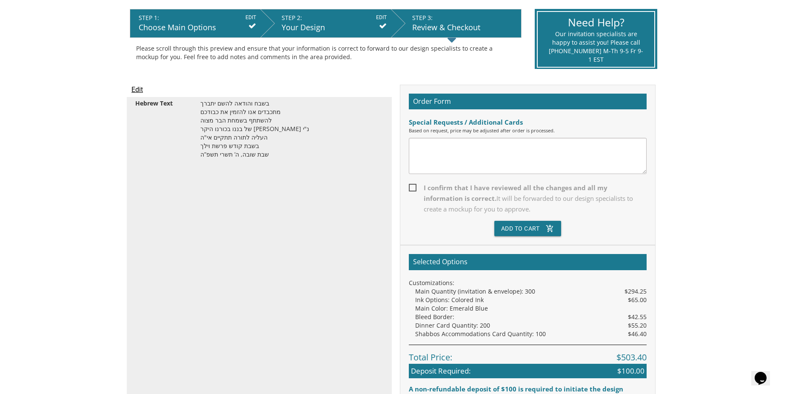
scroll to position [170, 0]
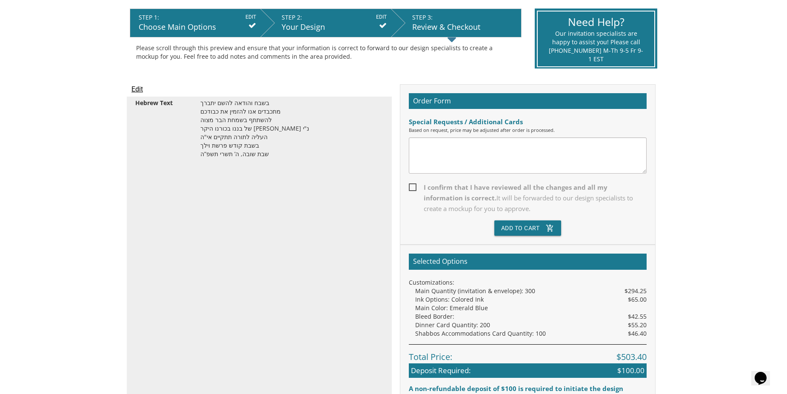
click at [413, 187] on span "I confirm that I have reviewed all the changes and all my information is correc…" at bounding box center [528, 198] width 238 height 32
click at [413, 187] on input "I confirm that I have reviewed all the changes and all my information is correc…" at bounding box center [412, 187] width 6 height 6
checkbox input "true"
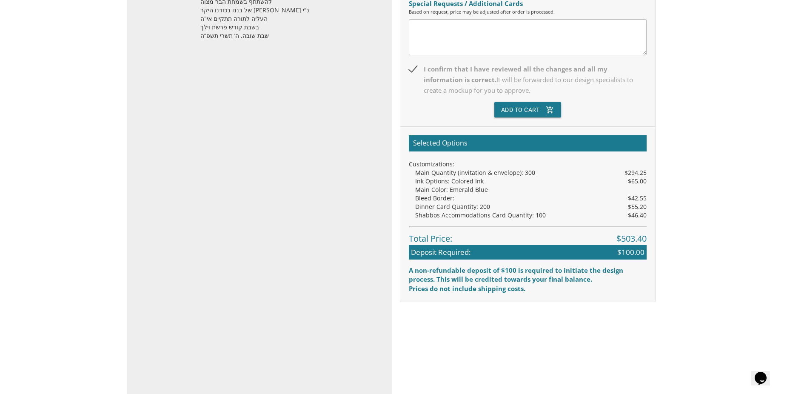
scroll to position [298, 0]
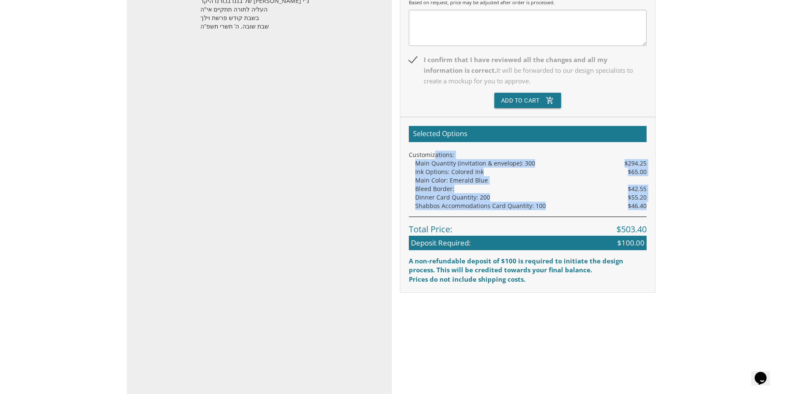
drag, startPoint x: 436, startPoint y: 154, endPoint x: 646, endPoint y: 208, distance: 216.9
click at [646, 208] on div "Selected Options Customizations: Main Quantity (invitation & envelope): 300 $29…" at bounding box center [528, 205] width 256 height 176
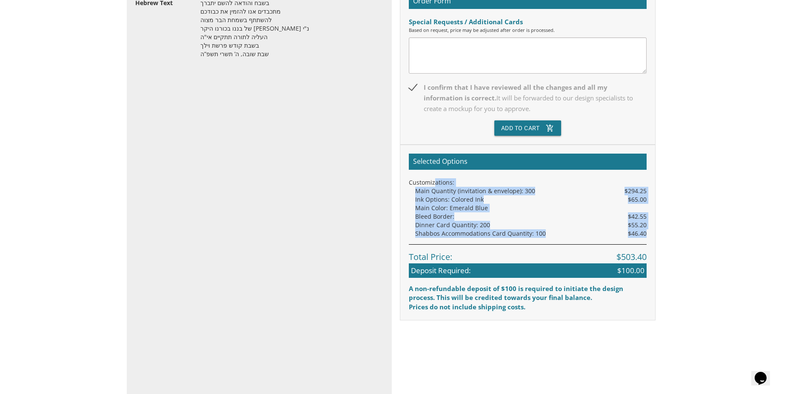
scroll to position [255, 0]
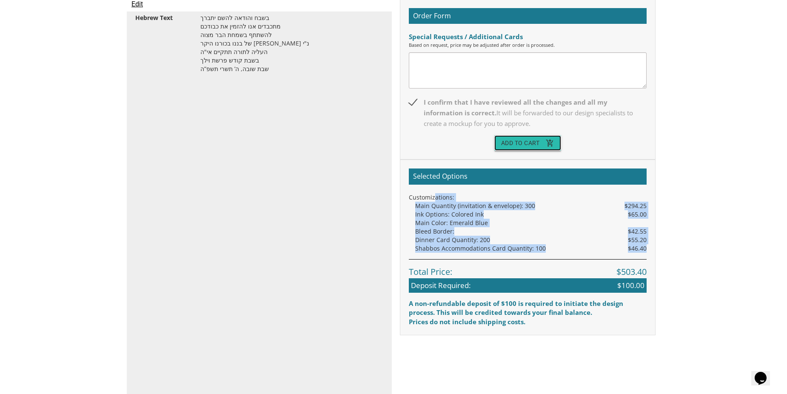
click at [526, 144] on button "Add To Cart add_shopping_cart" at bounding box center [527, 142] width 67 height 15
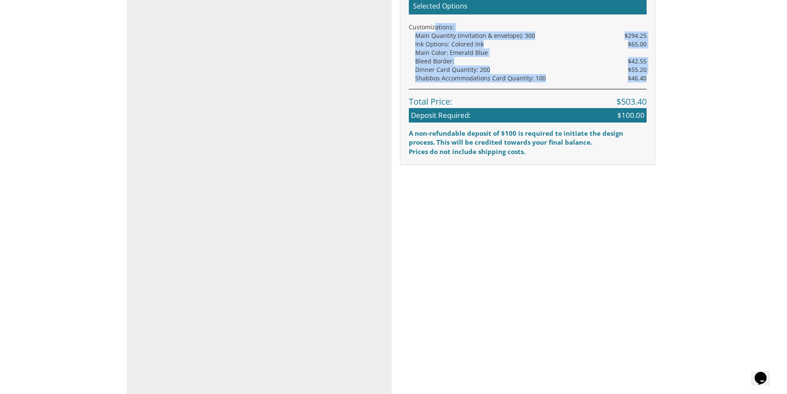
scroll to position [475, 0]
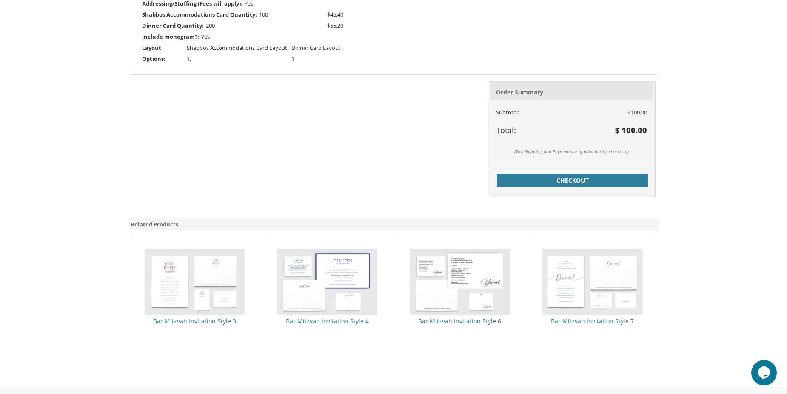
scroll to position [383, 0]
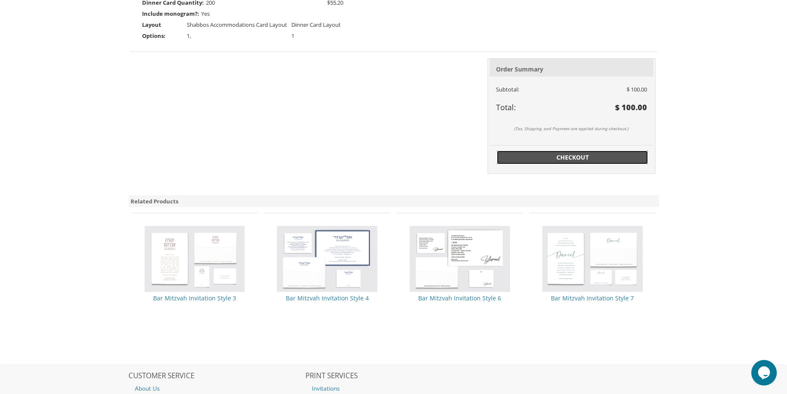
click at [558, 154] on span "Checkout" at bounding box center [572, 157] width 141 height 9
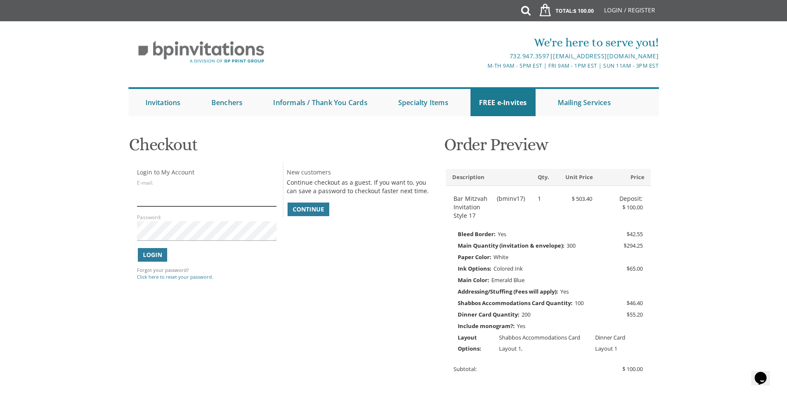
click at [161, 199] on input "E-mail:" at bounding box center [207, 197] width 140 height 20
type input "lloeb1@gmail.com"
click at [314, 206] on span "Continue" at bounding box center [308, 209] width 31 height 9
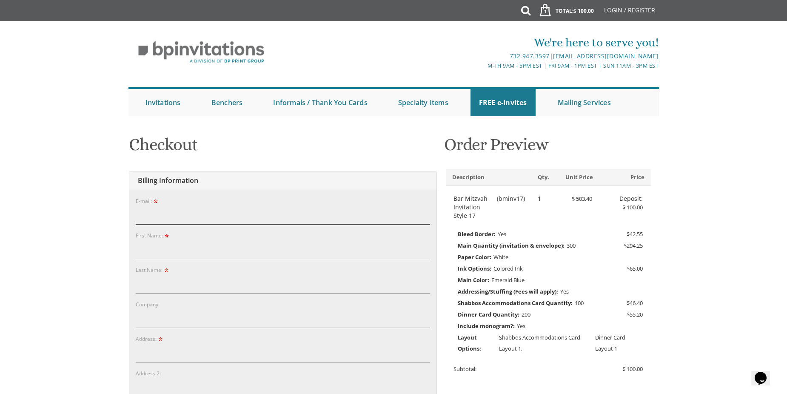
click at [152, 208] on input "E-mail:" at bounding box center [283, 215] width 294 height 20
type input "lloeb1@gmail.com"
type input "Leah"
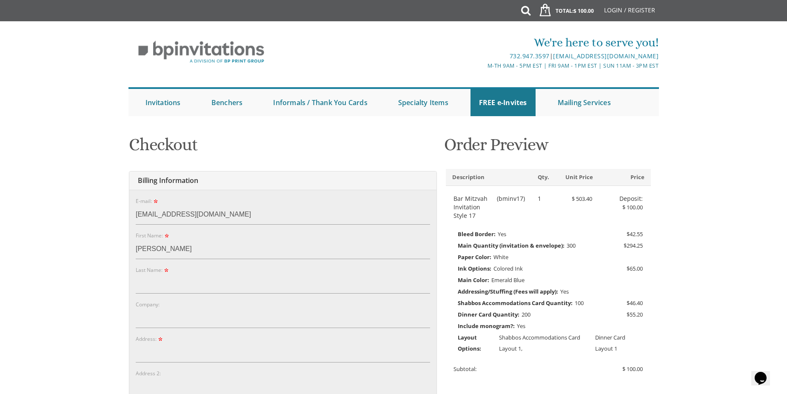
type input "Kelman"
type input "Herrick"
type input "2305 Blackberry Road, Baltimore, MD, USA"
type input "baltimore"
type input "21209"
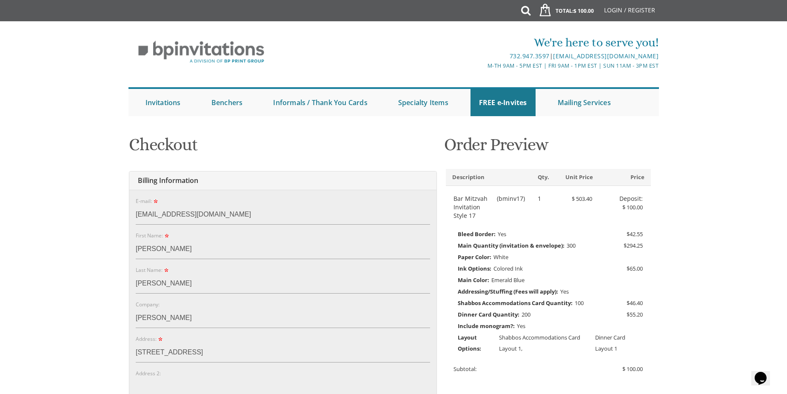
select select "MD"
type input "4432868861"
drag, startPoint x: 182, startPoint y: 209, endPoint x: 91, endPoint y: 207, distance: 91.1
type input "lkelman@herrick.com"
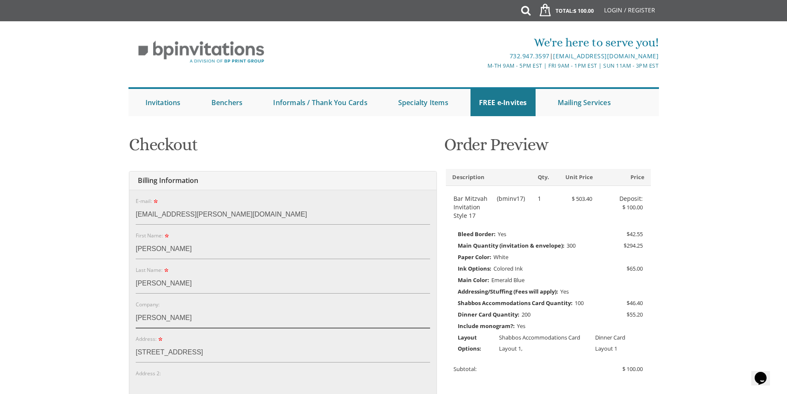
drag, startPoint x: 183, startPoint y: 317, endPoint x: 101, endPoint y: 309, distance: 82.6
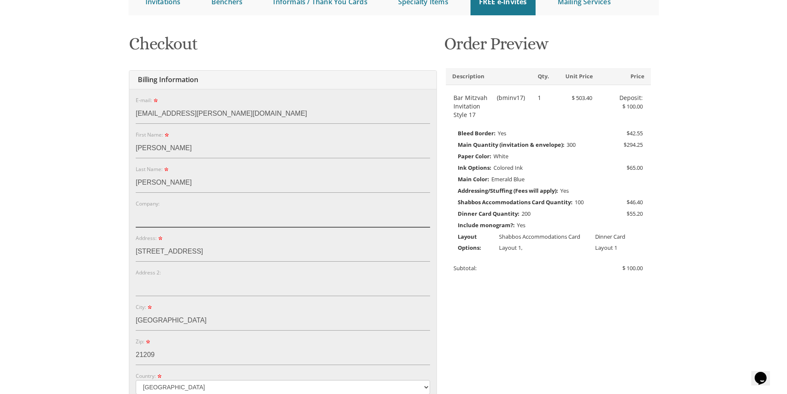
scroll to position [128, 0]
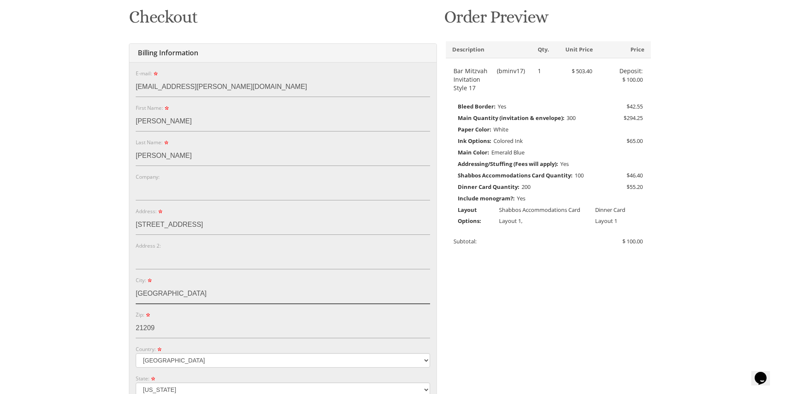
drag, startPoint x: 186, startPoint y: 300, endPoint x: 123, endPoint y: 290, distance: 63.3
click at [123, 290] on div "You are currently editing Order #. To place a new order you must exit editing m…" at bounding box center [393, 306] width 545 height 610
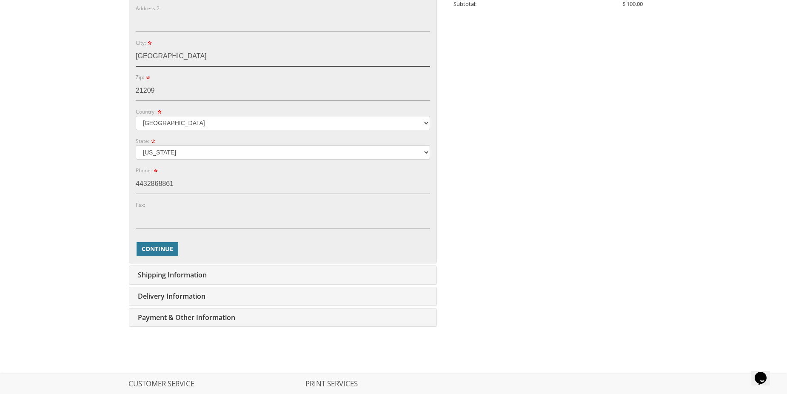
scroll to position [383, 0]
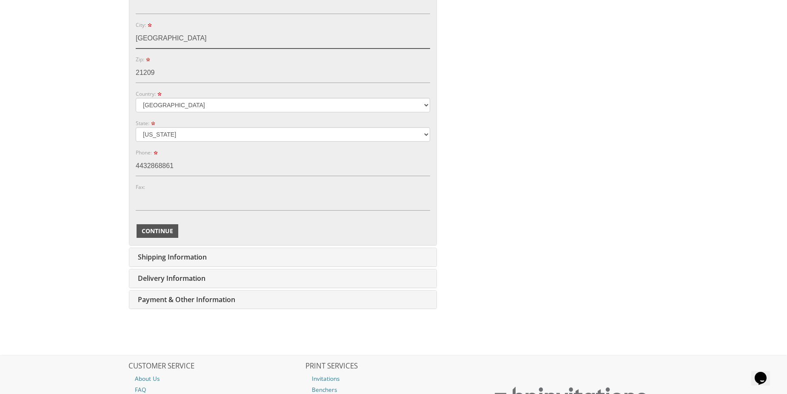
type input "Baltimore"
click at [157, 231] on span "Continue" at bounding box center [157, 231] width 31 height 9
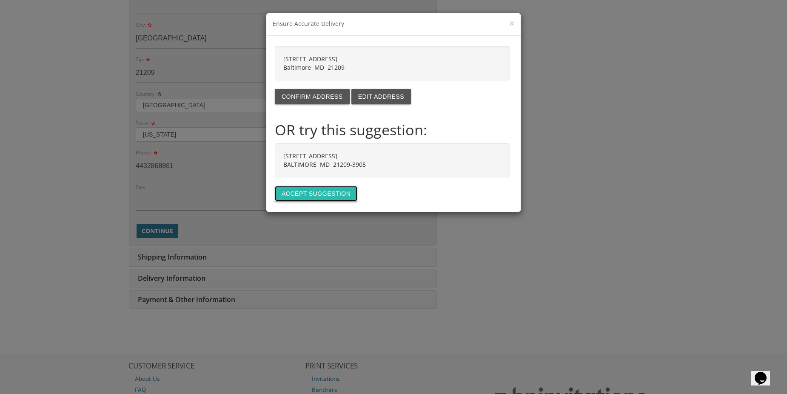
click at [324, 194] on button "Accept suggestion" at bounding box center [316, 193] width 83 height 15
type input "2305 BLACKBERRY RD"
type input "BALTIMORE"
type input "21209-3905"
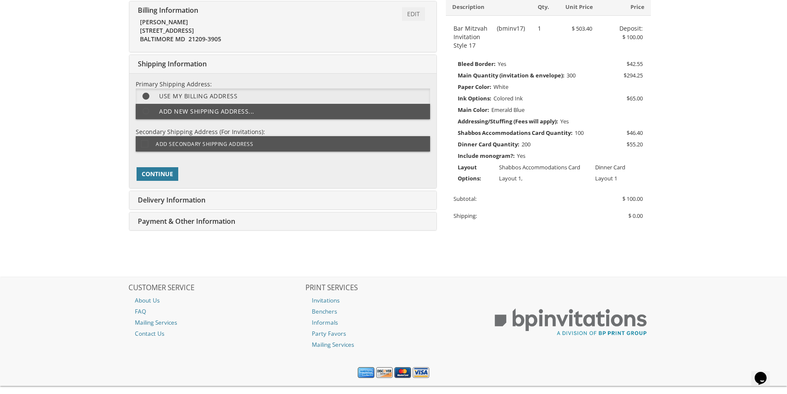
scroll to position [186, 0]
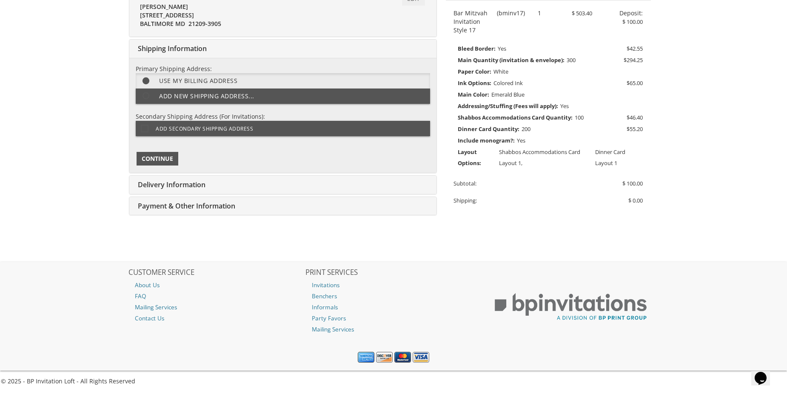
click at [159, 159] on span "Continue" at bounding box center [157, 158] width 31 height 9
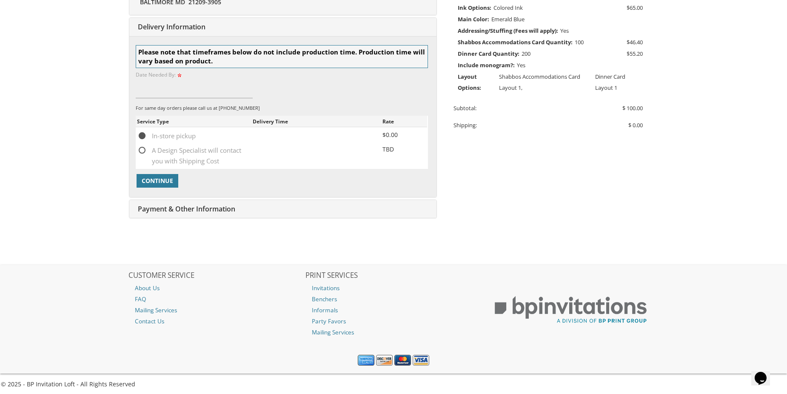
scroll to position [263, 0]
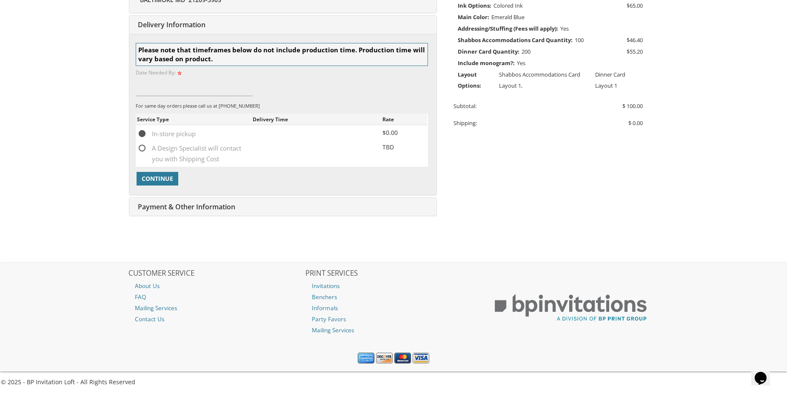
click at [143, 149] on span "A Design Specialist will contact you with Shipping Cost" at bounding box center [194, 148] width 115 height 11
click at [143, 149] on input "A Design Specialist will contact you with Shipping Cost" at bounding box center [140, 148] width 6 height 6
radio input "true"
click at [162, 174] on span "Continue" at bounding box center [157, 178] width 31 height 9
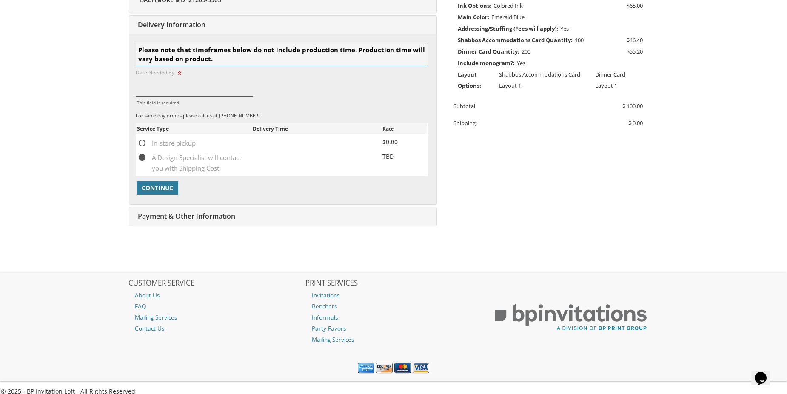
click at [146, 88] on input "This field is required." at bounding box center [194, 87] width 117 height 20
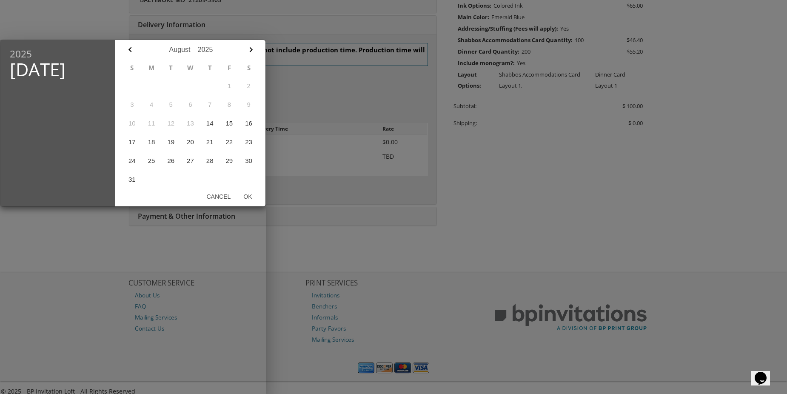
click at [88, 21] on div at bounding box center [393, 148] width 787 height 493
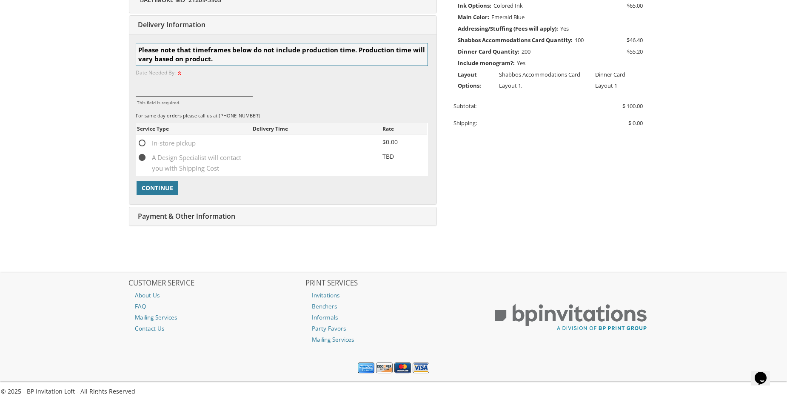
click at [163, 93] on input "This field is required." at bounding box center [194, 87] width 117 height 20
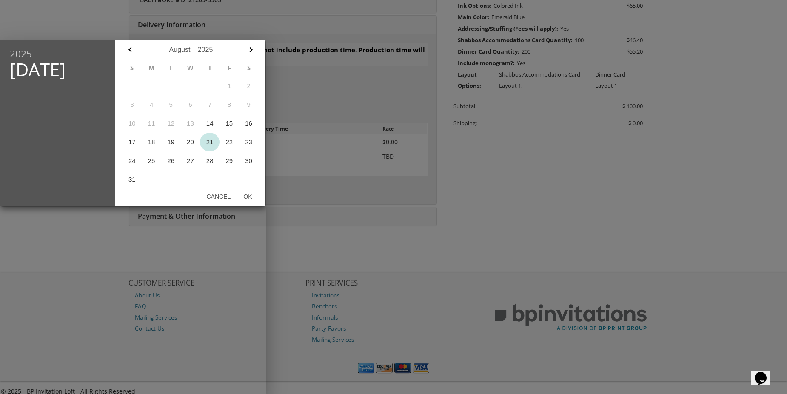
click at [212, 143] on button "21" at bounding box center [210, 142] width 20 height 19
click at [245, 194] on button "Ok" at bounding box center [247, 196] width 21 height 15
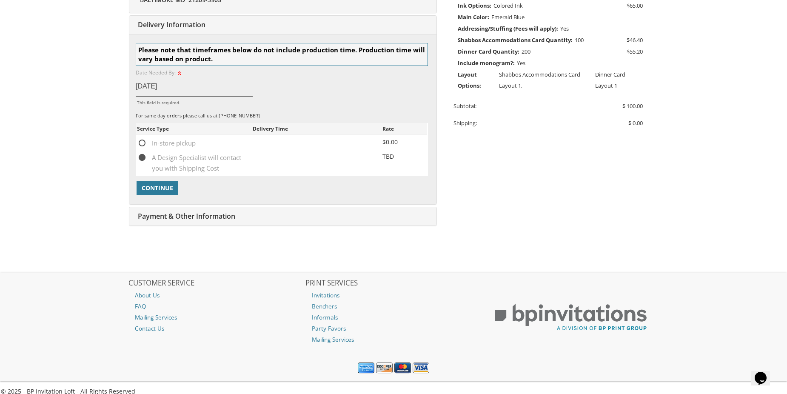
click at [190, 91] on input "Aug 21, 2025" at bounding box center [194, 87] width 117 height 20
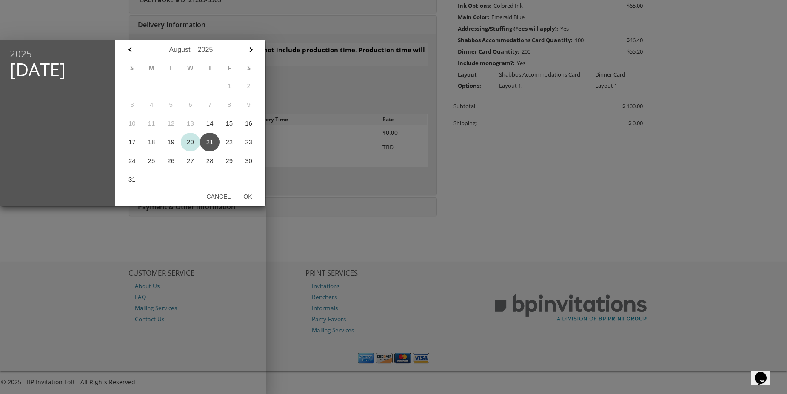
click at [189, 143] on button "20" at bounding box center [191, 142] width 20 height 19
click at [250, 196] on button "Ok" at bounding box center [247, 196] width 21 height 15
type input "Aug 20, 2025"
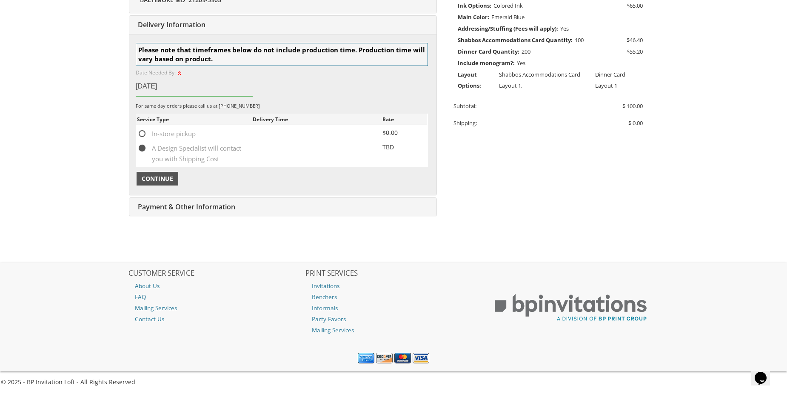
click at [167, 177] on span "Continue" at bounding box center [157, 178] width 31 height 9
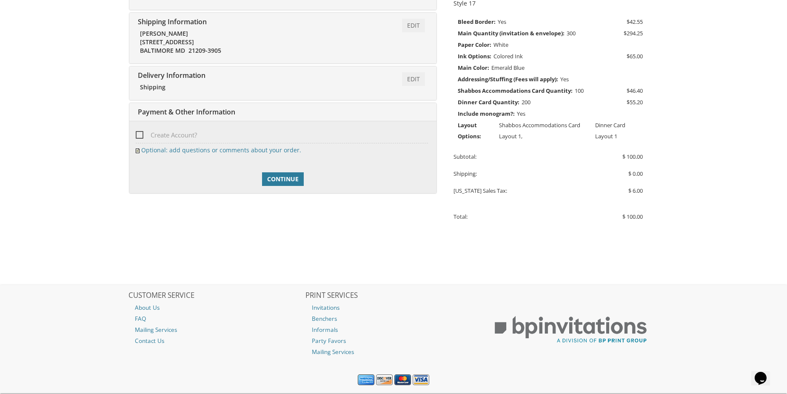
scroll to position [150, 0]
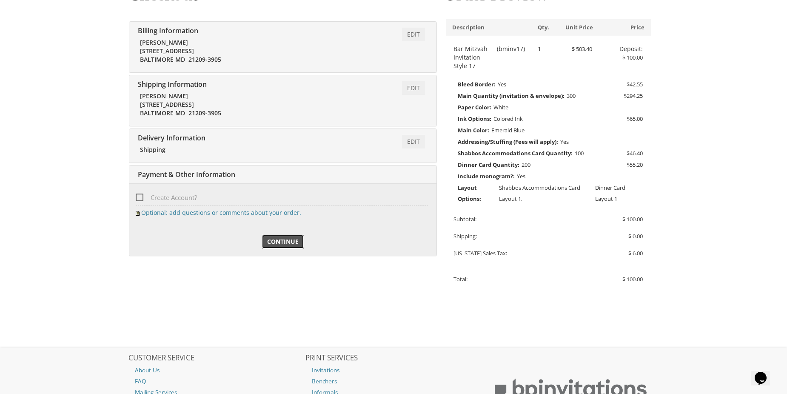
click at [286, 241] on span "Continue" at bounding box center [282, 241] width 31 height 9
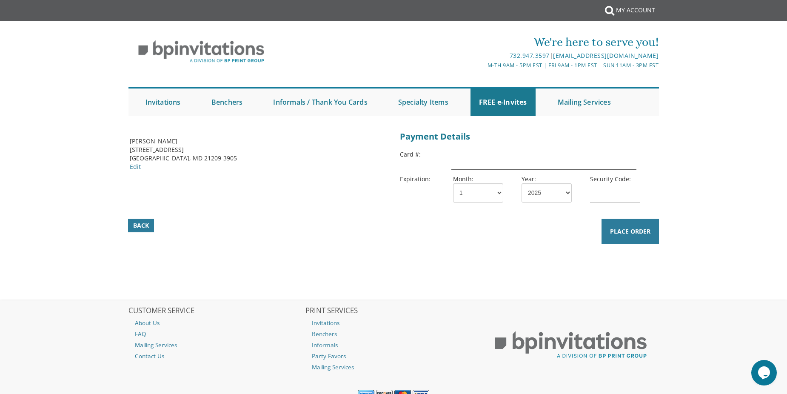
click at [470, 161] on input "text" at bounding box center [543, 160] width 185 height 20
type input "[CREDIT_CARD_NUMBER]"
click at [479, 194] on select "1 2 3 4 5 6 7 8 9 10 11 12" at bounding box center [478, 192] width 50 height 19
select select "02"
click at [453, 183] on select "1 2 3 4 5 6 7 8 9 10 11 12" at bounding box center [478, 192] width 50 height 19
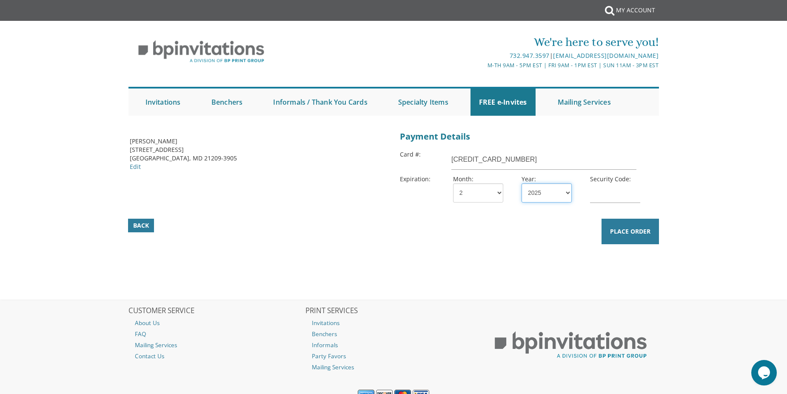
click at [544, 196] on select "2025 2026 2027 2028 2029 2030 2031 2032 2033 2034 2035" at bounding box center [547, 192] width 50 height 19
select select "28"
click at [522, 183] on select "2025 2026 2027 2028 2029 2030 2031 2032 2033 2034 2035" at bounding box center [547, 192] width 50 height 19
click at [609, 197] on input "text" at bounding box center [615, 193] width 50 height 20
type input "1113"
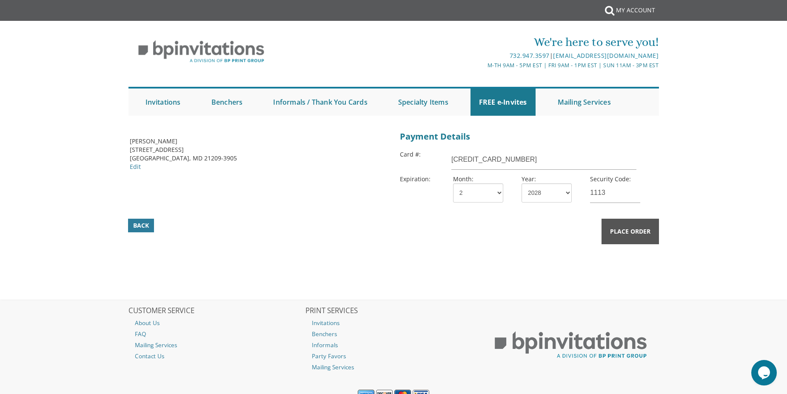
click at [634, 232] on span "Place Order" at bounding box center [630, 231] width 40 height 9
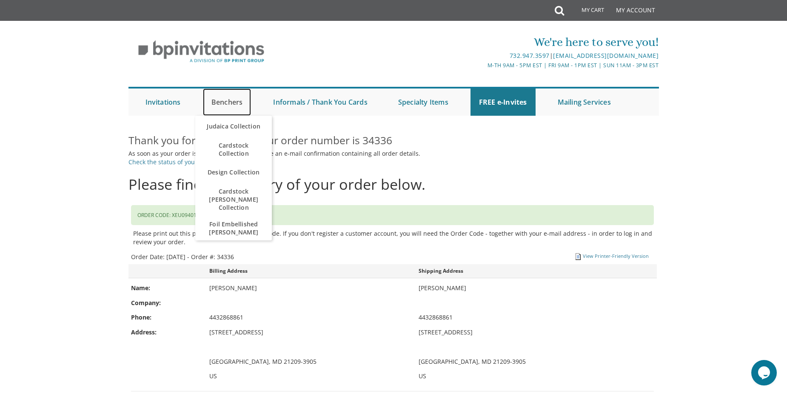
click at [234, 100] on link "Benchers" at bounding box center [227, 102] width 49 height 27
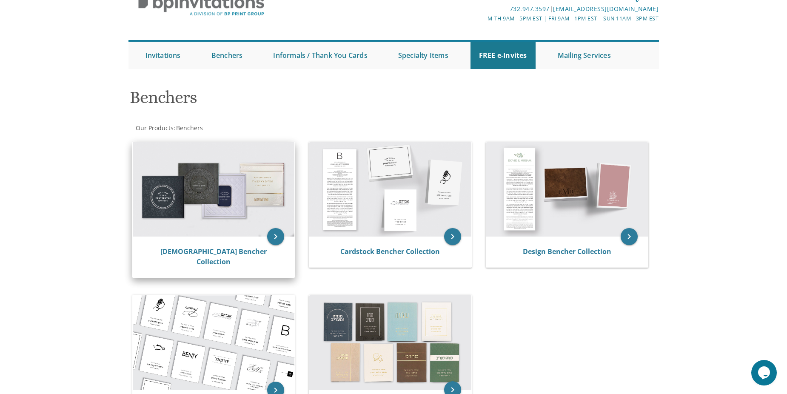
scroll to position [85, 0]
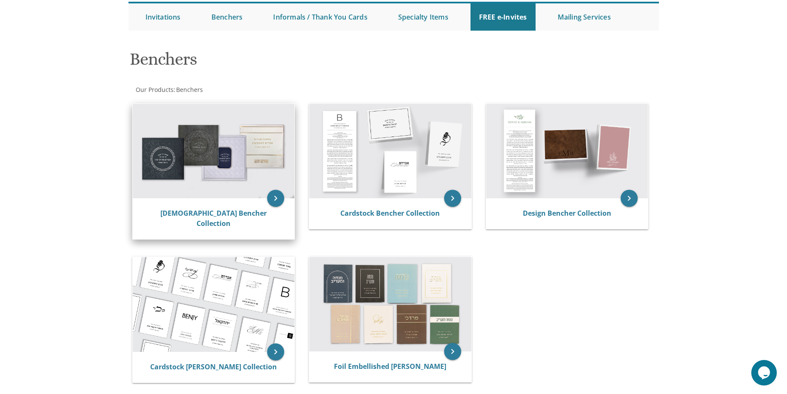
click at [231, 153] on img at bounding box center [214, 151] width 162 height 94
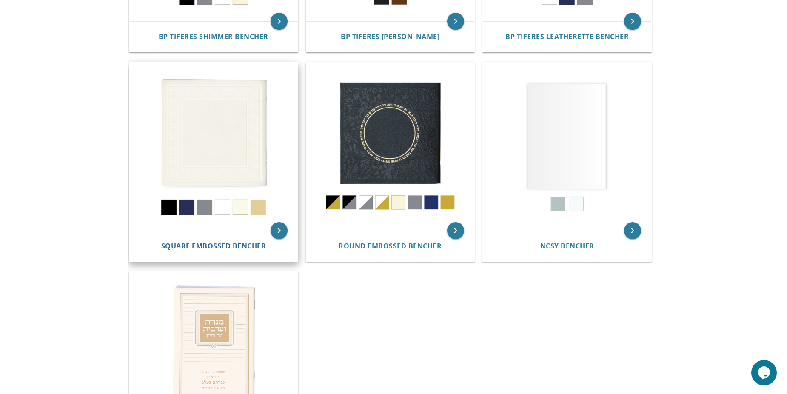
scroll to position [170, 0]
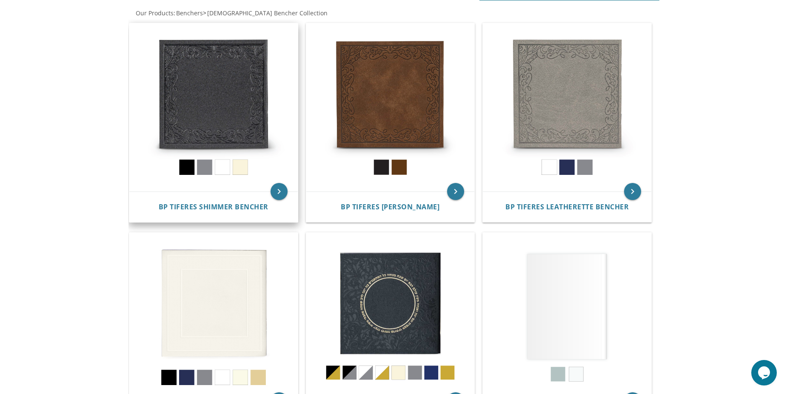
click at [218, 117] on img at bounding box center [213, 107] width 169 height 169
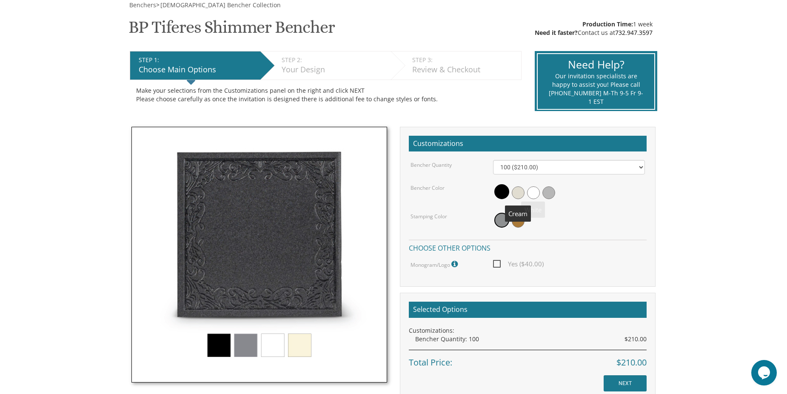
click at [520, 194] on span at bounding box center [518, 192] width 13 height 13
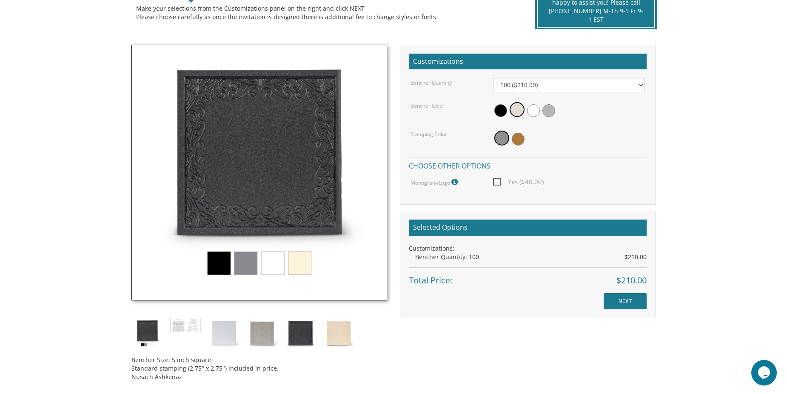
scroll to position [213, 0]
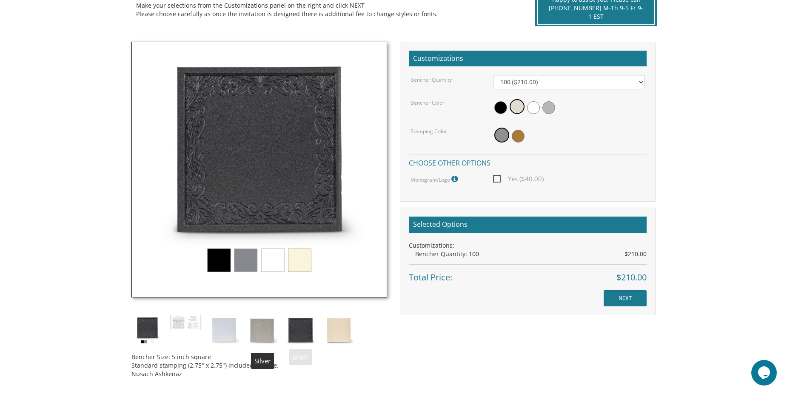
click at [254, 328] on img at bounding box center [262, 330] width 32 height 32
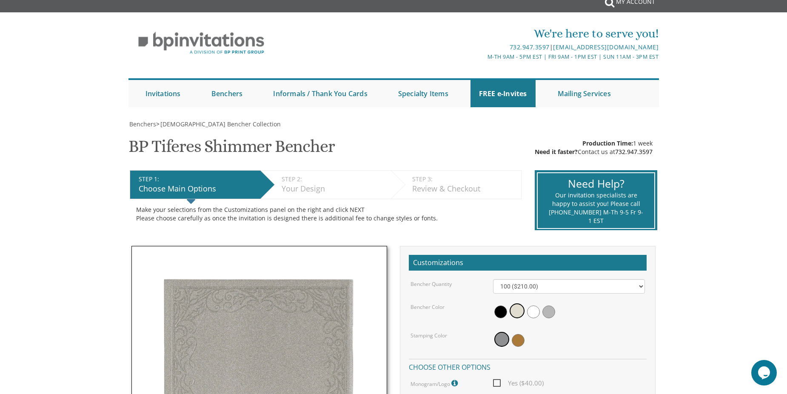
scroll to position [0, 0]
